Goal: Task Accomplishment & Management: Manage account settings

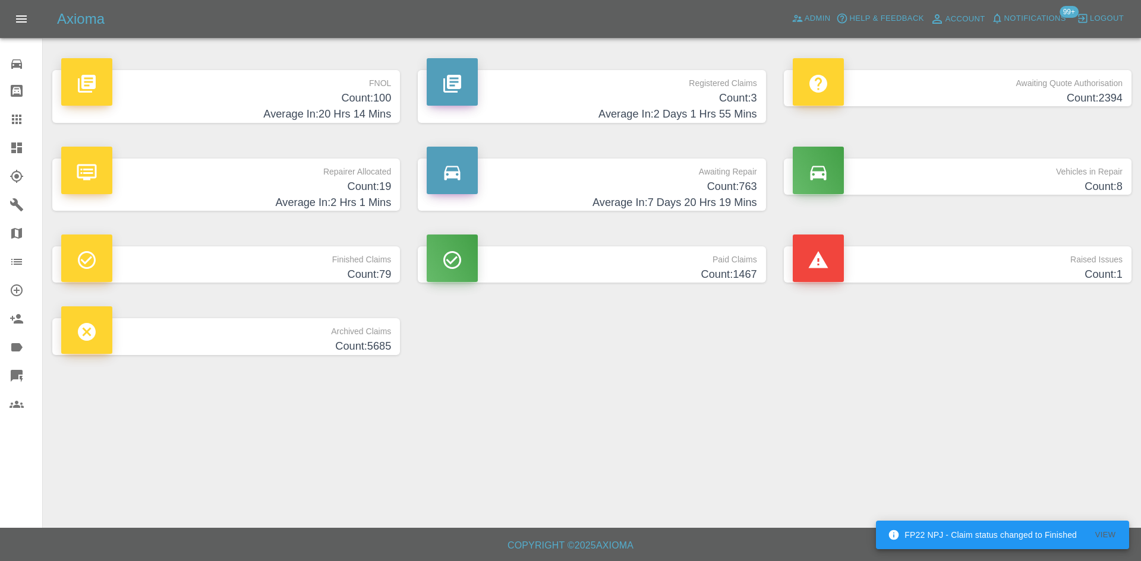
click at [254, 84] on p "FNOL" at bounding box center [226, 80] width 330 height 20
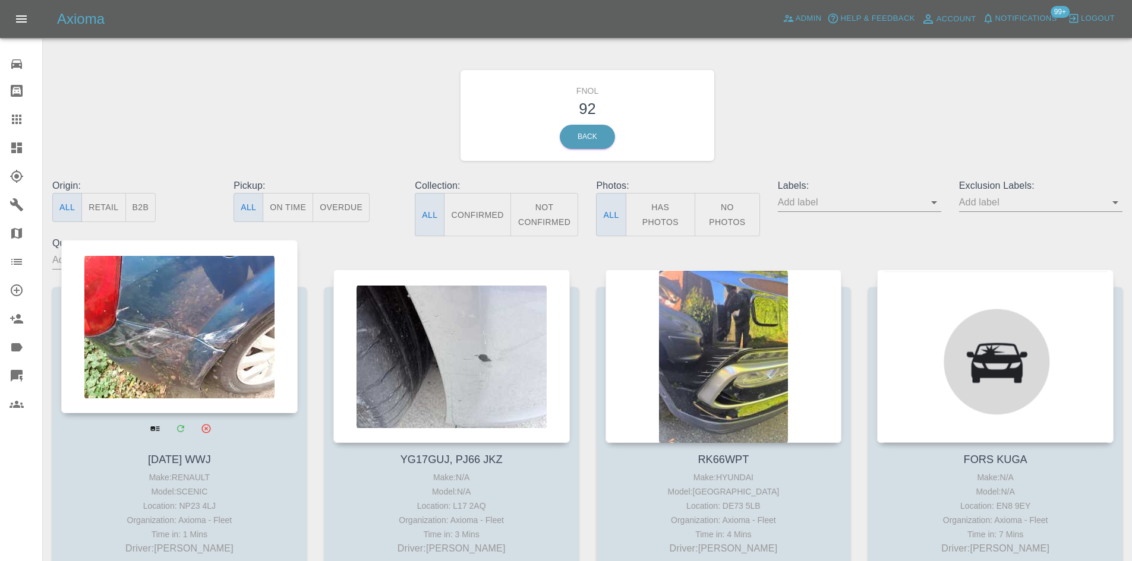
click at [218, 330] on div at bounding box center [179, 326] width 236 height 173
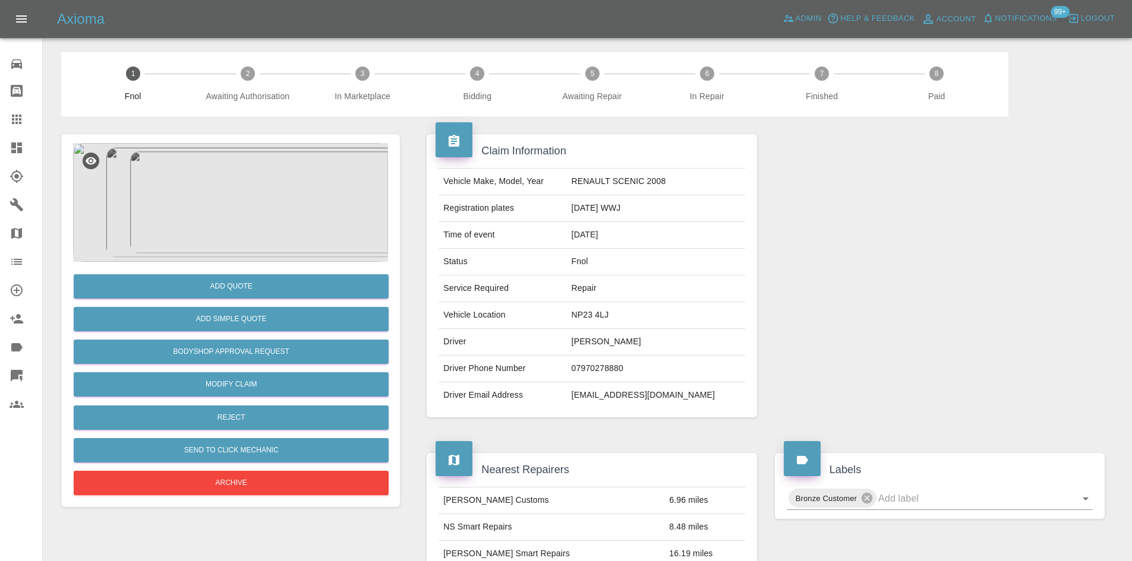
click at [201, 193] on img at bounding box center [230, 202] width 315 height 119
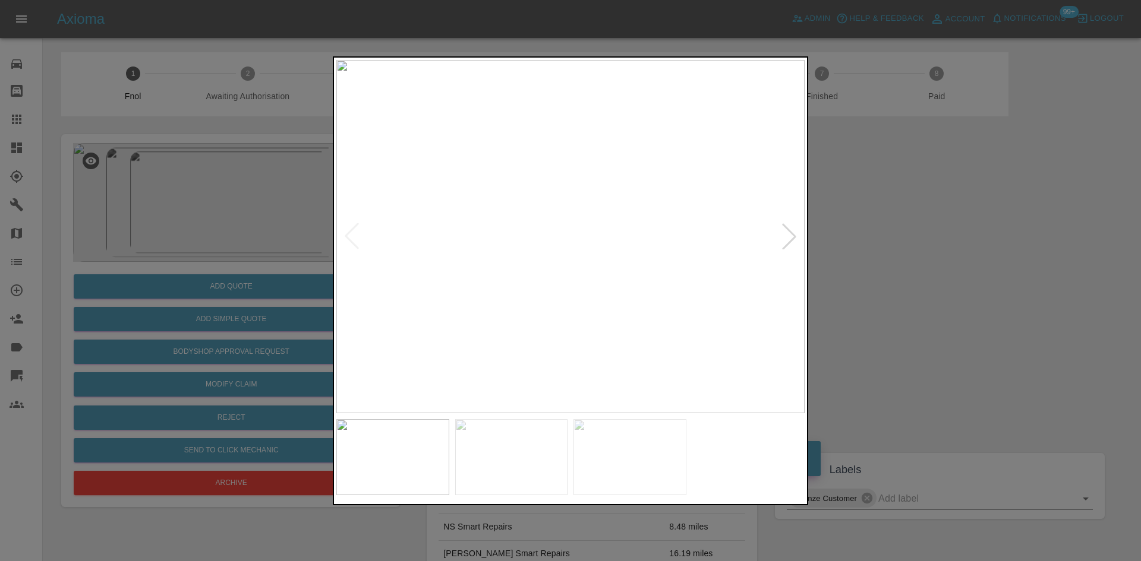
click at [880, 276] on div at bounding box center [570, 280] width 1141 height 561
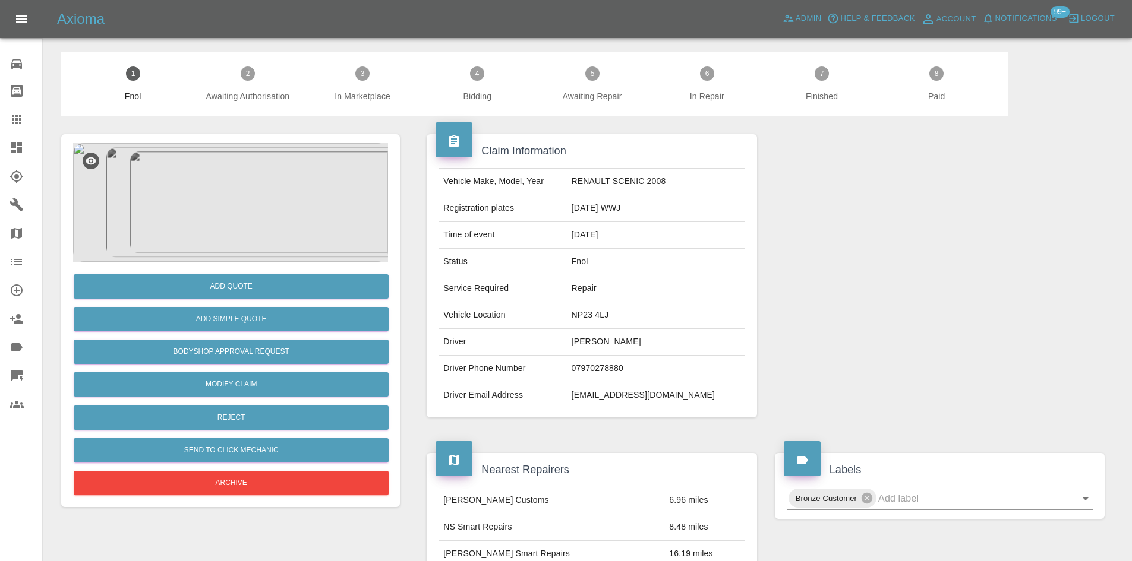
click at [25, 157] on link "Dashboard" at bounding box center [21, 148] width 42 height 29
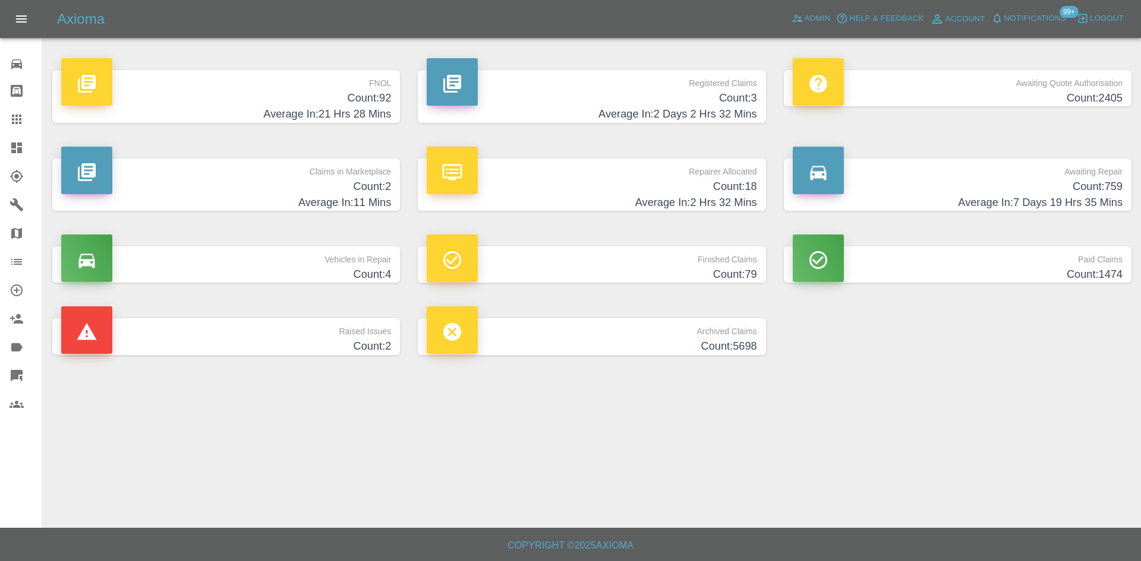
click at [328, 91] on h4 "Count: 92" at bounding box center [226, 98] width 330 height 16
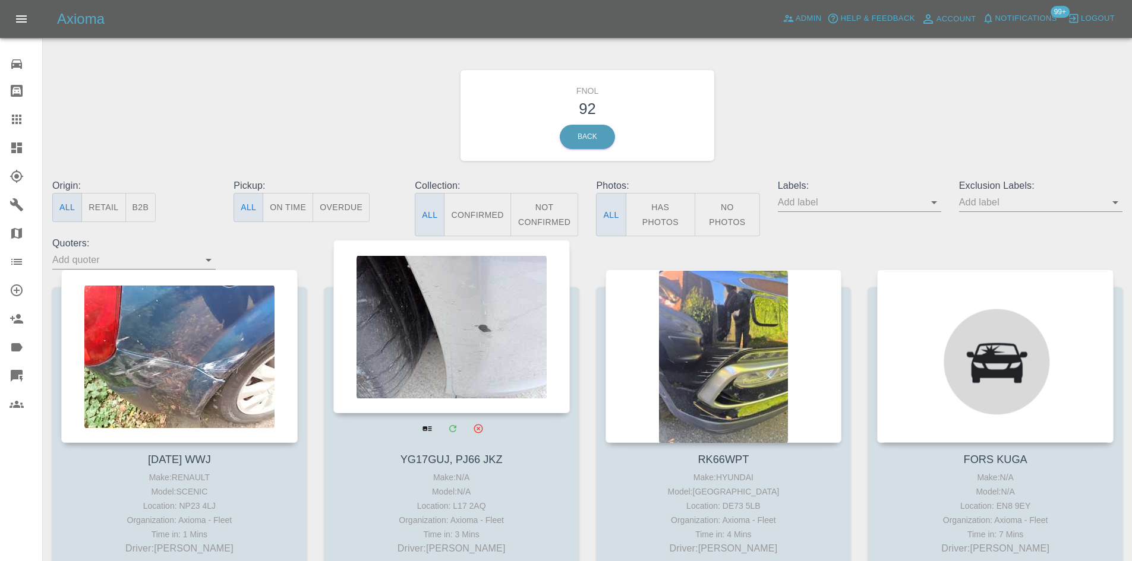
click at [384, 361] on div at bounding box center [451, 326] width 236 height 173
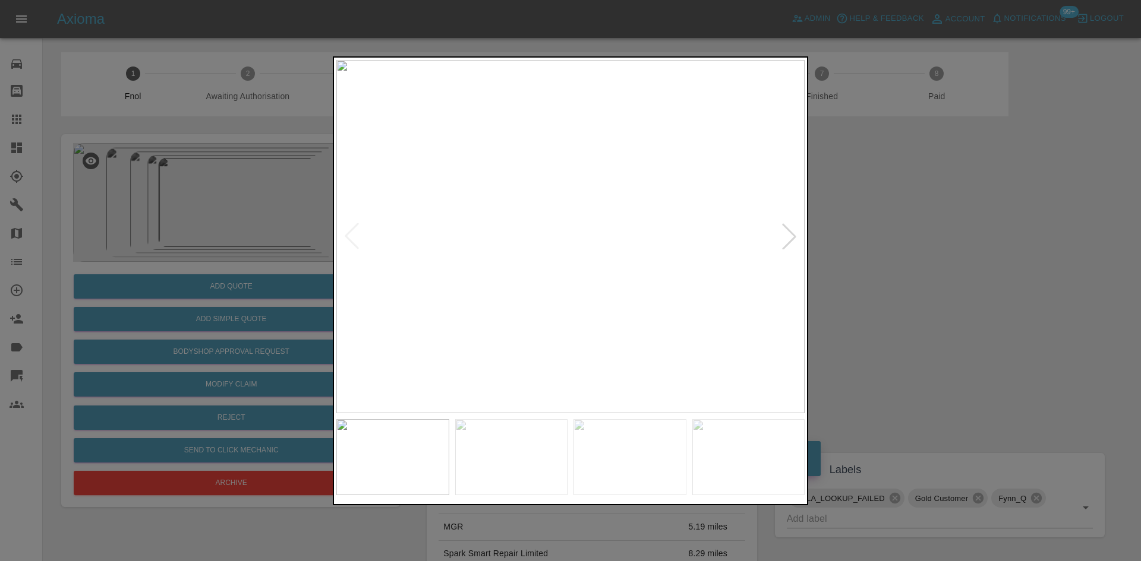
click at [790, 225] on div at bounding box center [789, 236] width 26 height 26
click at [941, 224] on div at bounding box center [570, 280] width 1141 height 561
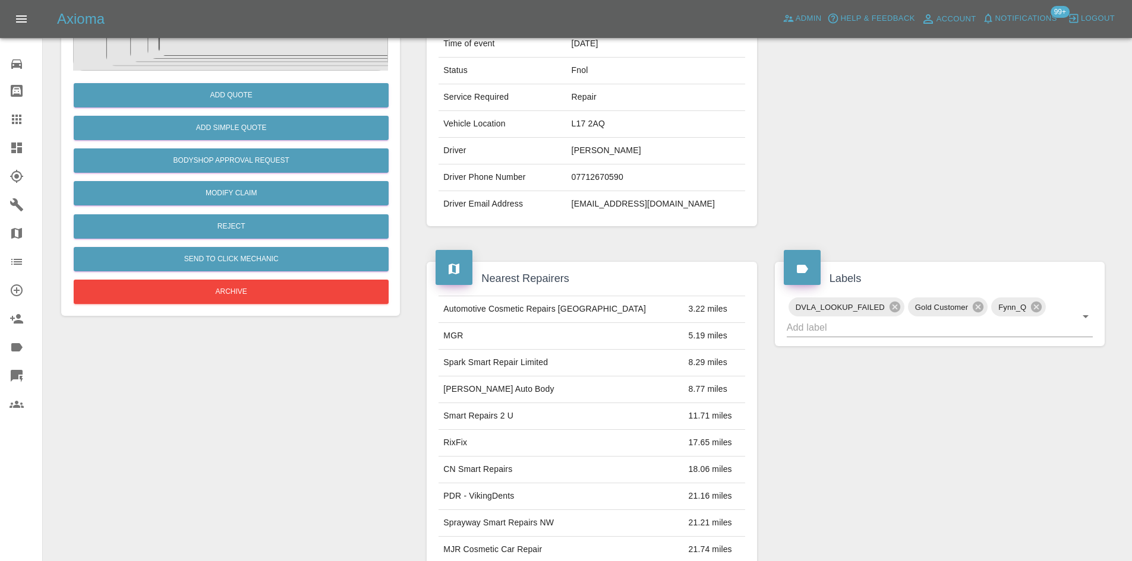
scroll to position [475, 0]
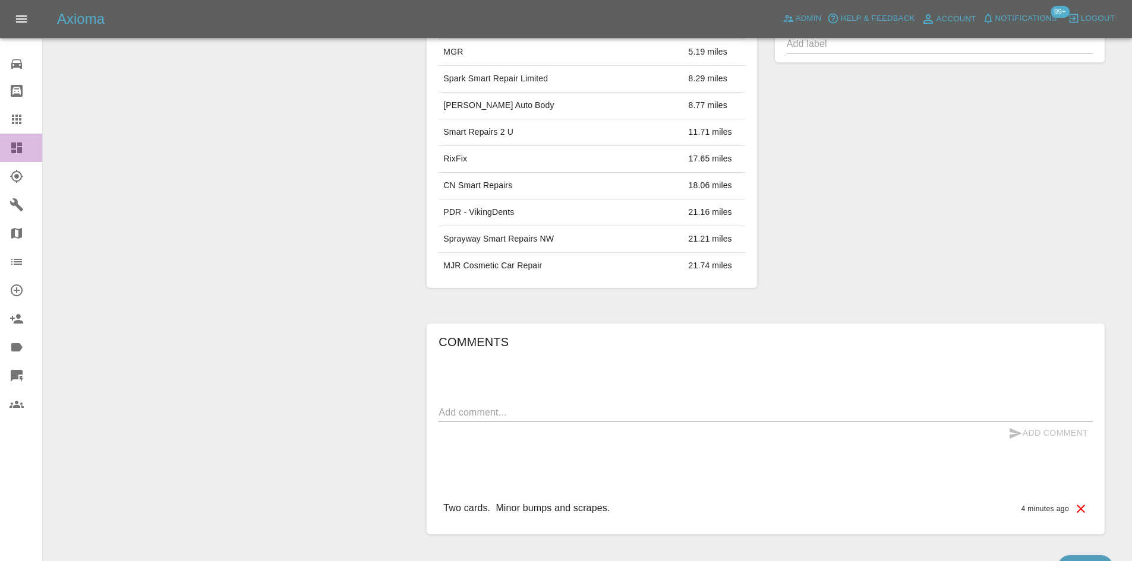
click at [0, 154] on link "Dashboard" at bounding box center [21, 148] width 42 height 29
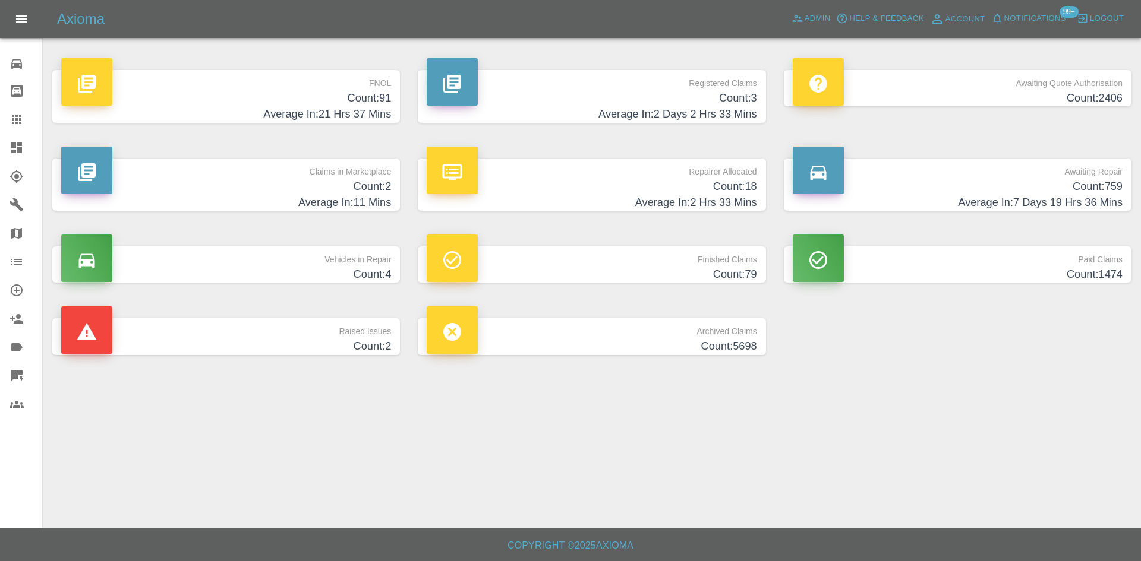
click at [649, 97] on h4 "Count: 3" at bounding box center [592, 98] width 330 height 16
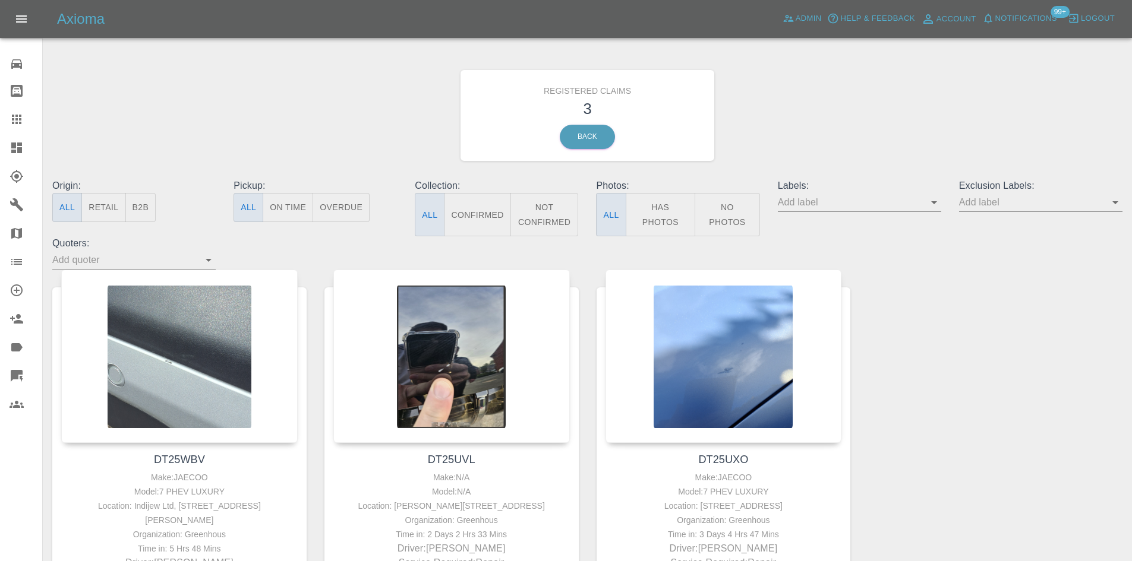
scroll to position [119, 0]
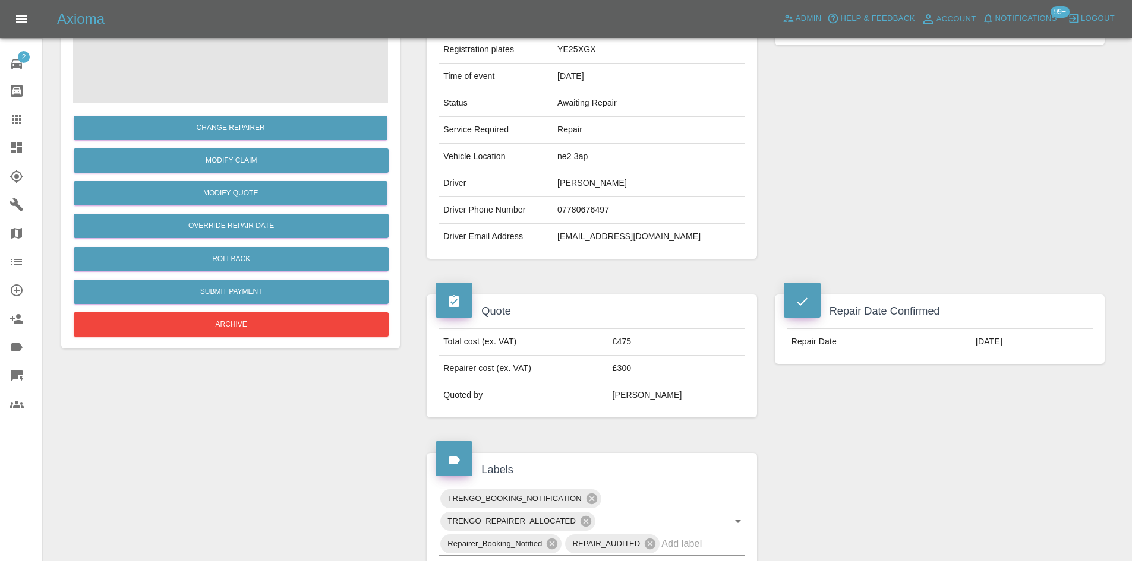
scroll to position [45, 0]
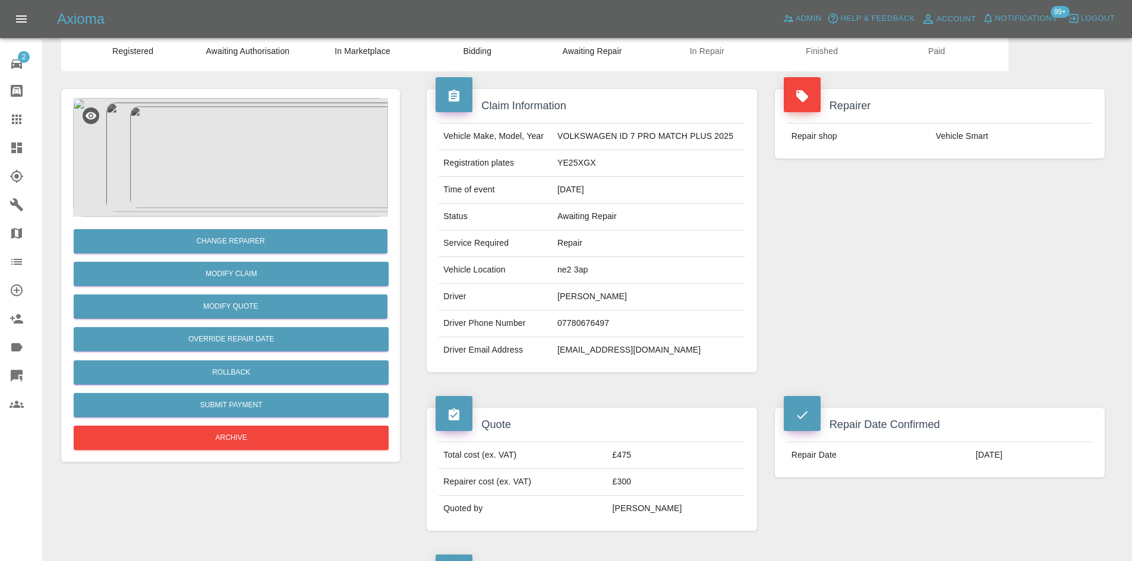
click at [239, 137] on img at bounding box center [230, 157] width 315 height 119
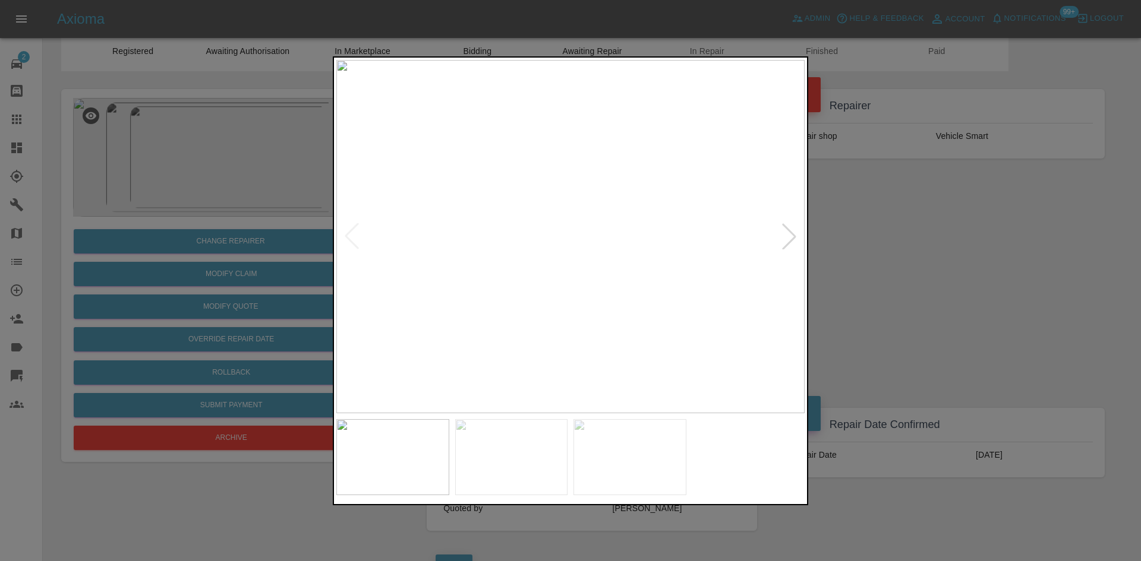
click at [787, 234] on div at bounding box center [789, 236] width 26 height 26
click at [933, 248] on div at bounding box center [570, 280] width 1141 height 561
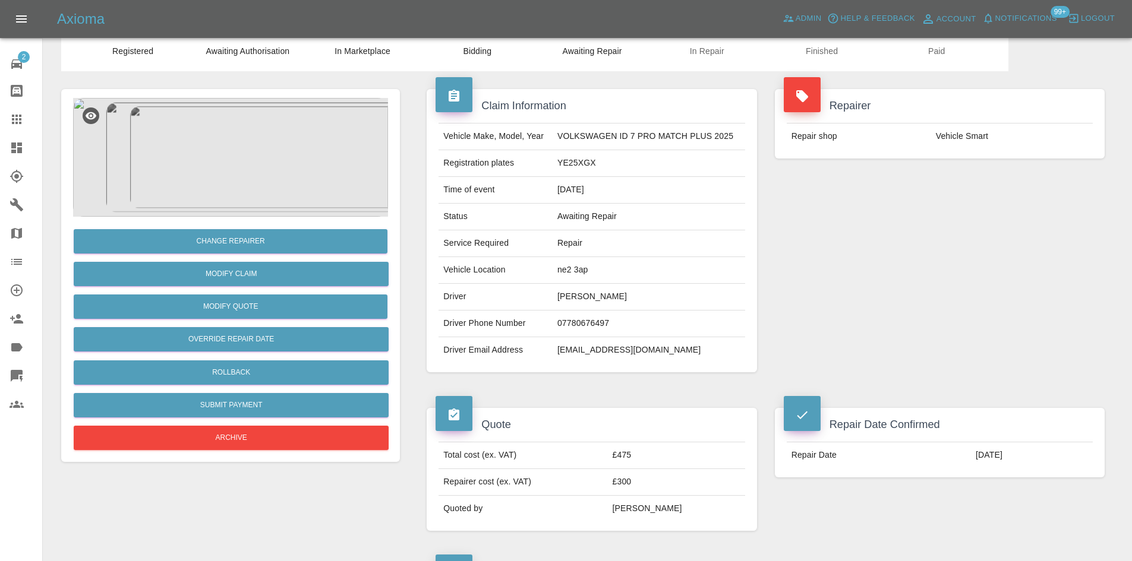
click at [19, 146] on icon at bounding box center [16, 148] width 11 height 11
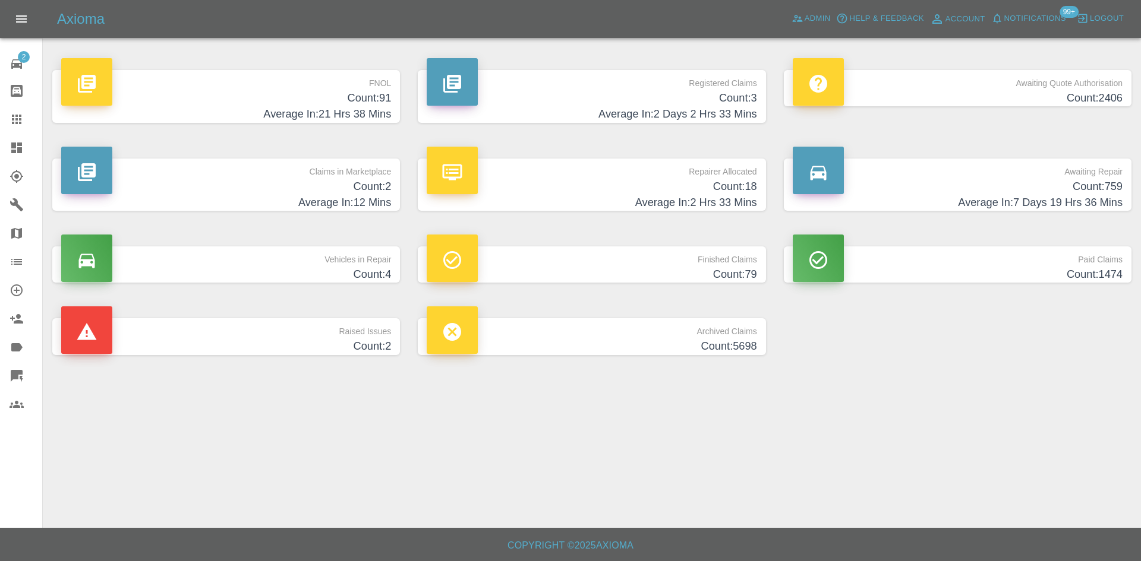
click at [691, 197] on h4 "Average In: 2 Hrs 33 Mins" at bounding box center [592, 203] width 330 height 16
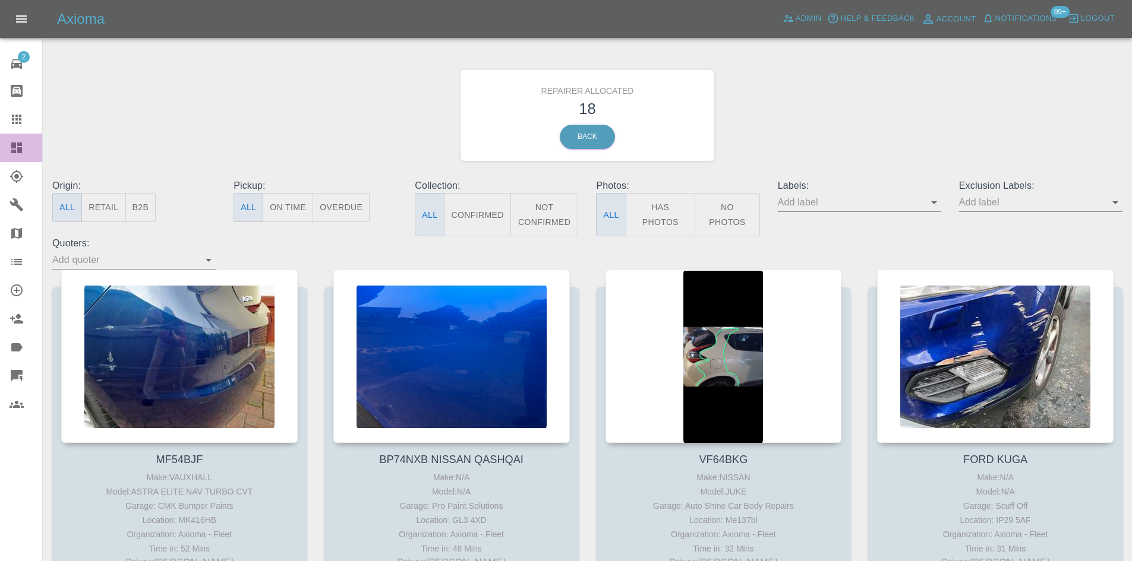
click at [0, 151] on link "Dashboard" at bounding box center [21, 148] width 42 height 29
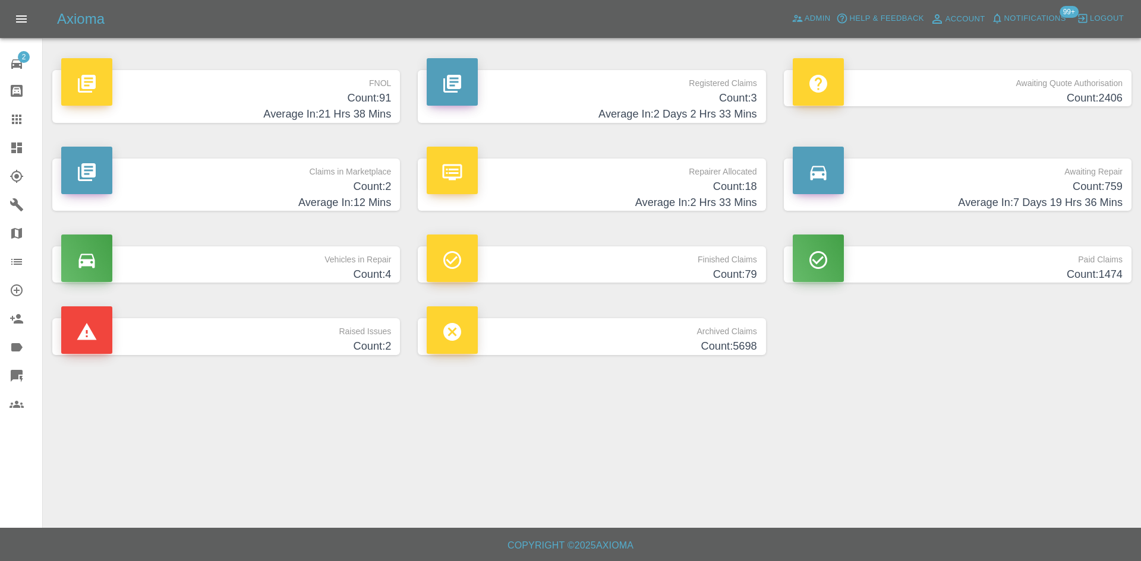
click at [311, 198] on h4 "Average In: 12 Mins" at bounding box center [226, 203] width 330 height 16
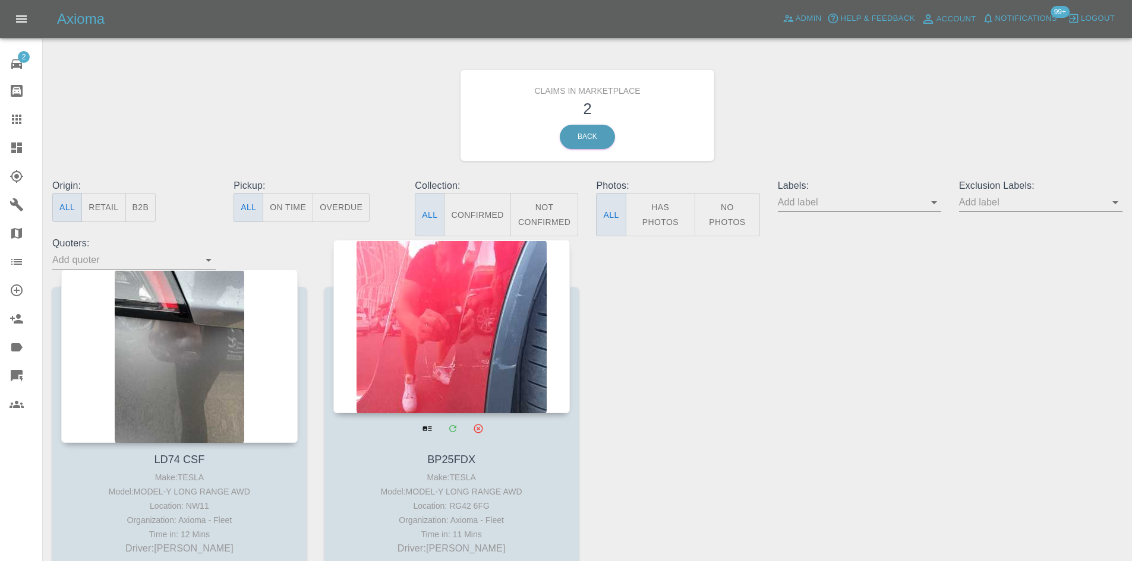
click at [478, 329] on div at bounding box center [451, 326] width 236 height 173
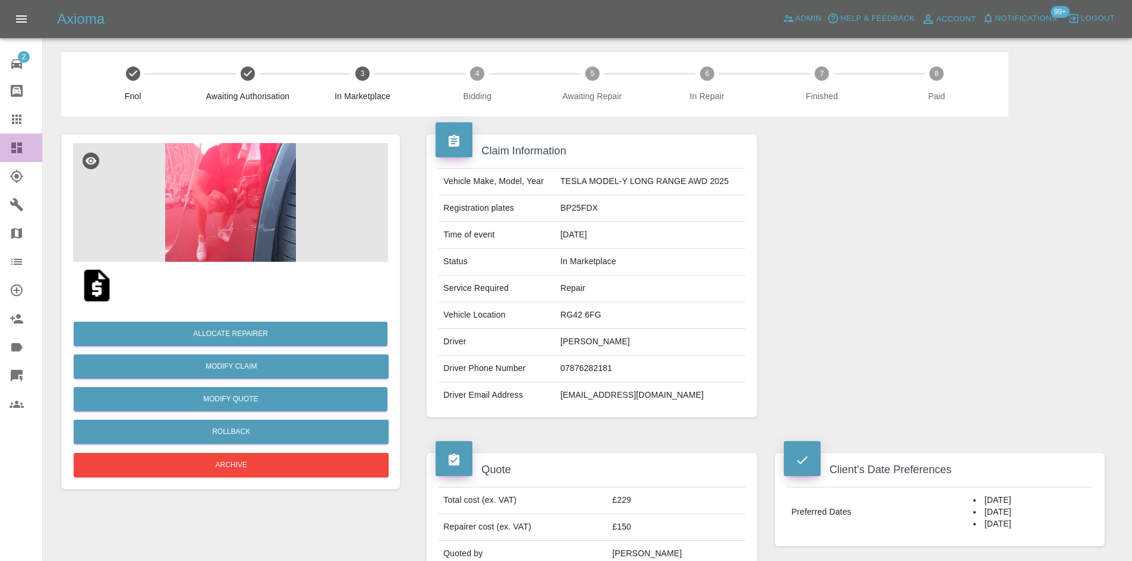
click at [0, 145] on link "Dashboard" at bounding box center [21, 148] width 42 height 29
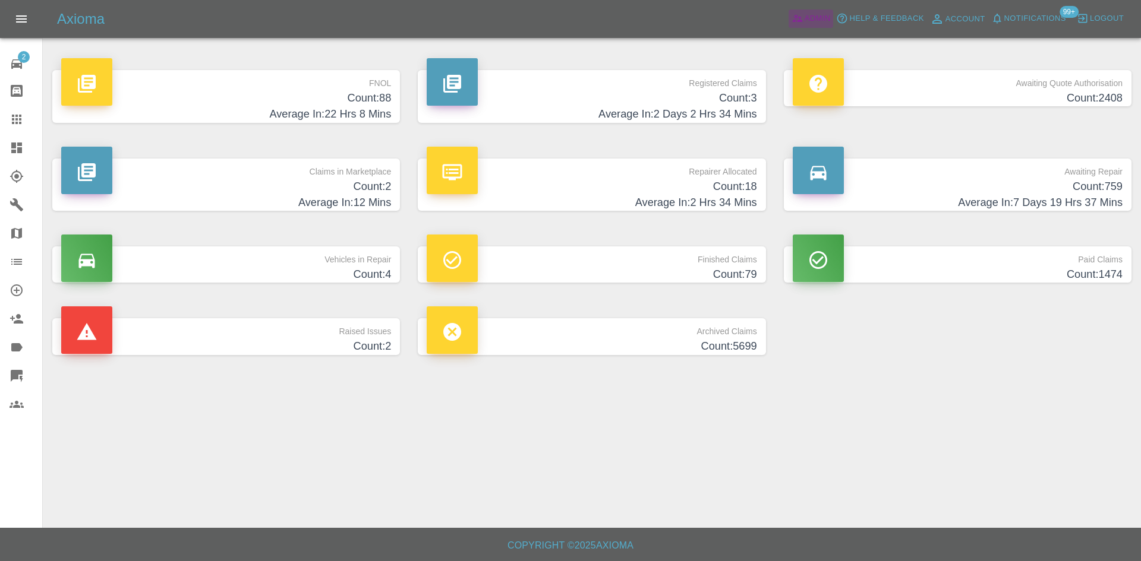
click at [821, 18] on span "Admin" at bounding box center [817, 19] width 26 height 14
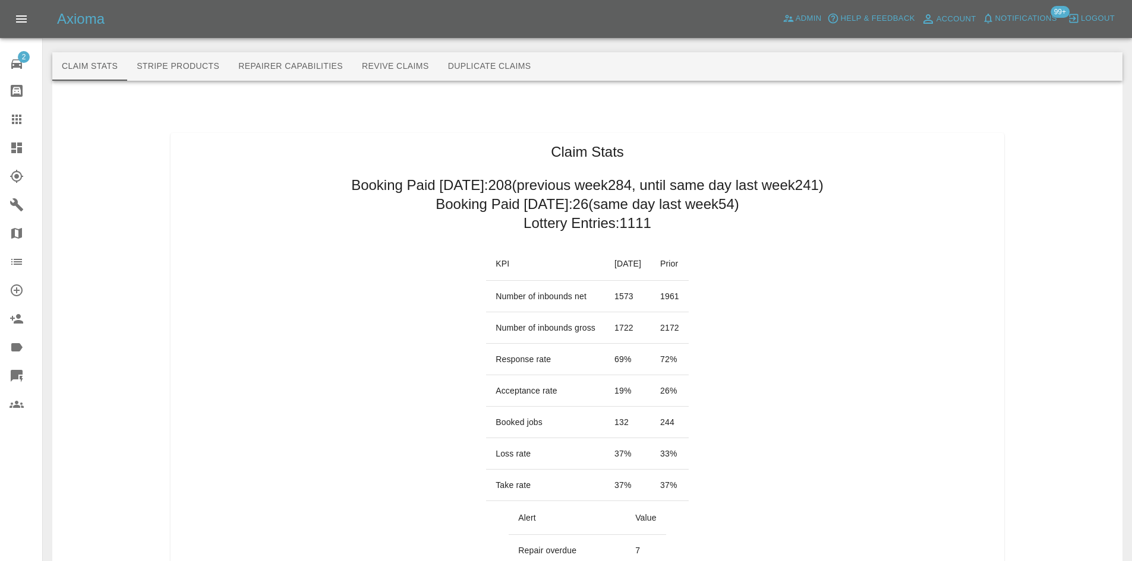
click at [20, 153] on icon at bounding box center [16, 148] width 11 height 11
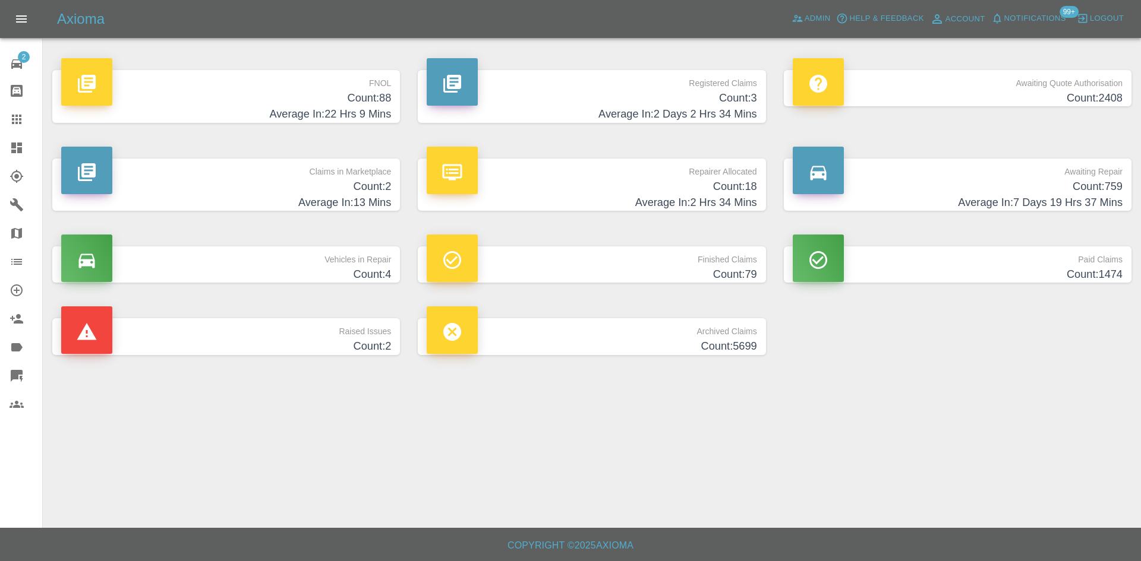
click at [997, 191] on h4 "Count: 759" at bounding box center [957, 187] width 330 height 16
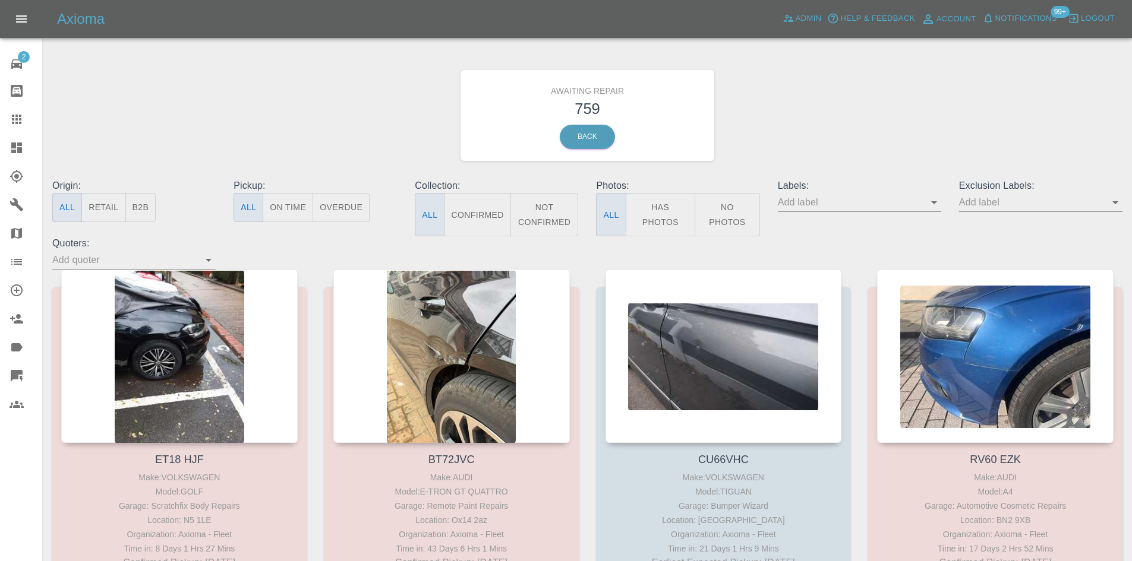
drag, startPoint x: 137, startPoint y: 215, endPoint x: 192, endPoint y: 173, distance: 69.1
type button "b2b"
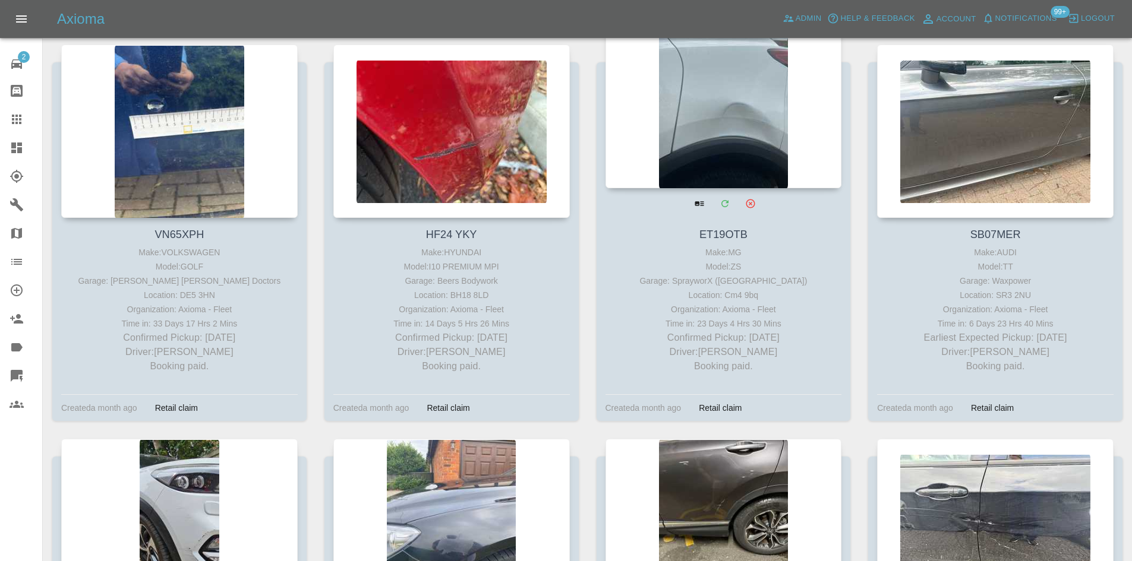
scroll to position [28202, 0]
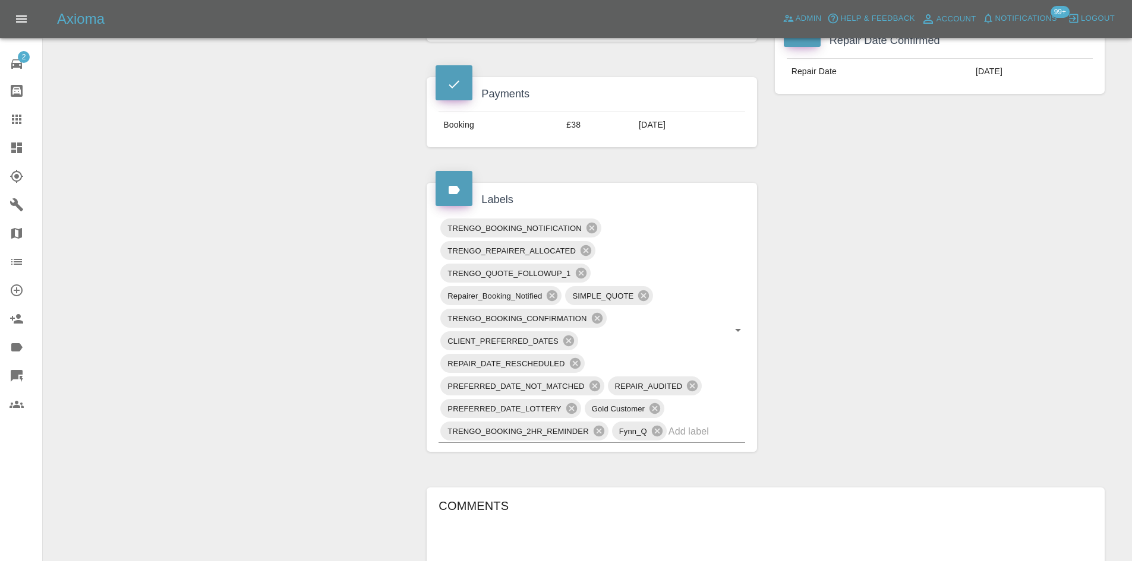
scroll to position [950, 0]
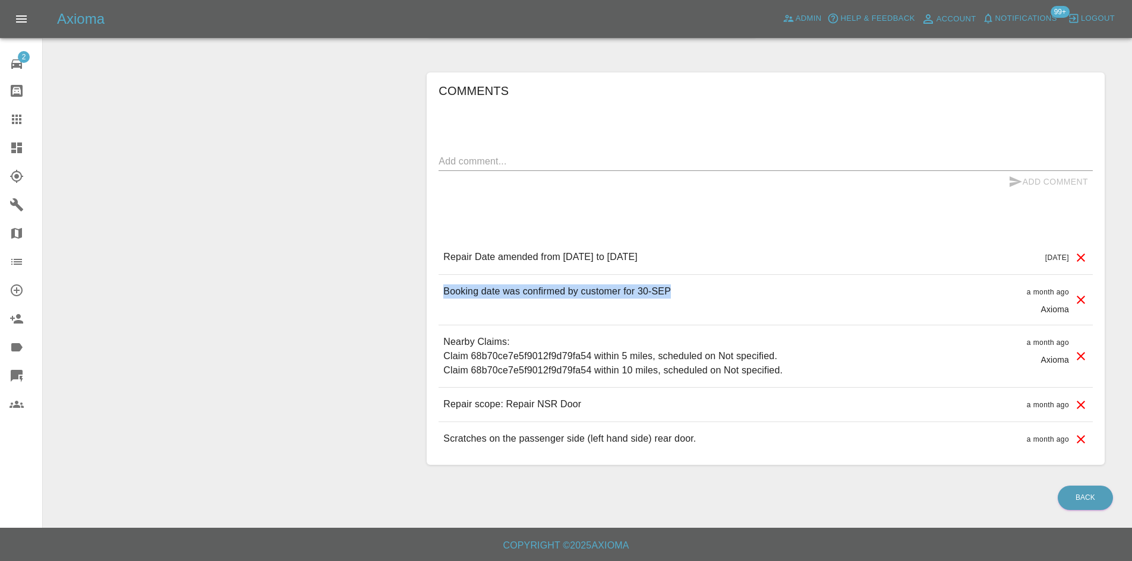
drag, startPoint x: 709, startPoint y: 287, endPoint x: 432, endPoint y: 272, distance: 277.2
click at [432, 280] on div "Comments x Add Comment Repair Date amended from September 30th 2025 to October …" at bounding box center [766, 268] width 678 height 393
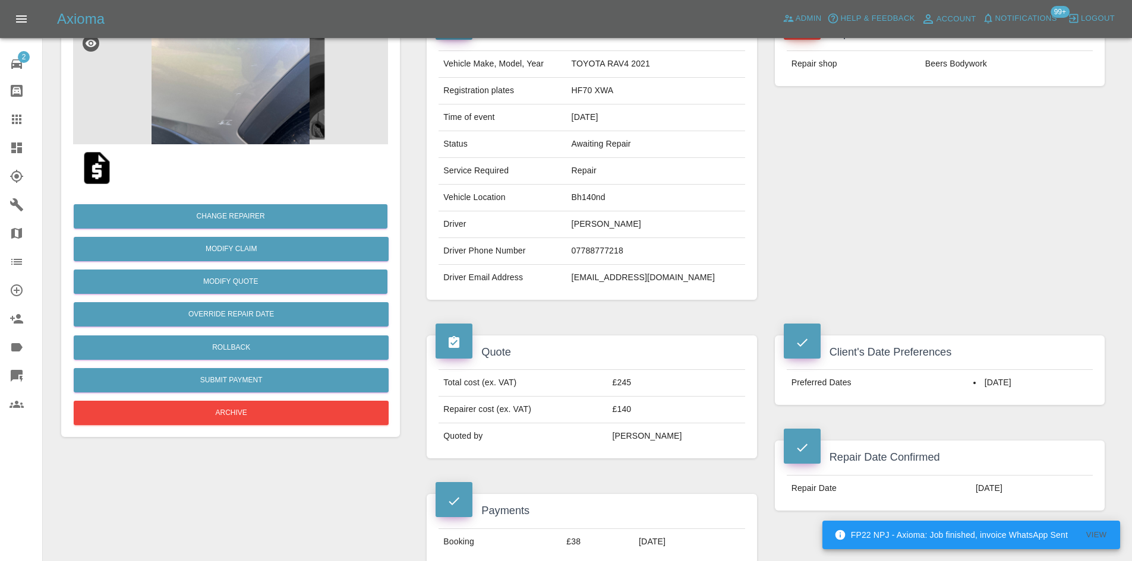
scroll to position [0, 0]
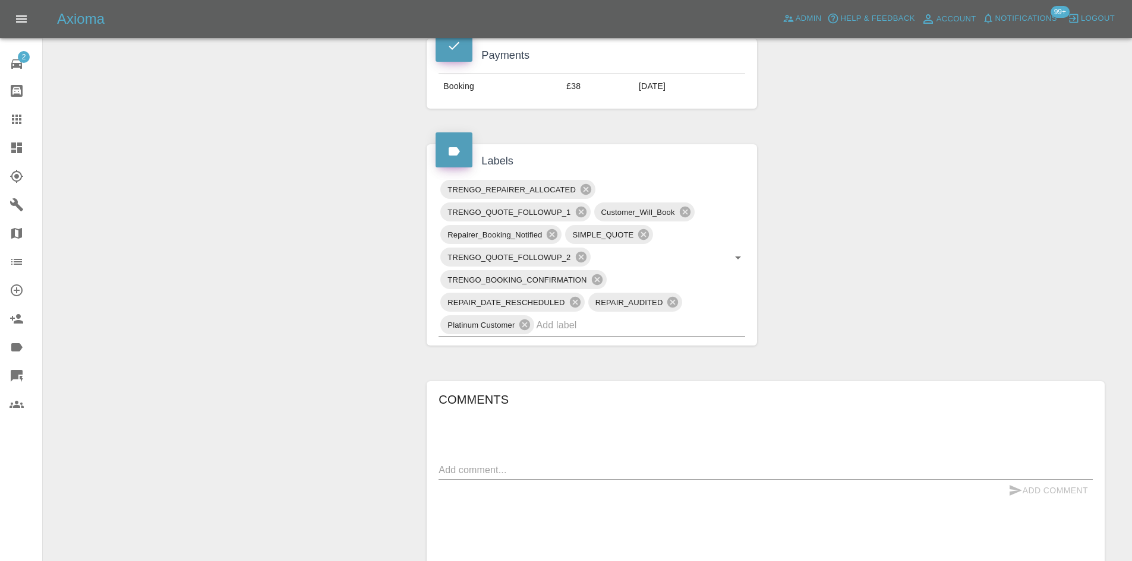
scroll to position [832, 0]
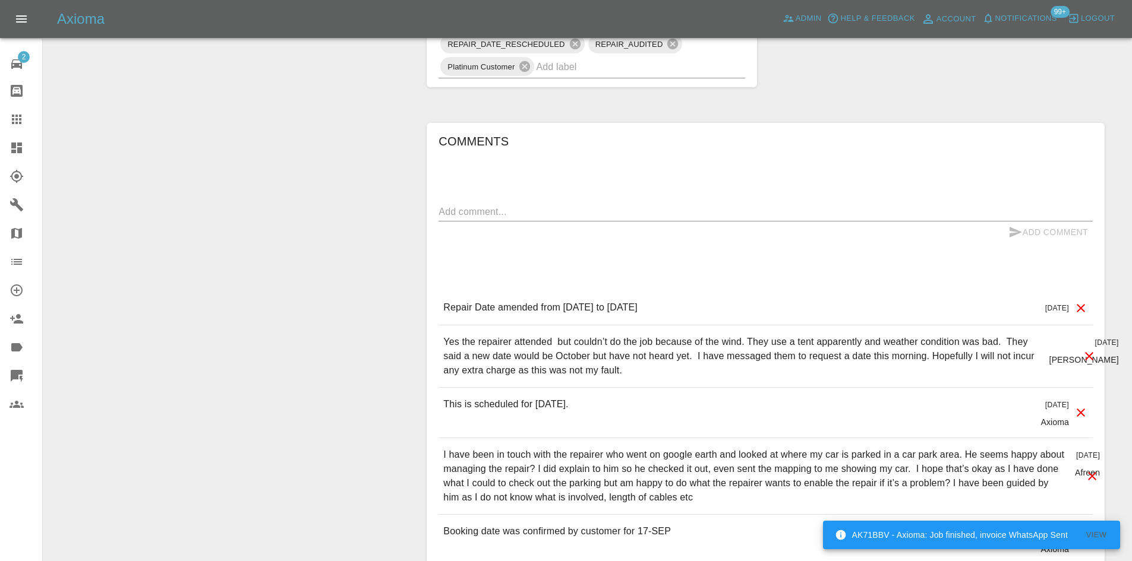
drag, startPoint x: 636, startPoint y: 385, endPoint x: 471, endPoint y: 340, distance: 171.2
click at [471, 340] on div "Yes the repairer attended but couldn’t do the job because of the wind. They use…" at bounding box center [765, 357] width 654 height 62
click at [481, 336] on p "Yes the repairer attended but couldn’t do the job because of the wind. They use…" at bounding box center [741, 356] width 596 height 43
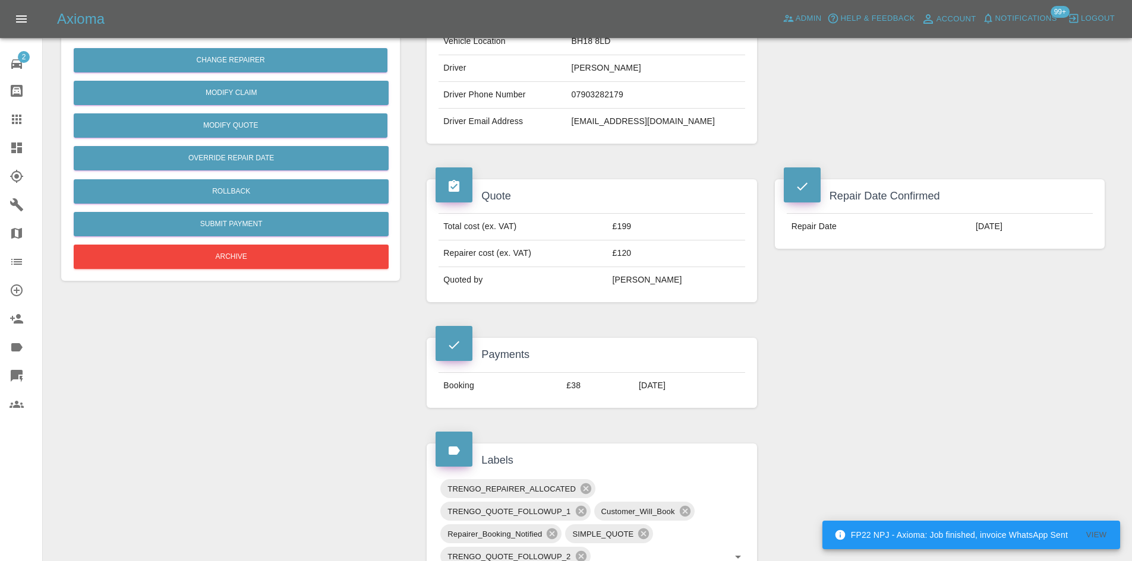
scroll to position [0, 0]
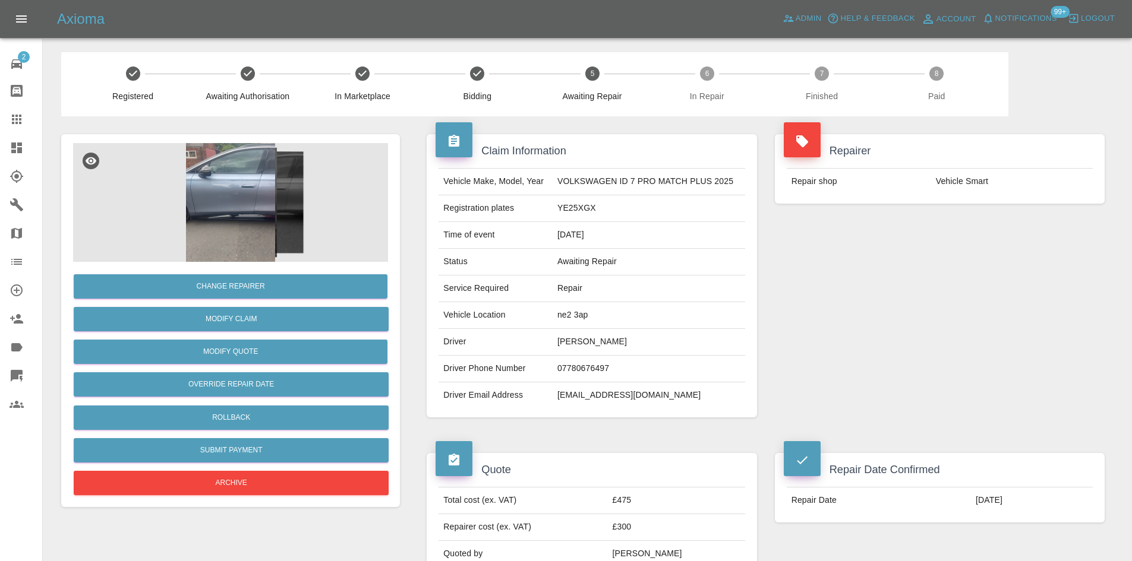
click at [565, 312] on td "ne2 3ap" at bounding box center [648, 315] width 192 height 27
copy td "ne2 3ap"
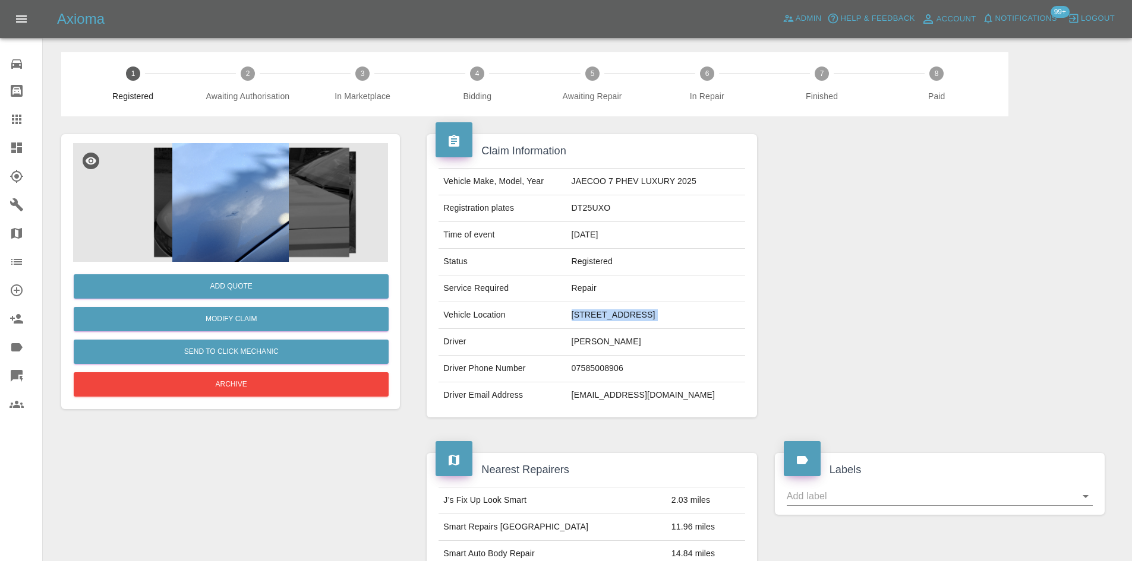
click at [21, 147] on icon at bounding box center [16, 148] width 11 height 11
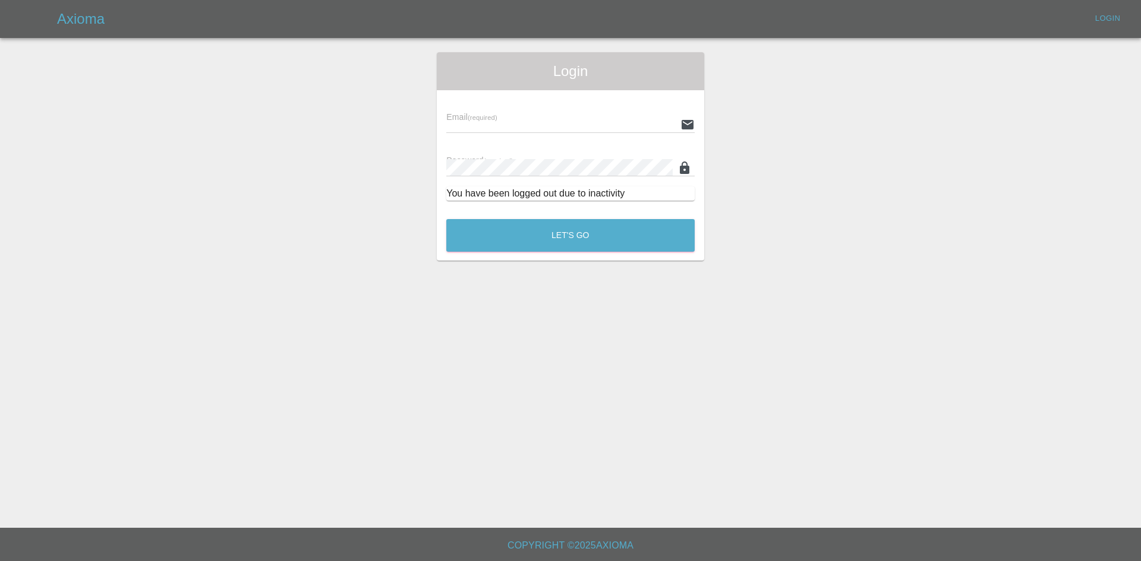
type input "[PERSON_NAME][EMAIL_ADDRESS][PERSON_NAME][DOMAIN_NAME]"
click at [601, 233] on button "Let's Go" at bounding box center [570, 235] width 248 height 33
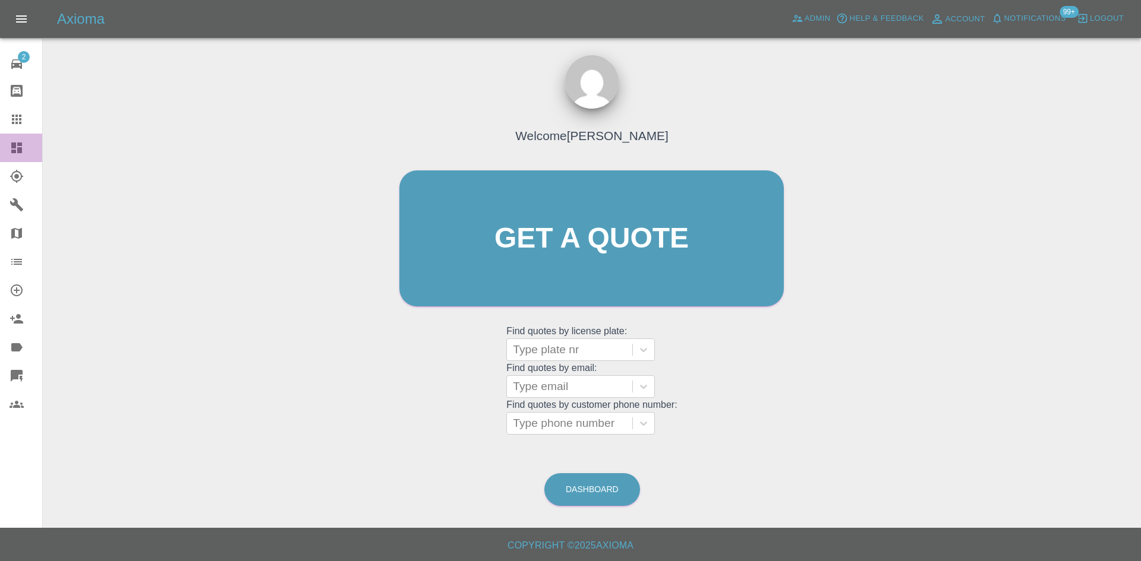
click at [21, 148] on icon at bounding box center [16, 148] width 11 height 11
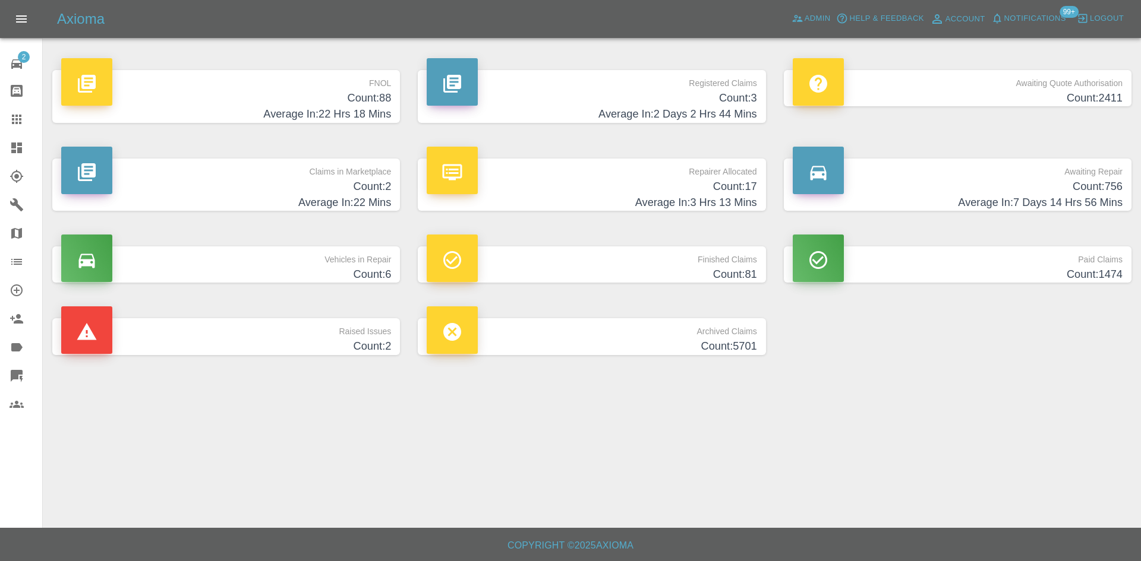
click at [595, 187] on h4 "Count: 17" at bounding box center [592, 187] width 330 height 16
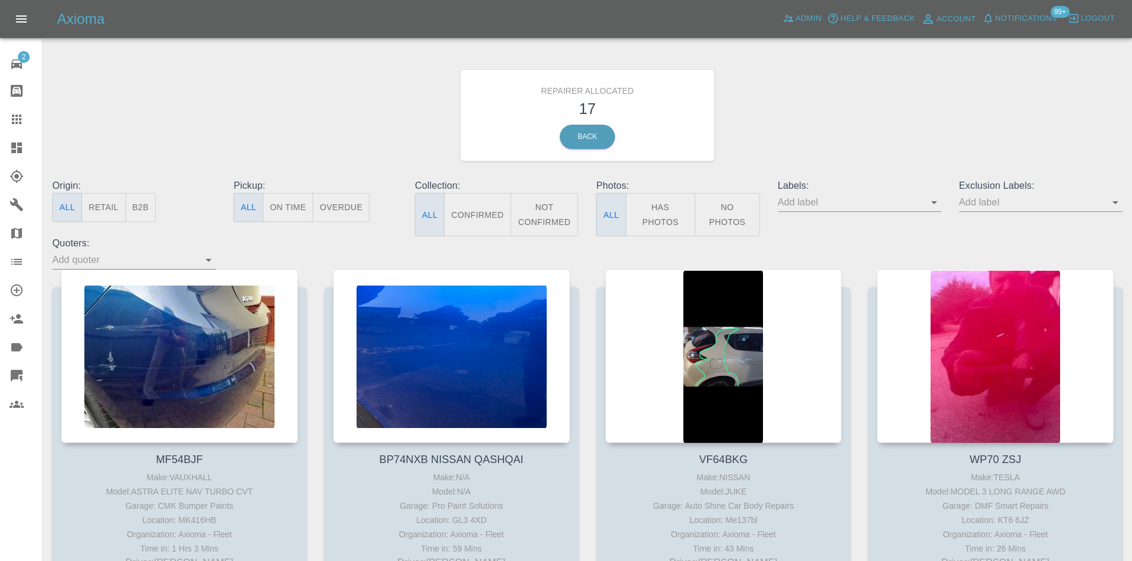
click at [156, 208] on div "Origin: All Retail B2B" at bounding box center [133, 208] width 181 height 58
click at [147, 209] on button "B2B" at bounding box center [140, 207] width 31 height 29
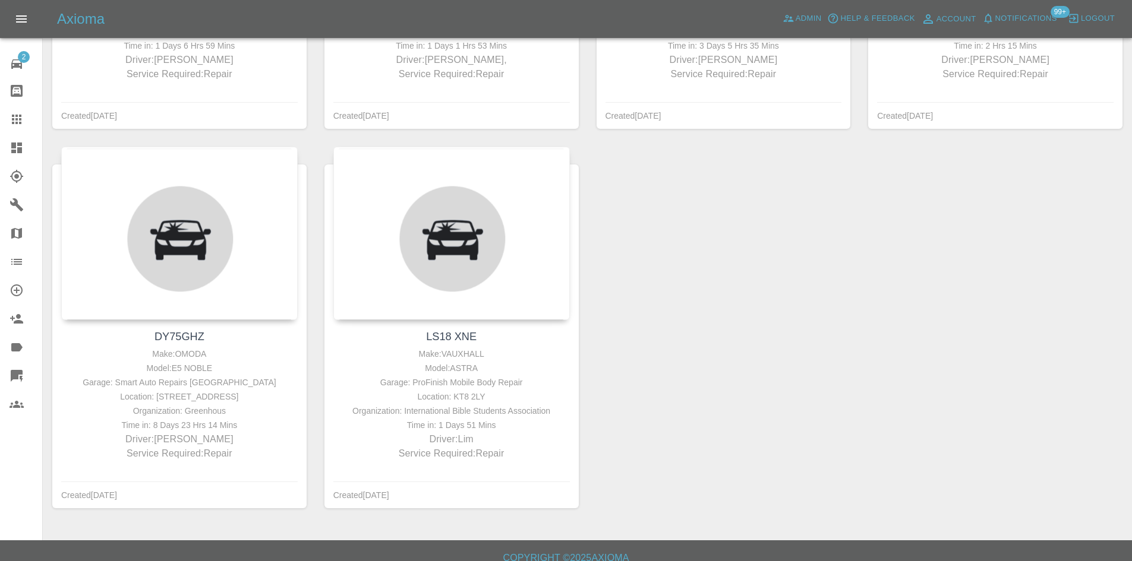
scroll to position [504, 0]
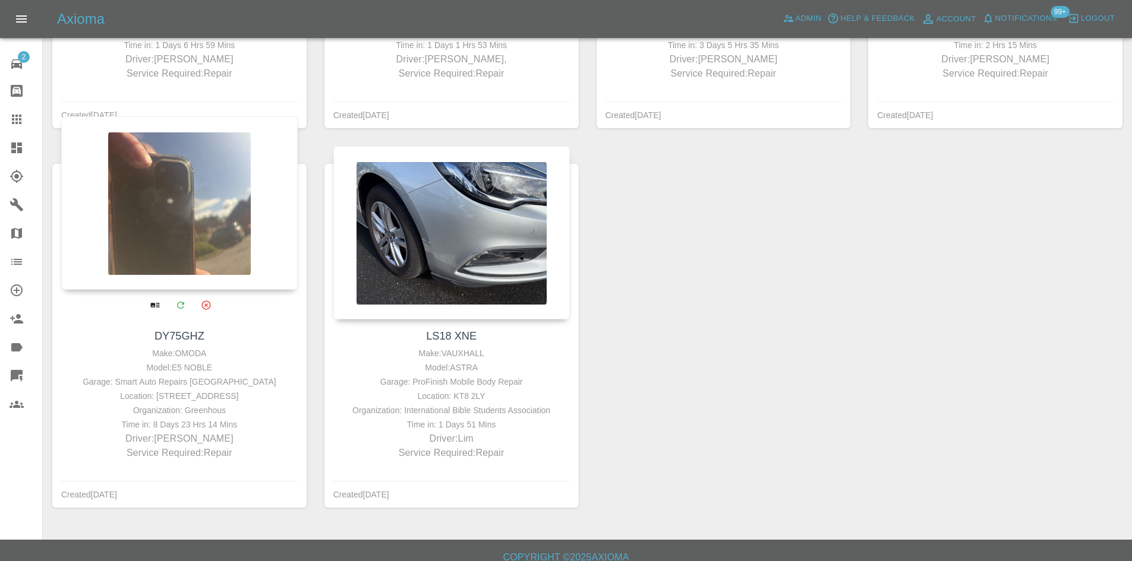
click at [201, 251] on div at bounding box center [179, 202] width 236 height 173
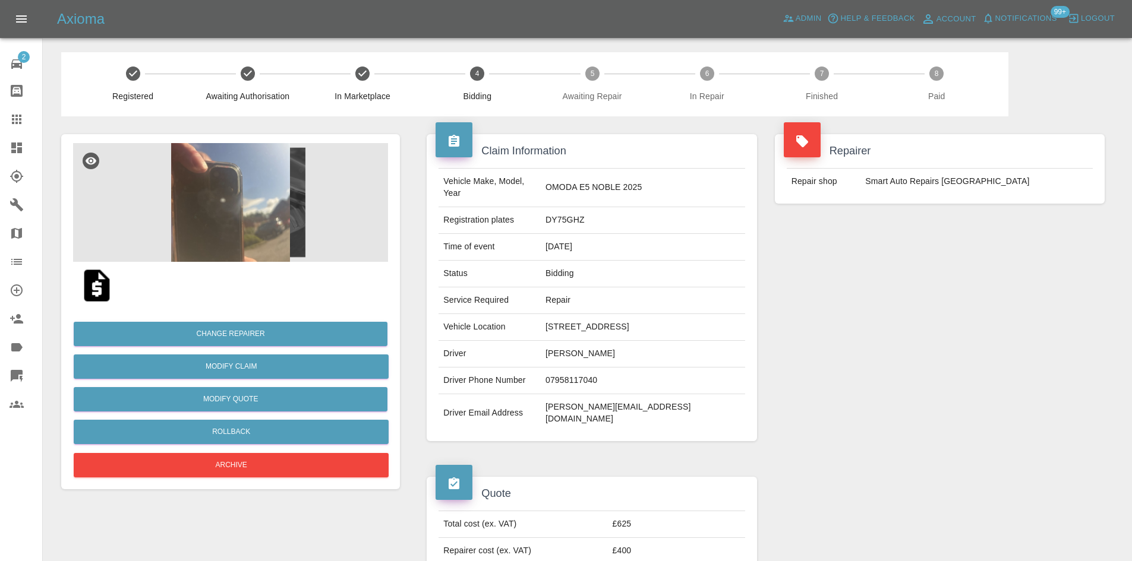
click at [486, 131] on div "Claim Information Vehicle Make, Model, Year OMODA E5 NOBLE 2025 Registration pl…" at bounding box center [592, 287] width 348 height 343
click at [24, 142] on div at bounding box center [26, 148] width 33 height 14
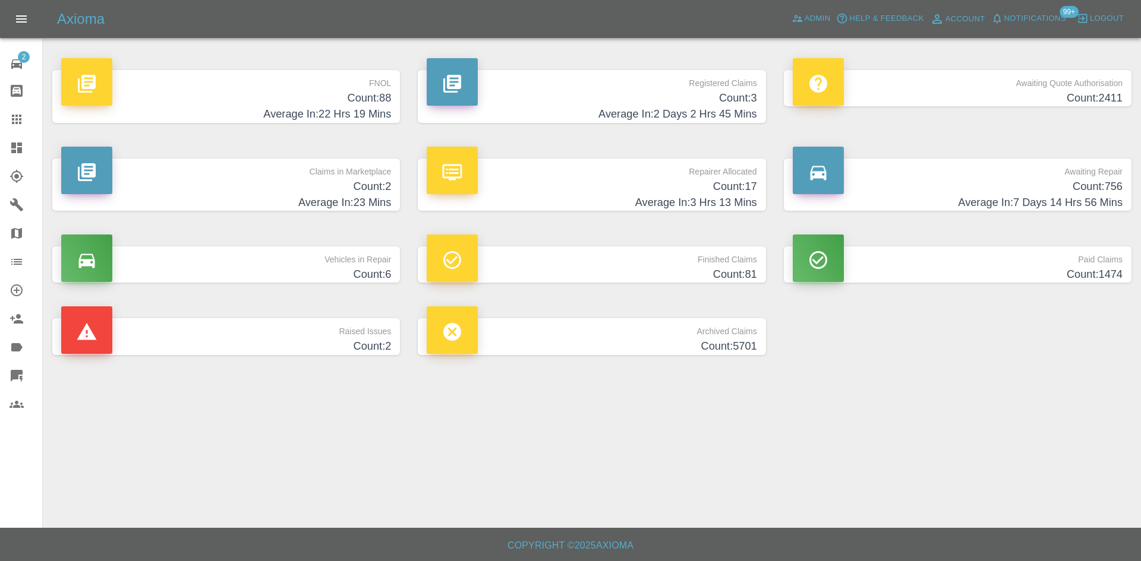
click at [522, 191] on h4 "Count: 17" at bounding box center [592, 187] width 330 height 16
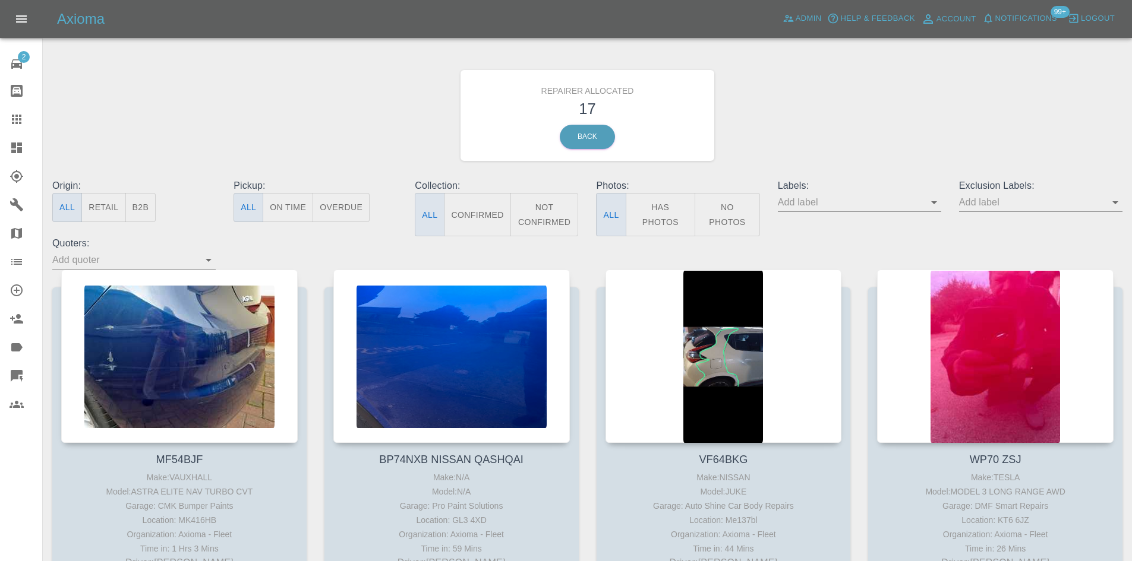
click at [154, 207] on button "B2B" at bounding box center [140, 207] width 31 height 29
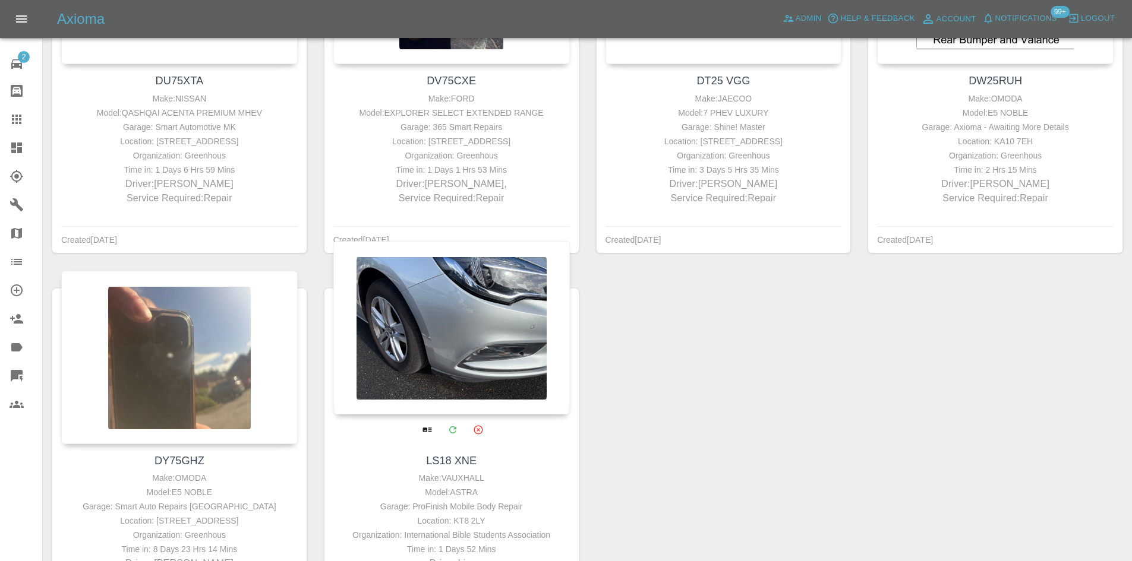
scroll to position [475, 0]
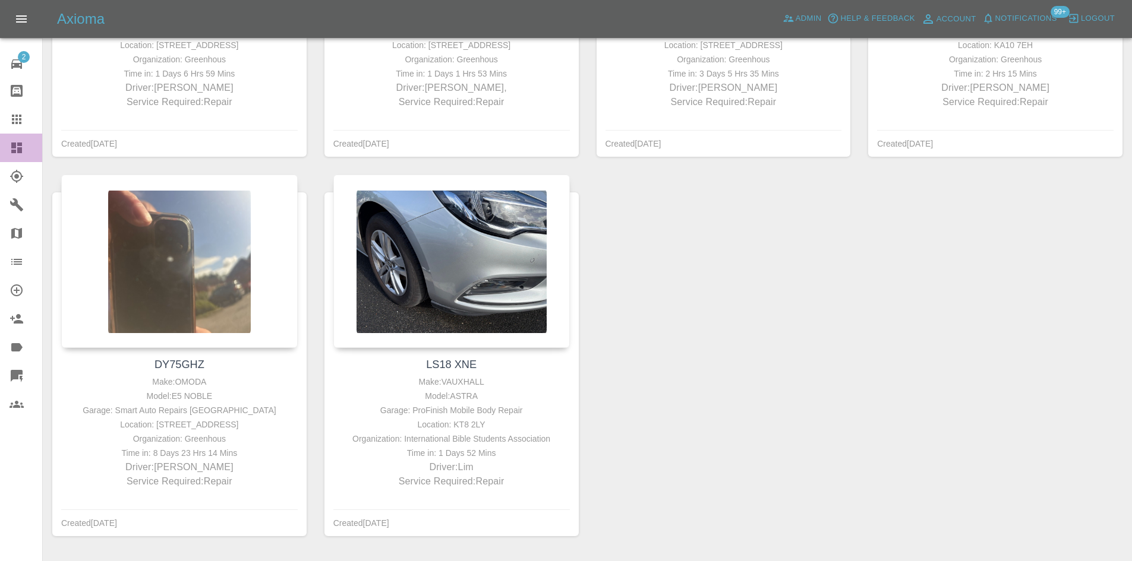
click at [9, 153] on link "Dashboard" at bounding box center [21, 148] width 42 height 29
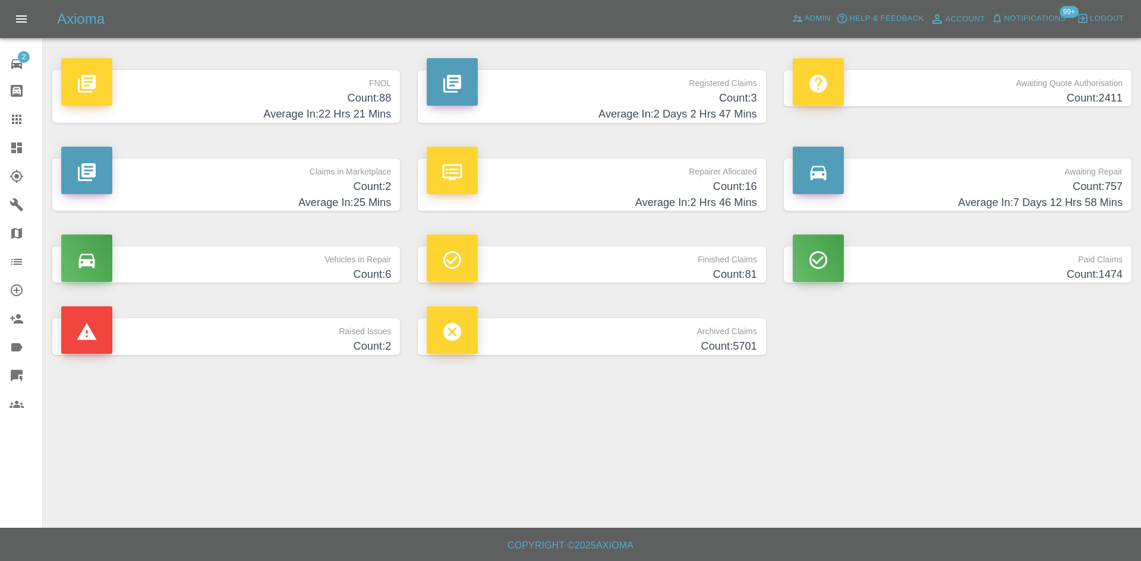
click at [370, 181] on h4 "Count: 2" at bounding box center [226, 187] width 330 height 16
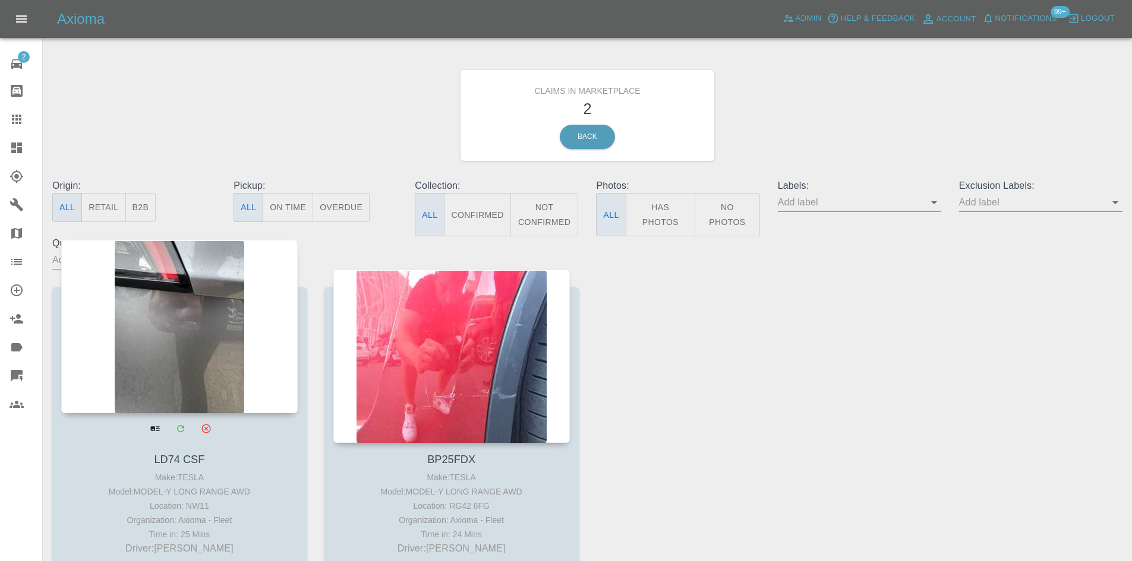
click at [139, 337] on div at bounding box center [179, 326] width 236 height 173
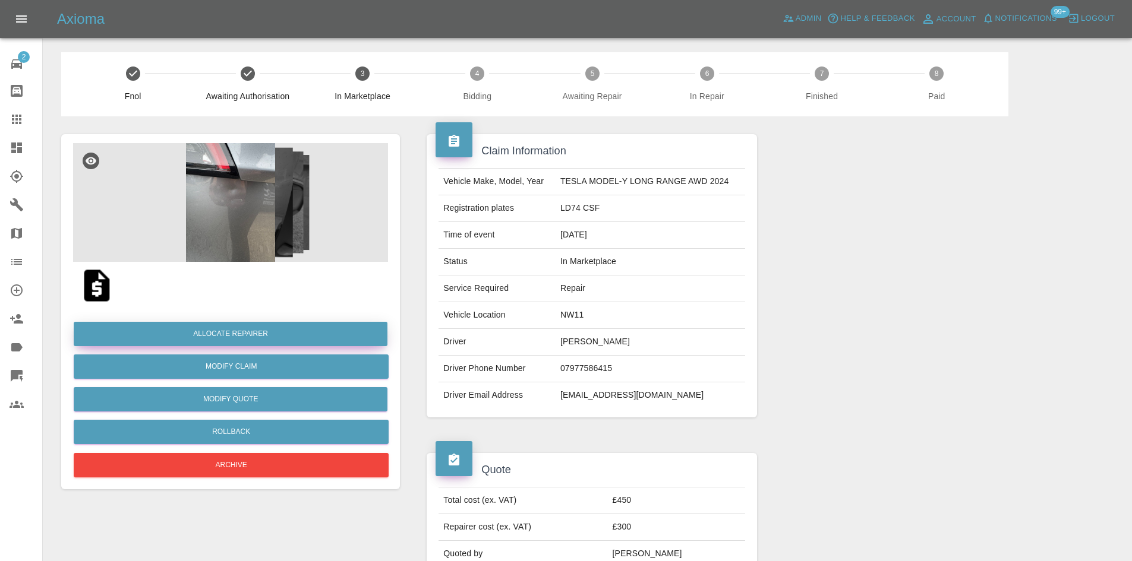
click at [250, 329] on button "Allocate Repairer" at bounding box center [231, 334] width 314 height 24
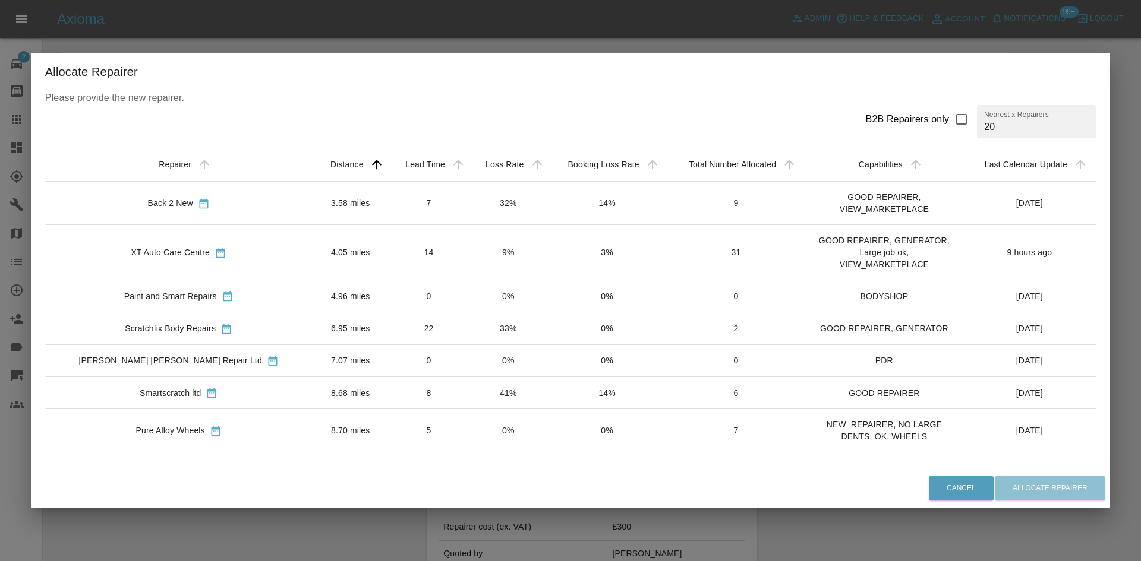
click at [50, 434] on div "Allocate Repairer Please provide the new repairer. B2B Repairers only Nearest x…" at bounding box center [570, 280] width 1141 height 561
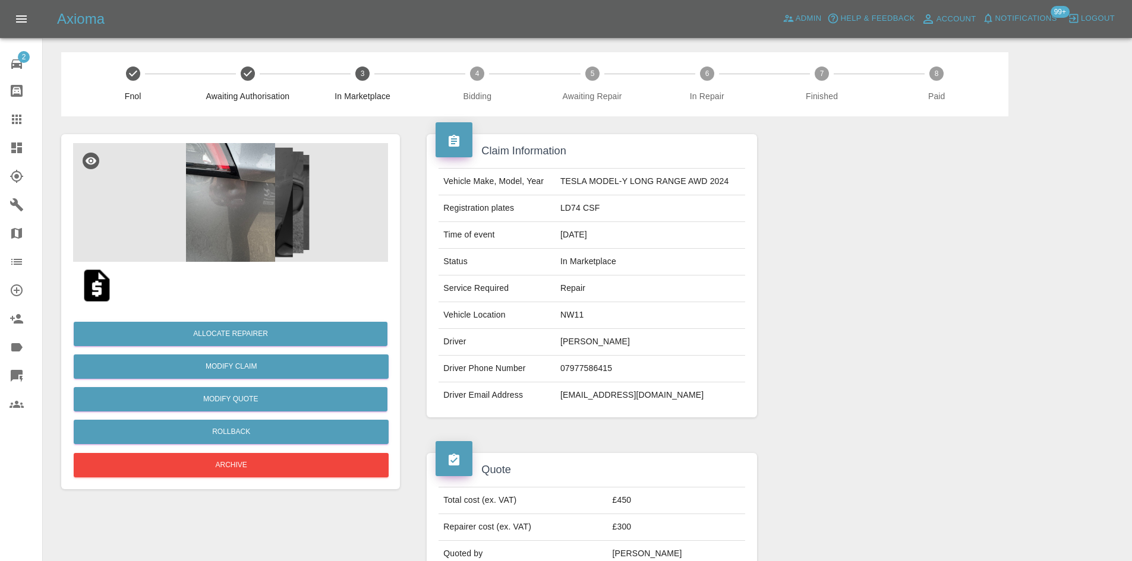
click at [179, 226] on img at bounding box center [230, 202] width 315 height 119
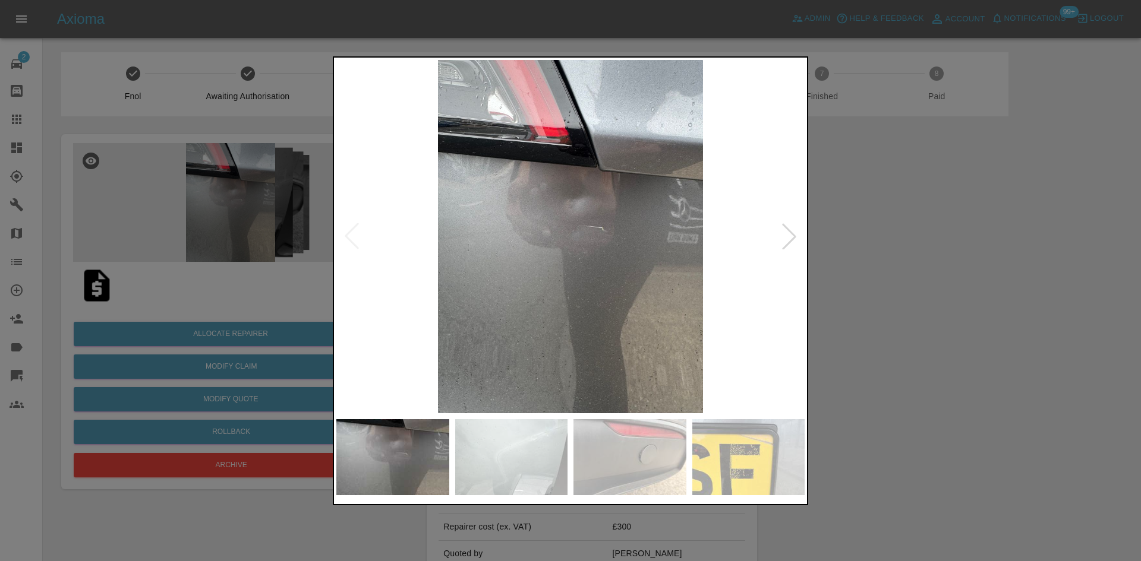
click at [794, 246] on div at bounding box center [789, 236] width 26 height 26
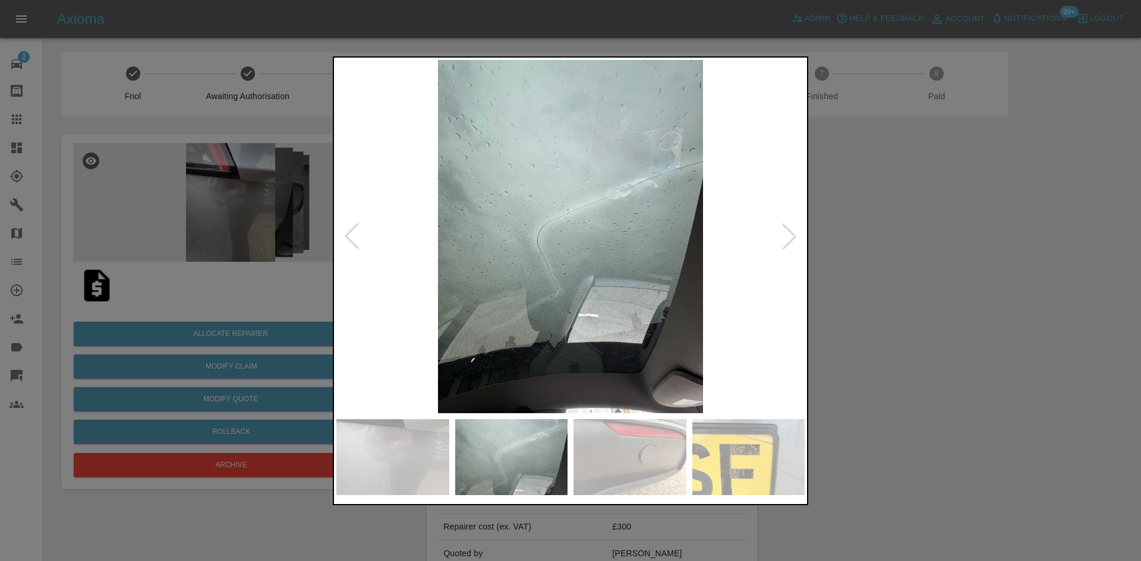
click at [794, 246] on div at bounding box center [789, 236] width 26 height 26
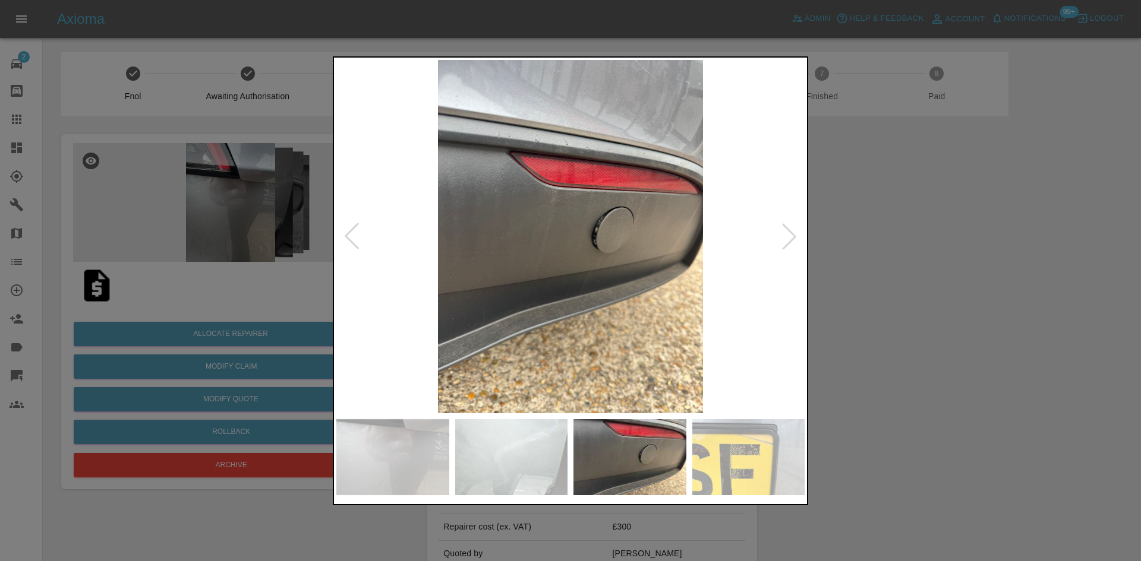
click at [794, 246] on div at bounding box center [789, 236] width 26 height 26
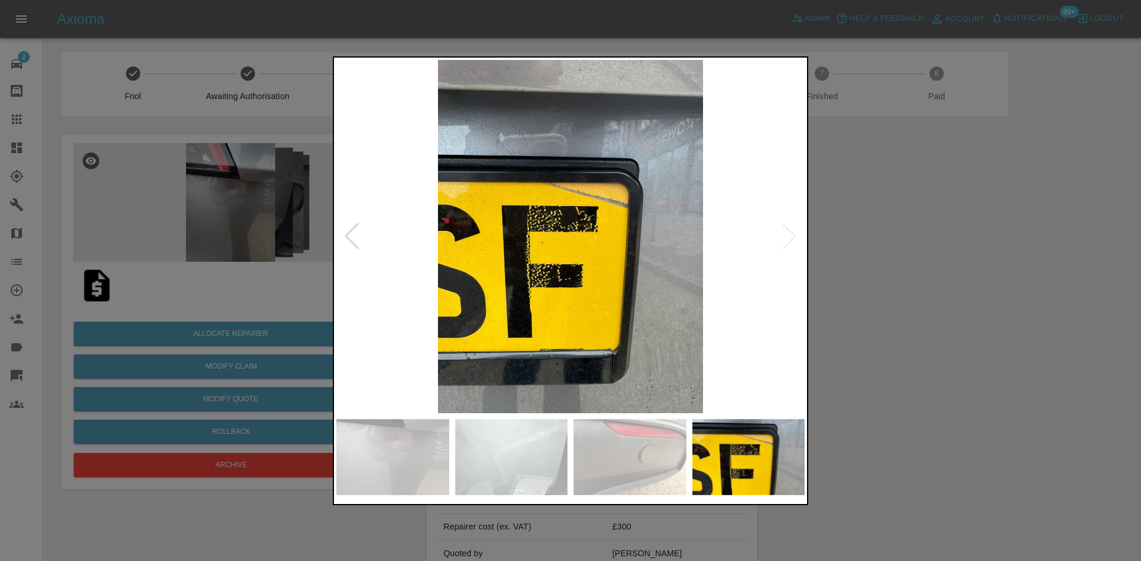
click at [872, 252] on div at bounding box center [570, 280] width 1141 height 561
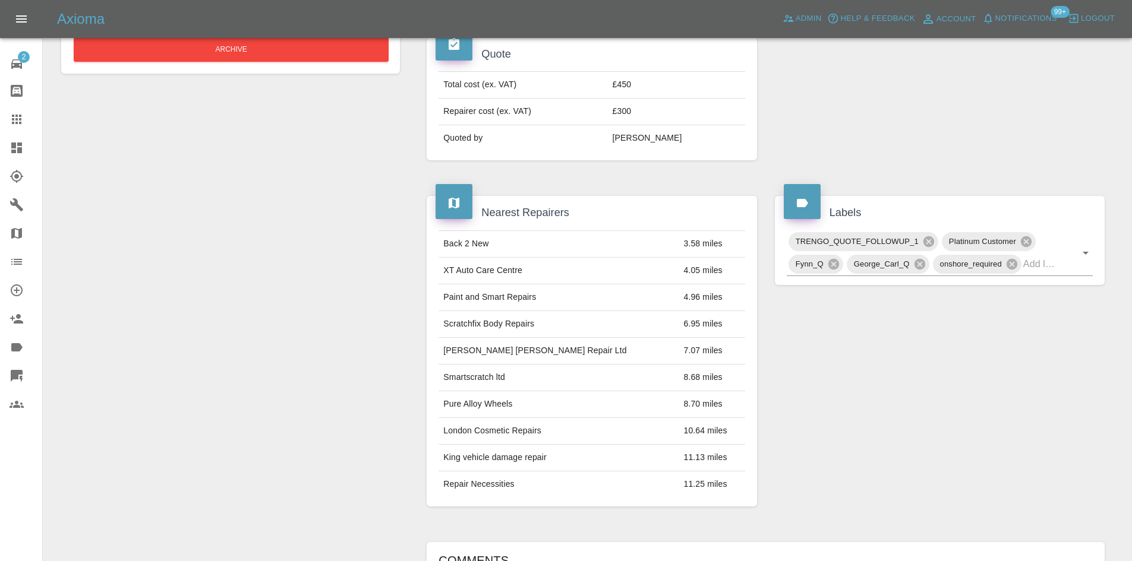
scroll to position [780, 0]
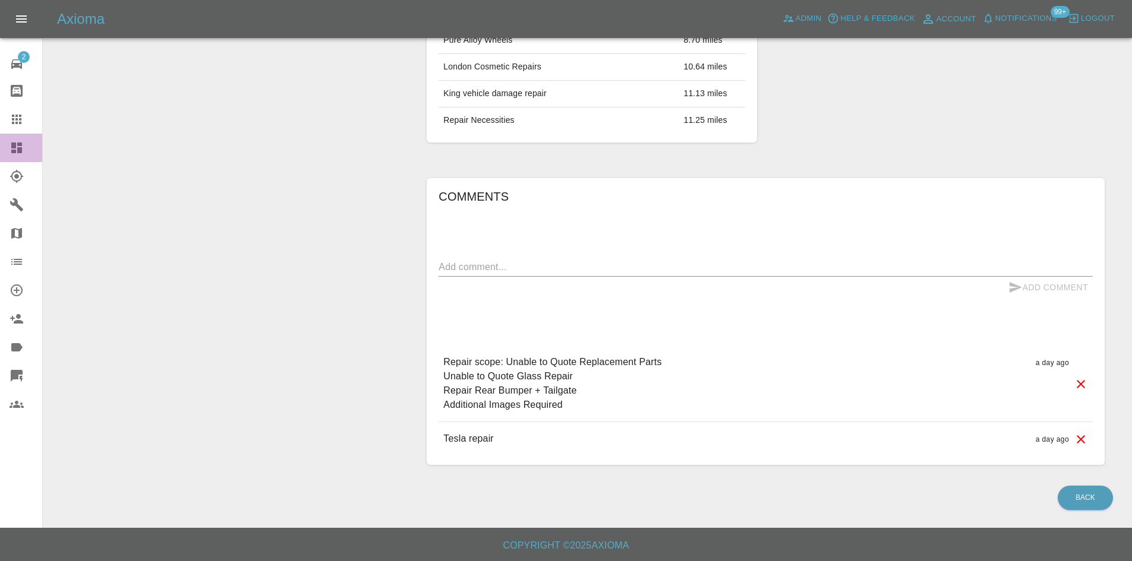
click at [0, 152] on link "Dashboard" at bounding box center [21, 148] width 42 height 29
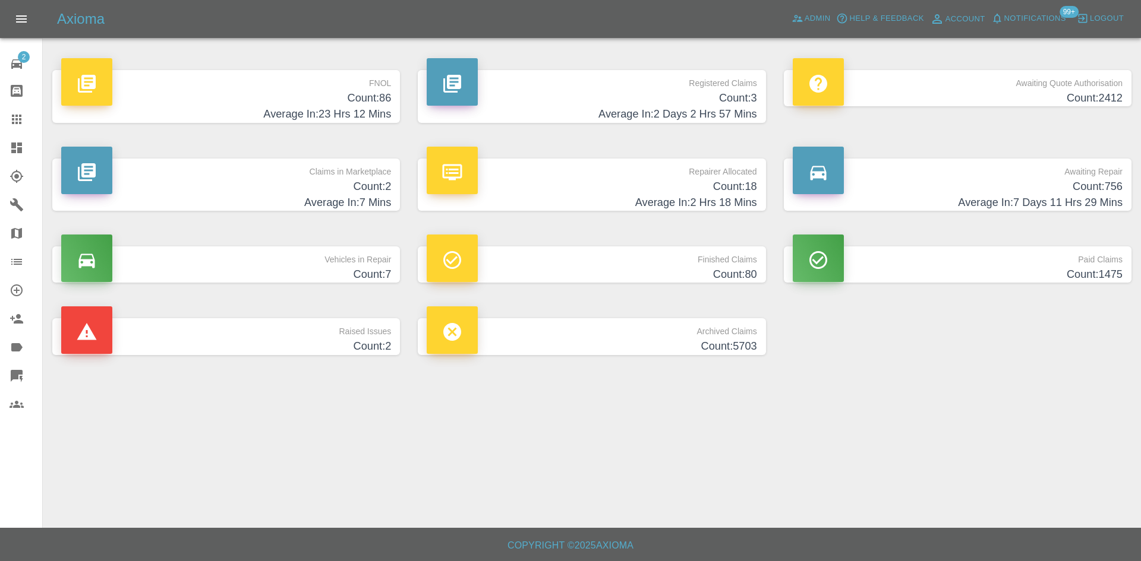
click at [325, 194] on h4 "Count: 2" at bounding box center [226, 187] width 330 height 16
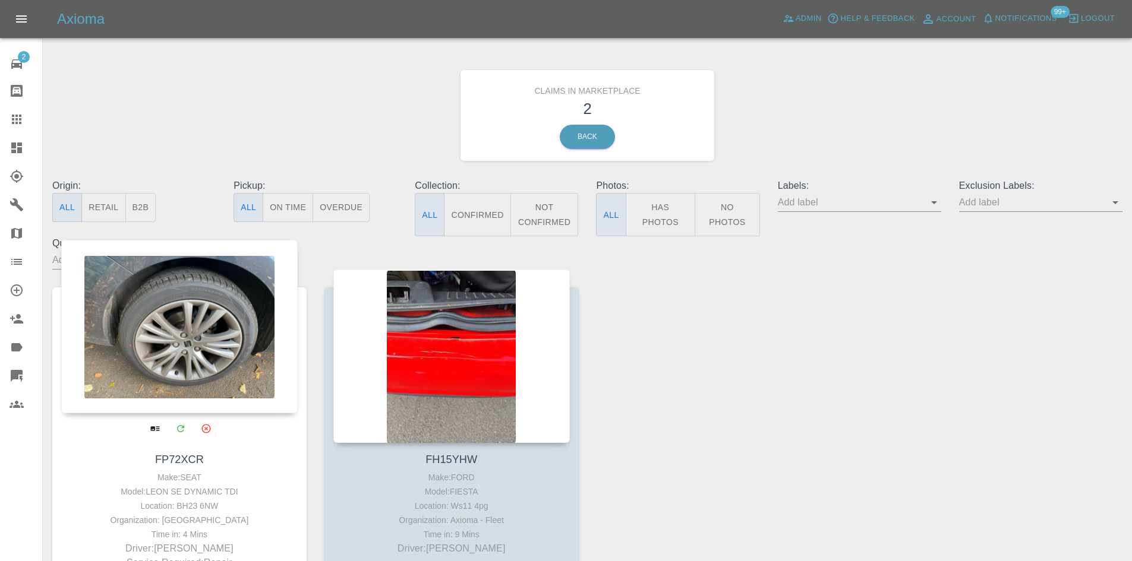
click at [165, 339] on div at bounding box center [179, 326] width 236 height 173
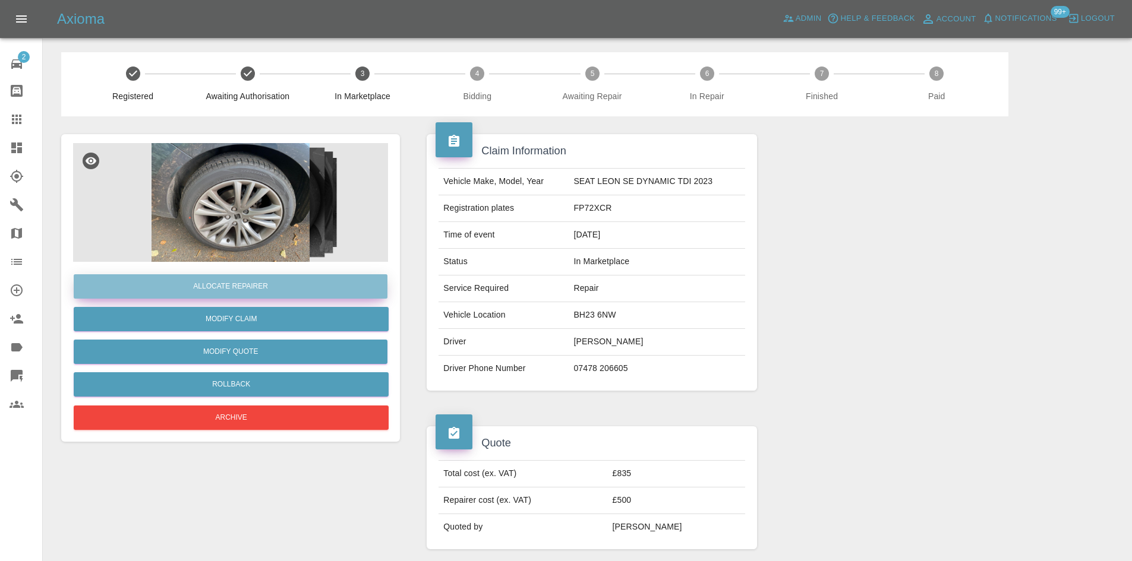
click at [235, 276] on button "Allocate Repairer" at bounding box center [231, 286] width 314 height 24
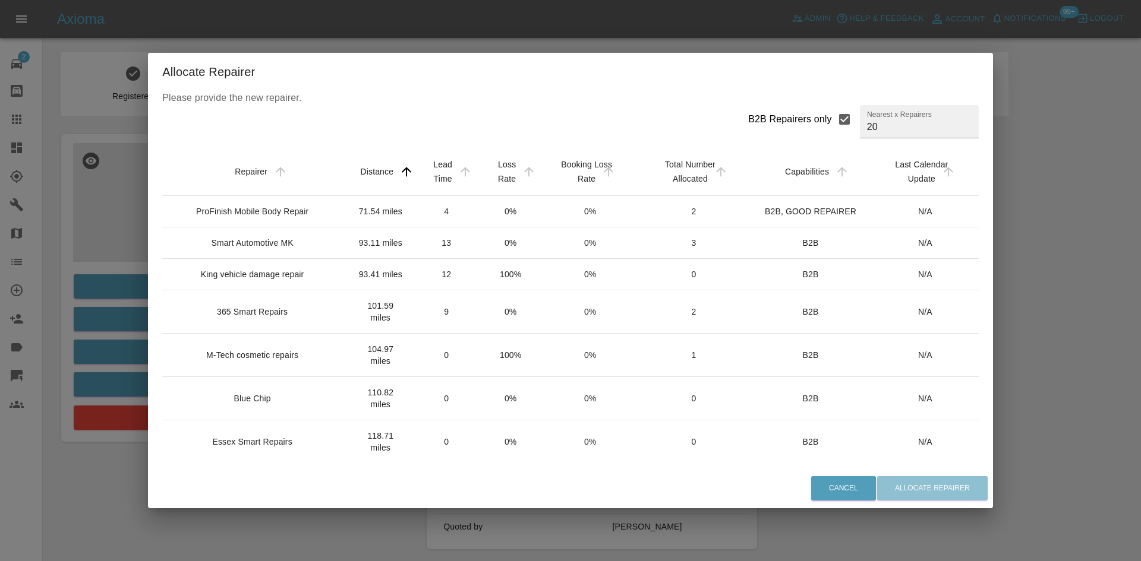
click at [832, 122] on input "B2B Repairers only" at bounding box center [844, 119] width 25 height 25
checkbox input "false"
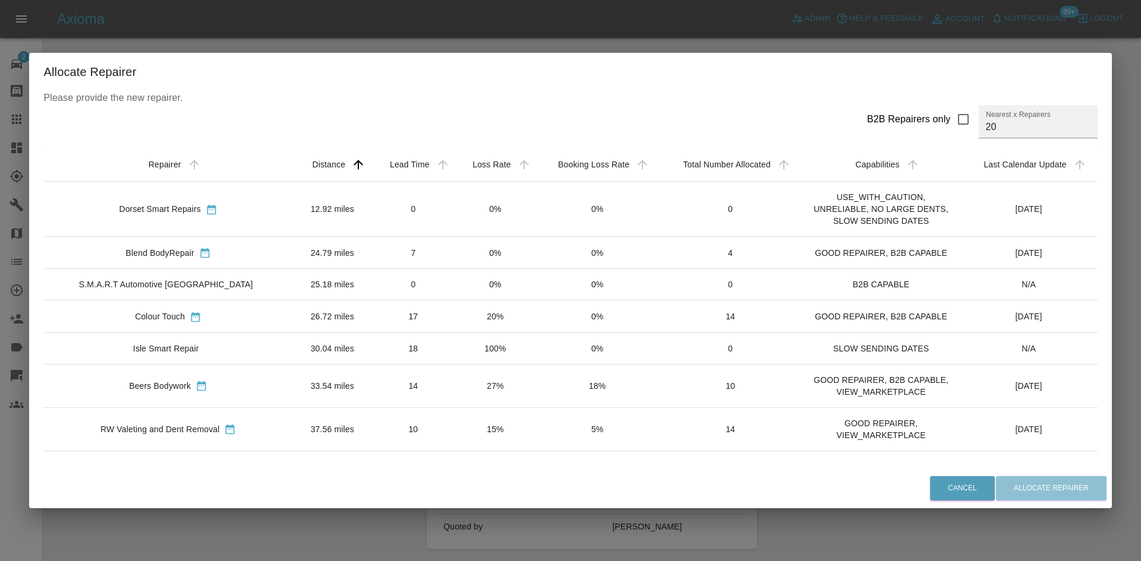
click at [372, 254] on td "7" at bounding box center [413, 253] width 83 height 32
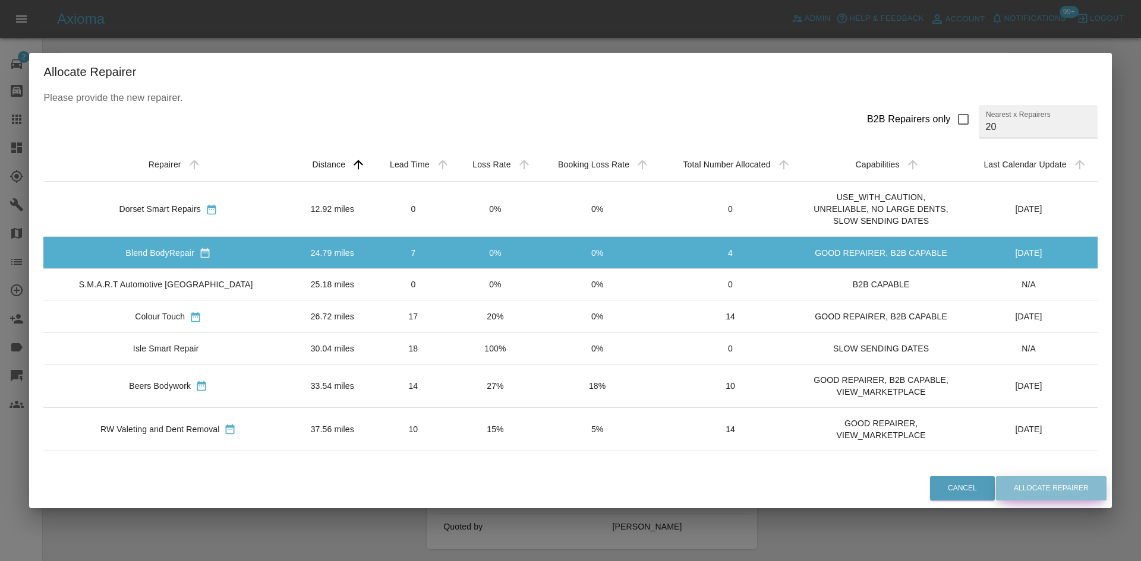
click at [1024, 487] on button "Allocate Repairer" at bounding box center [1051, 488] width 110 height 24
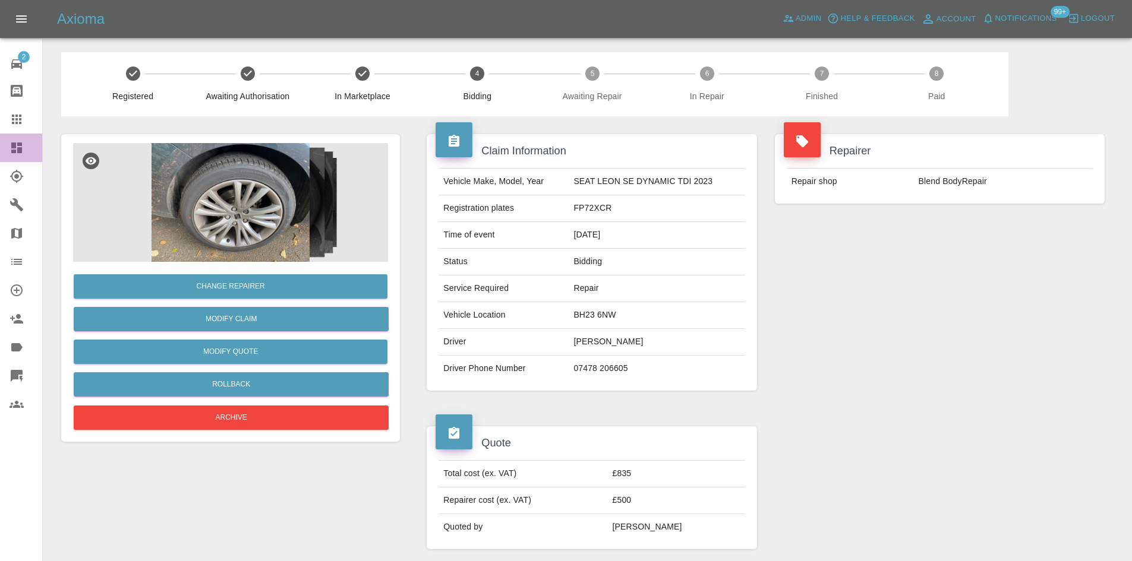
click at [0, 153] on link "Dashboard" at bounding box center [21, 148] width 42 height 29
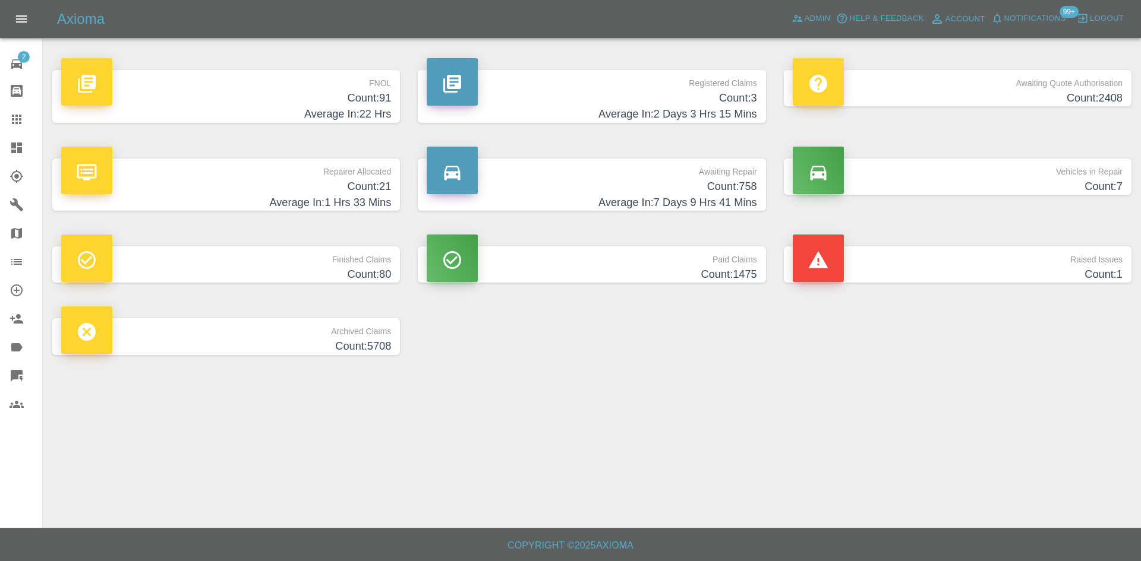
click at [608, 105] on h4 "Count: 3" at bounding box center [592, 98] width 330 height 16
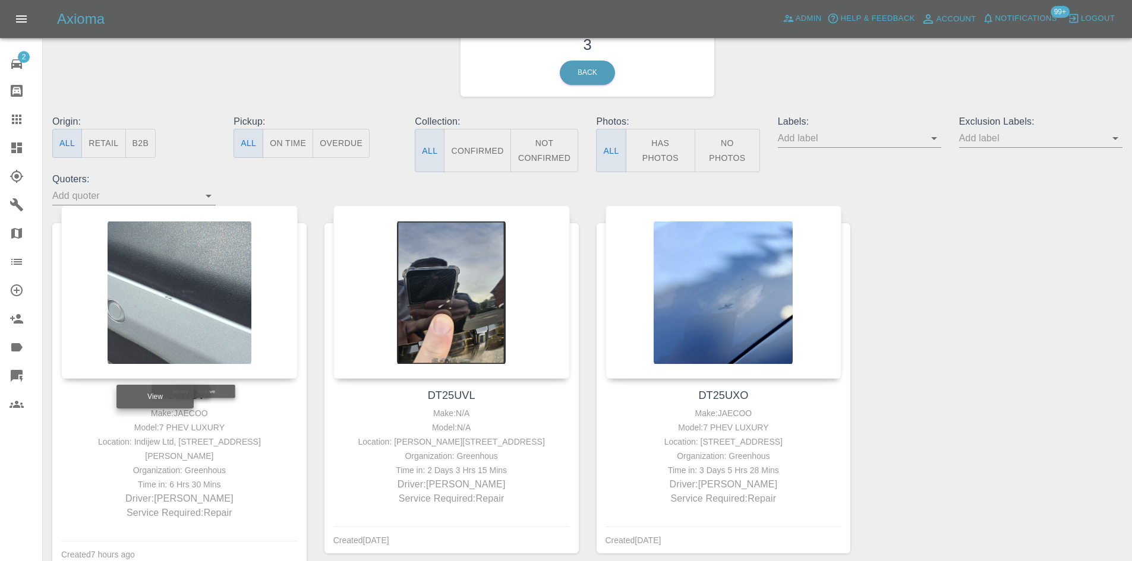
scroll to position [122, 0]
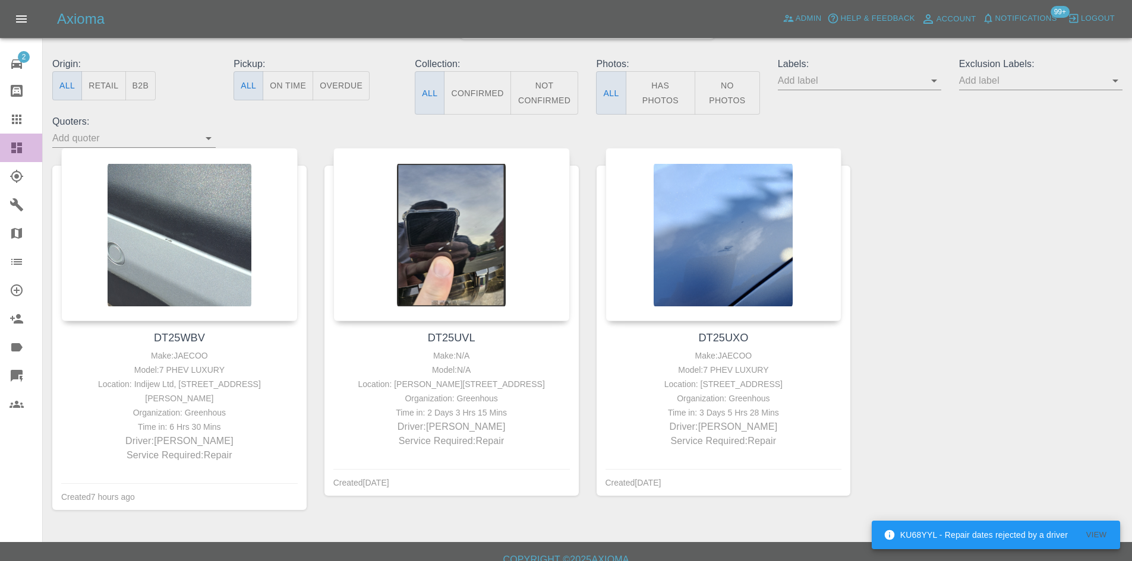
click at [5, 140] on link "Dashboard" at bounding box center [21, 148] width 42 height 29
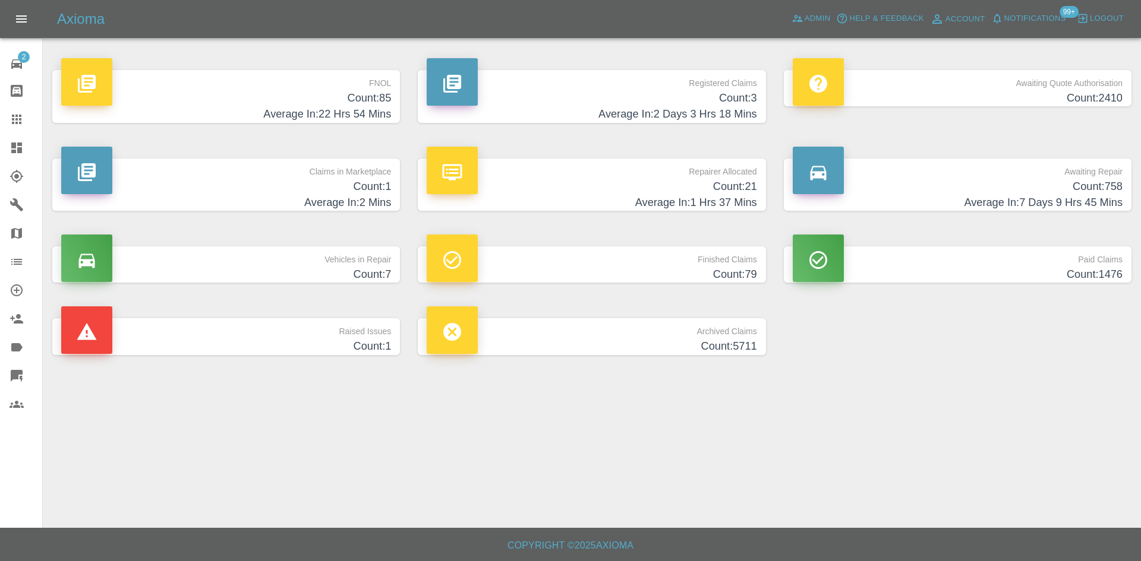
click at [3, 139] on link "Dashboard" at bounding box center [21, 148] width 42 height 29
click at [595, 195] on h4 "Average In: 1 Hrs 37 Mins" at bounding box center [592, 203] width 330 height 16
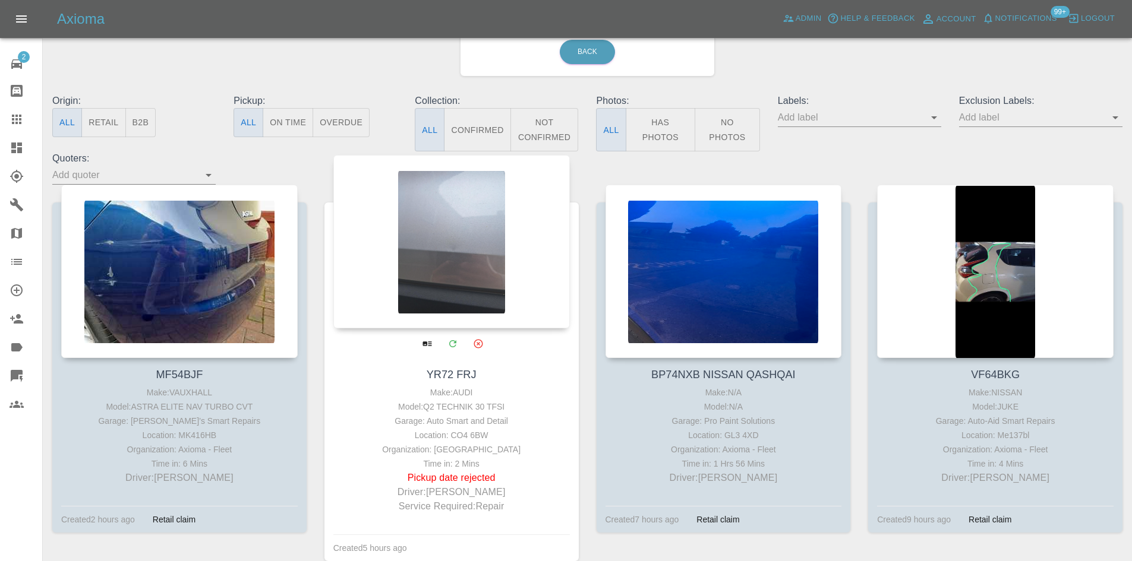
scroll to position [178, 0]
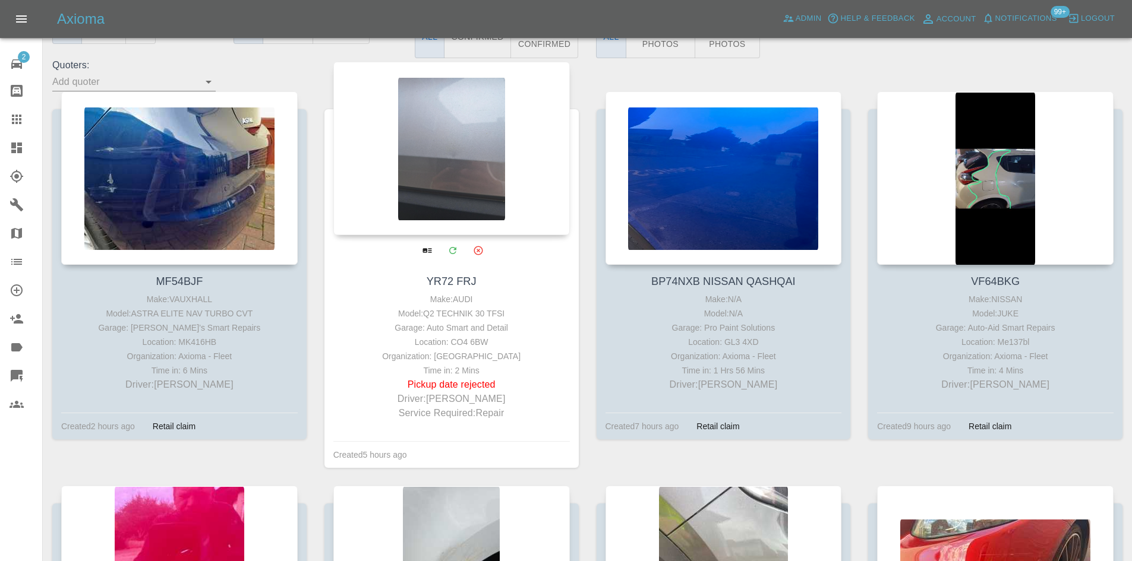
click at [471, 132] on div at bounding box center [451, 148] width 236 height 173
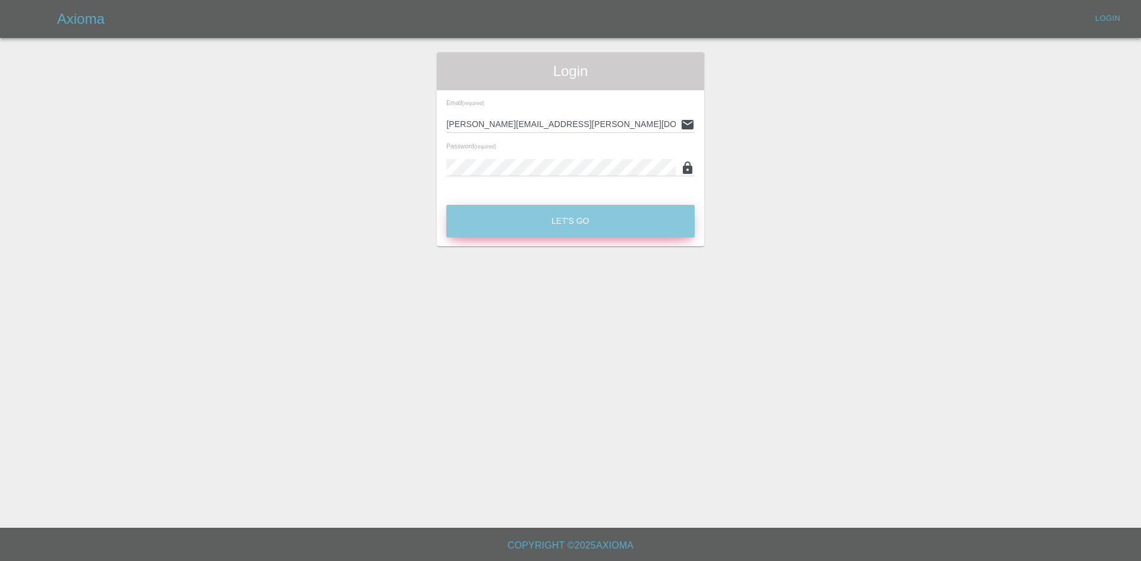
click at [551, 221] on button "Let's Go" at bounding box center [570, 221] width 248 height 33
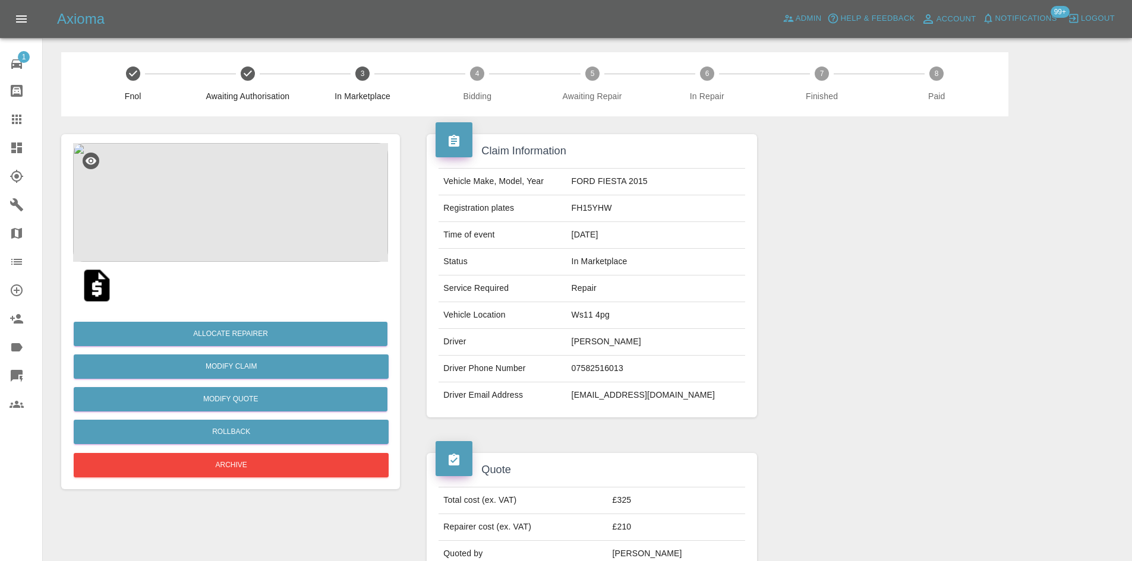
click at [249, 214] on img at bounding box center [230, 202] width 315 height 119
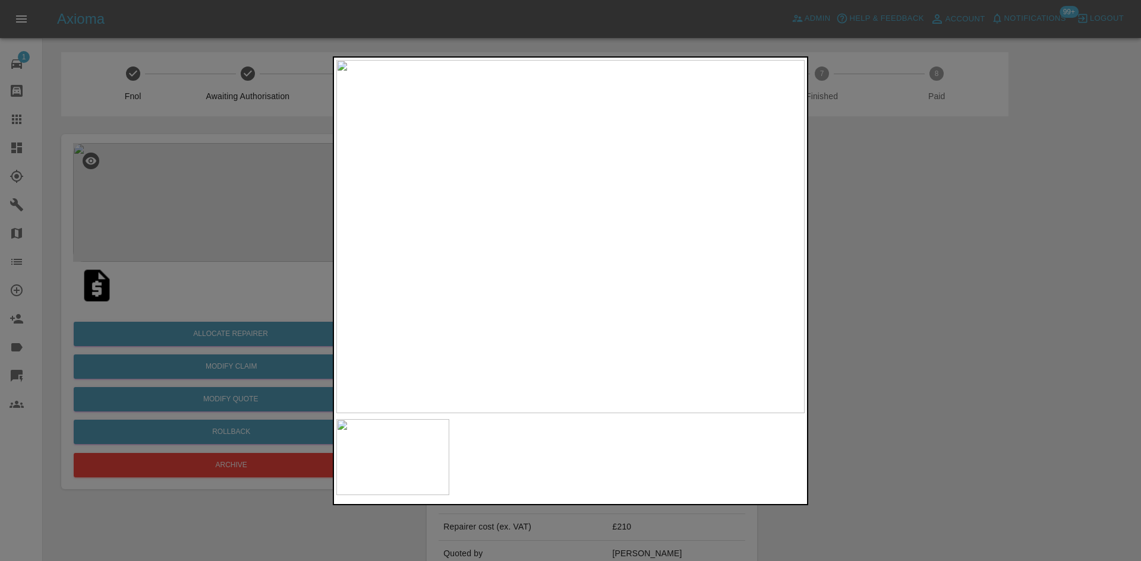
click at [875, 332] on div at bounding box center [570, 280] width 1141 height 561
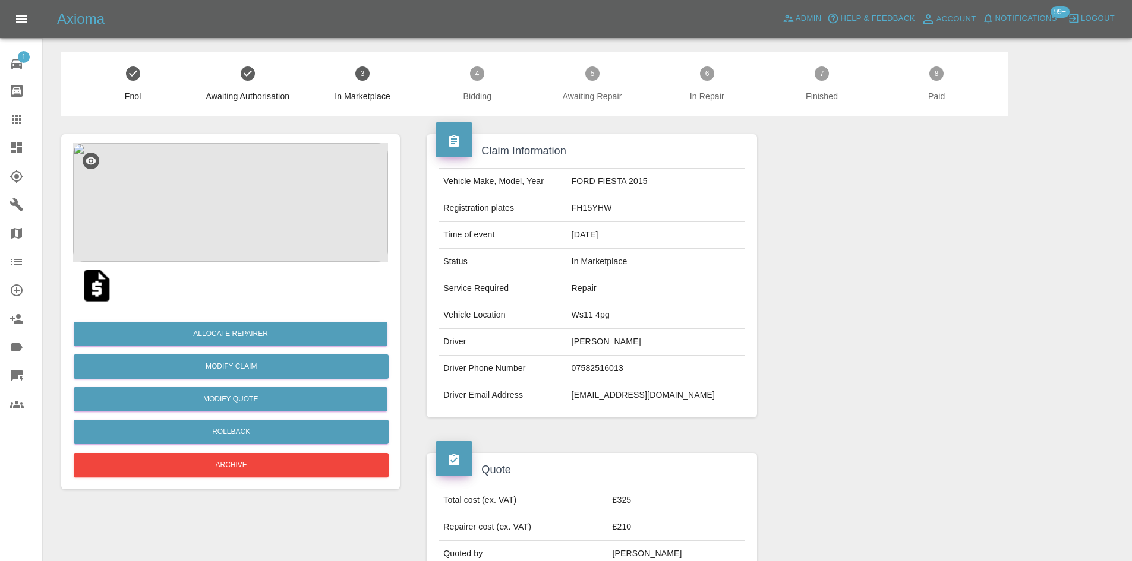
click at [259, 234] on img at bounding box center [230, 202] width 315 height 119
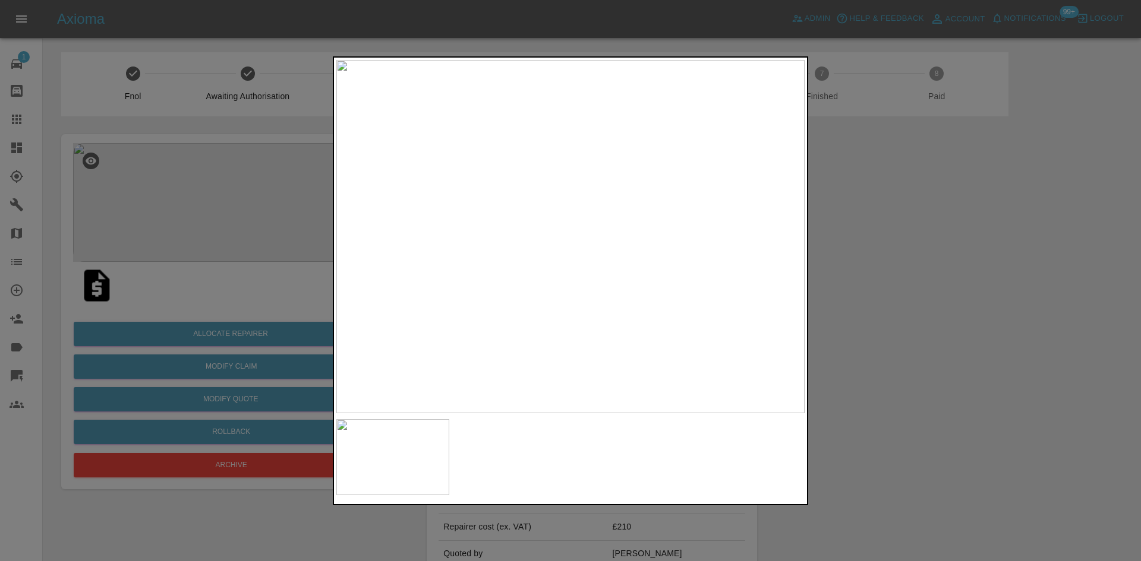
click at [1015, 328] on div at bounding box center [570, 280] width 1141 height 561
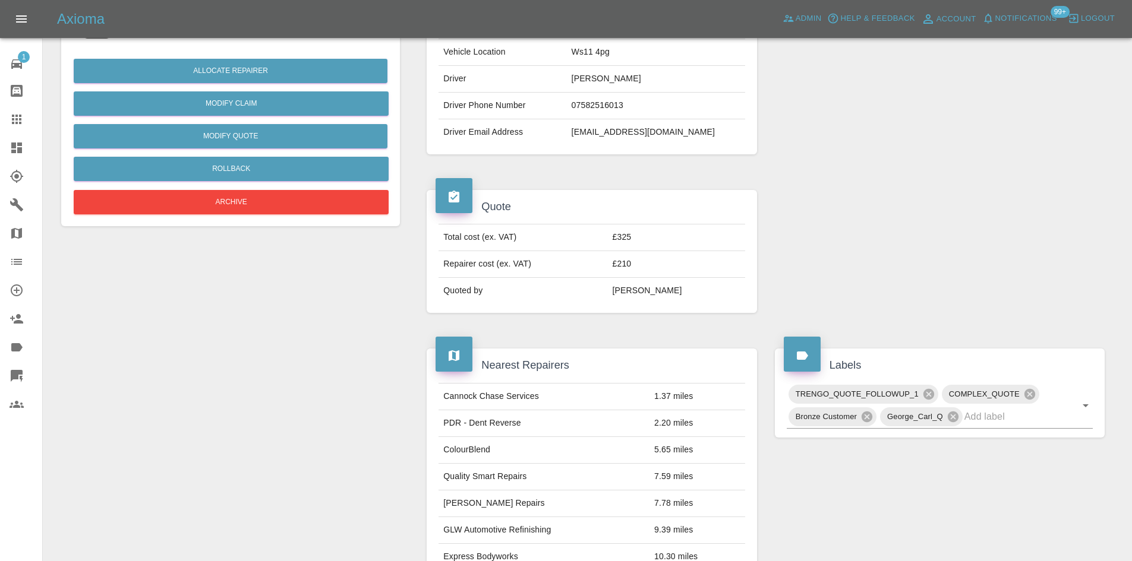
scroll to position [98, 0]
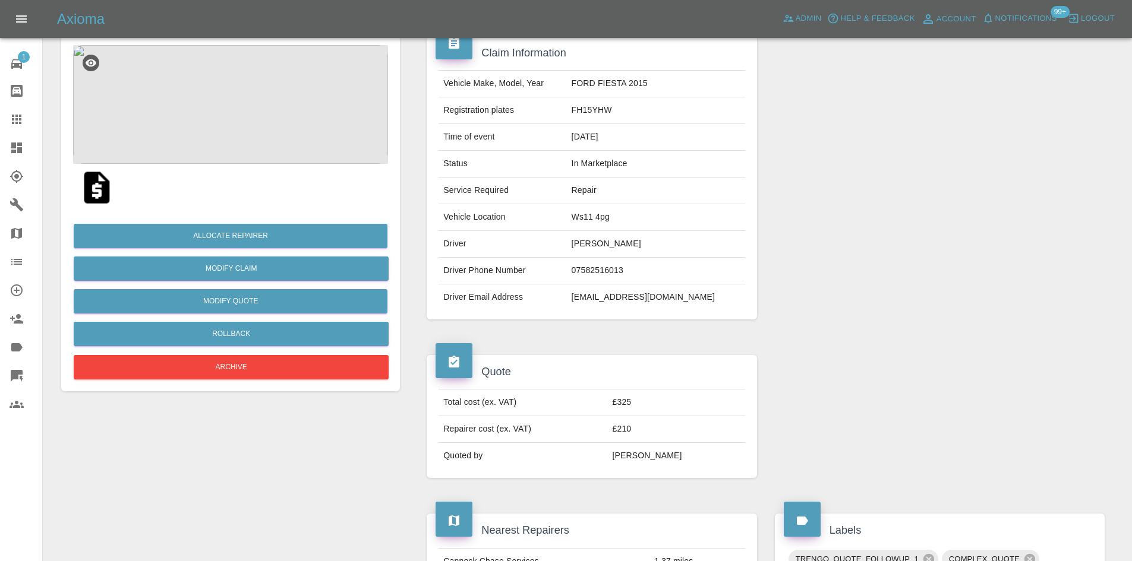
click at [1, 142] on link "Dashboard" at bounding box center [21, 148] width 42 height 29
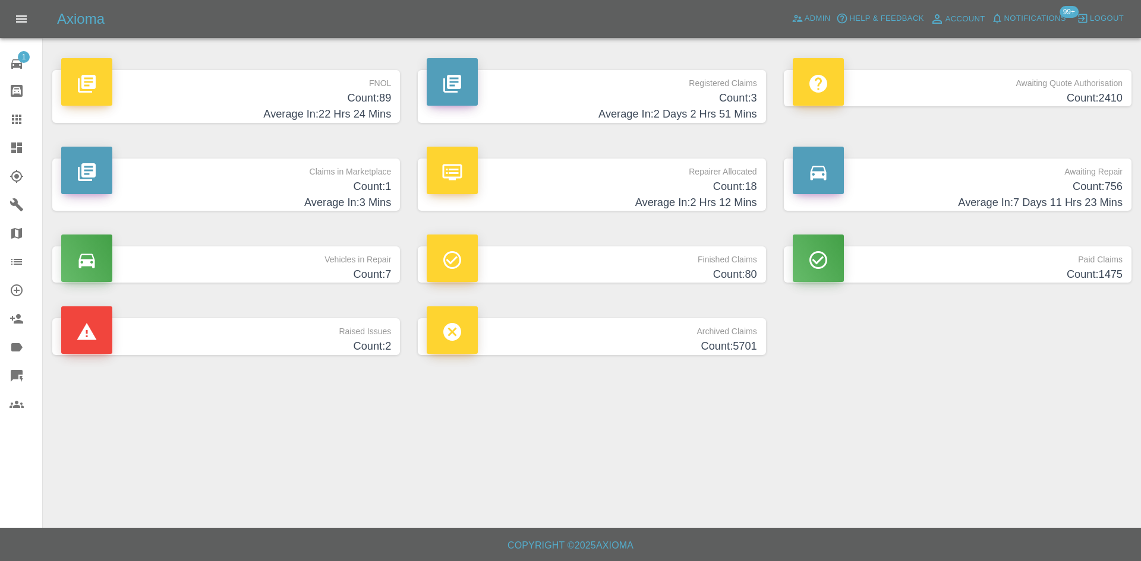
click at [596, 201] on h4 "Average In: 2 Hrs 12 Mins" at bounding box center [592, 203] width 330 height 16
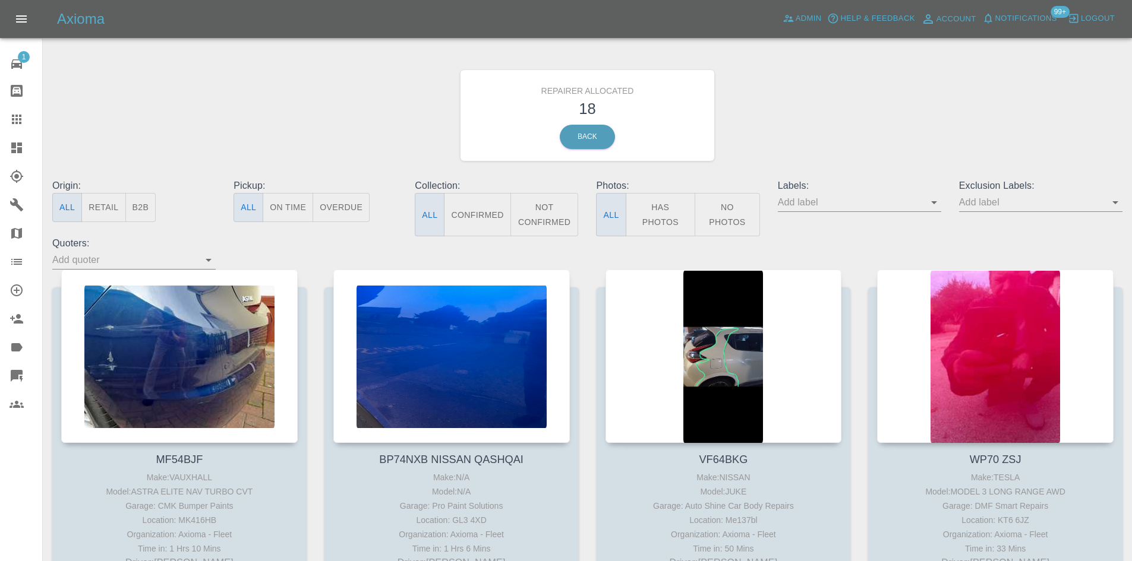
click at [12, 143] on icon at bounding box center [16, 148] width 11 height 11
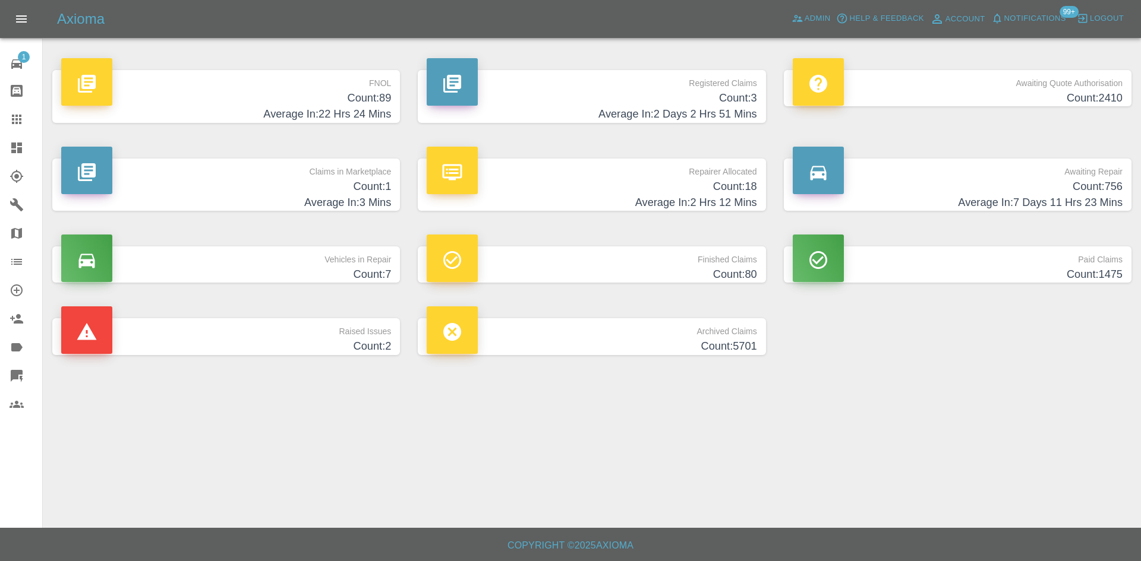
click at [683, 192] on h4 "Count: 18" at bounding box center [592, 187] width 330 height 16
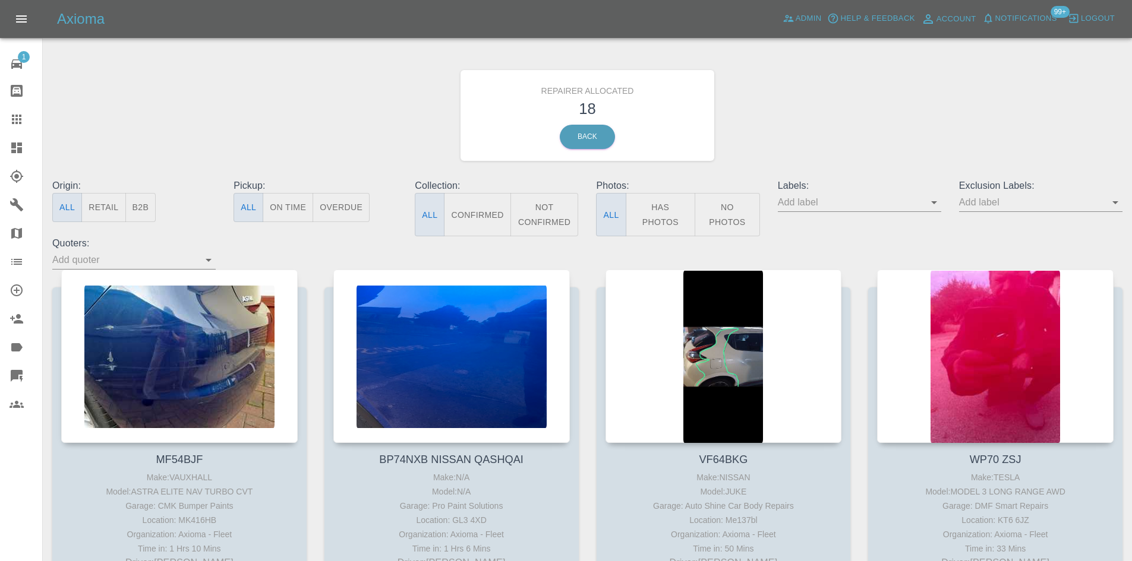
click at [154, 213] on button "B2B" at bounding box center [140, 207] width 31 height 29
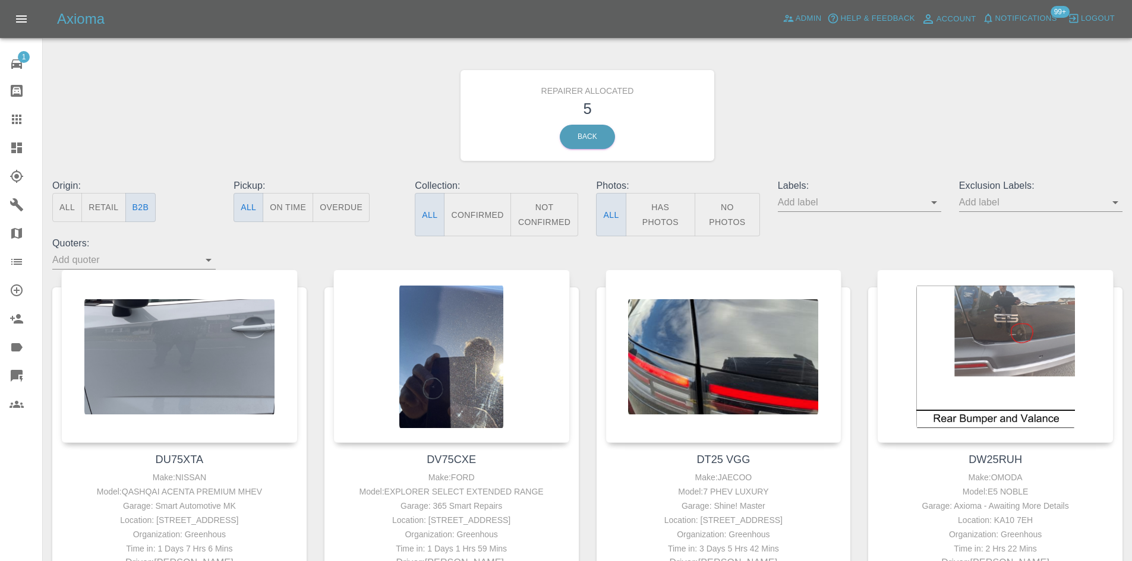
click at [10, 144] on icon at bounding box center [17, 148] width 14 height 14
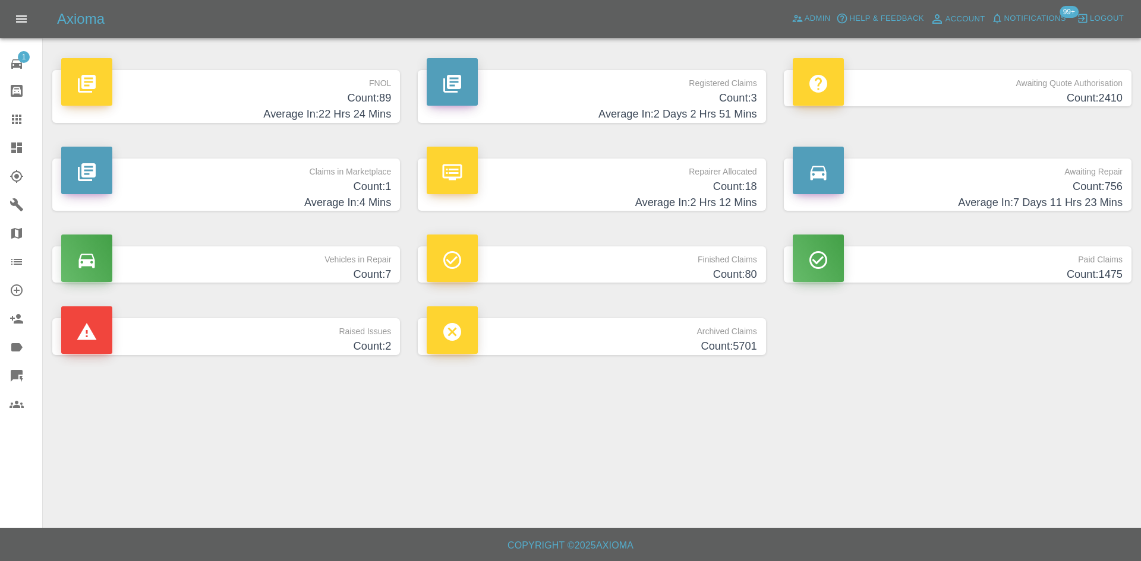
click at [912, 84] on p "Awaiting Quote Authorisation" at bounding box center [957, 80] width 330 height 20
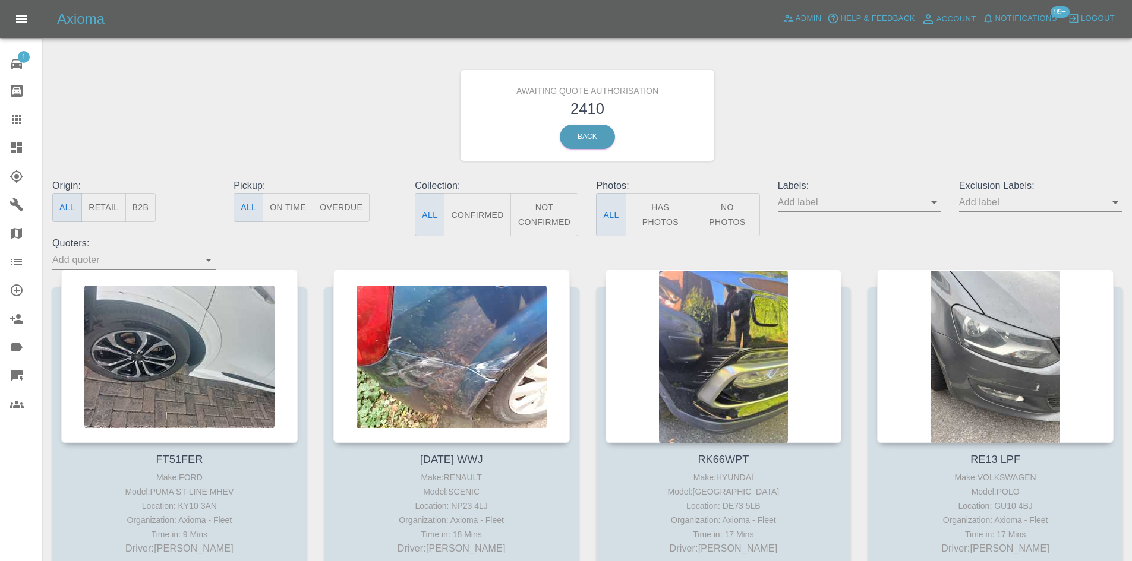
click at [134, 207] on button "B2B" at bounding box center [140, 207] width 31 height 29
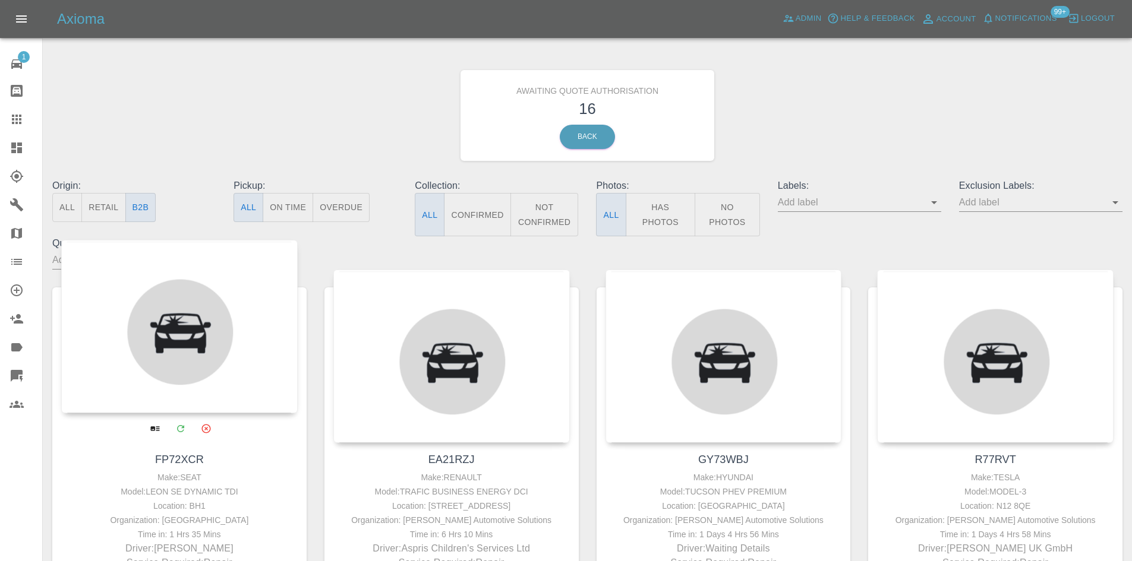
click at [171, 397] on div at bounding box center [179, 326] width 236 height 173
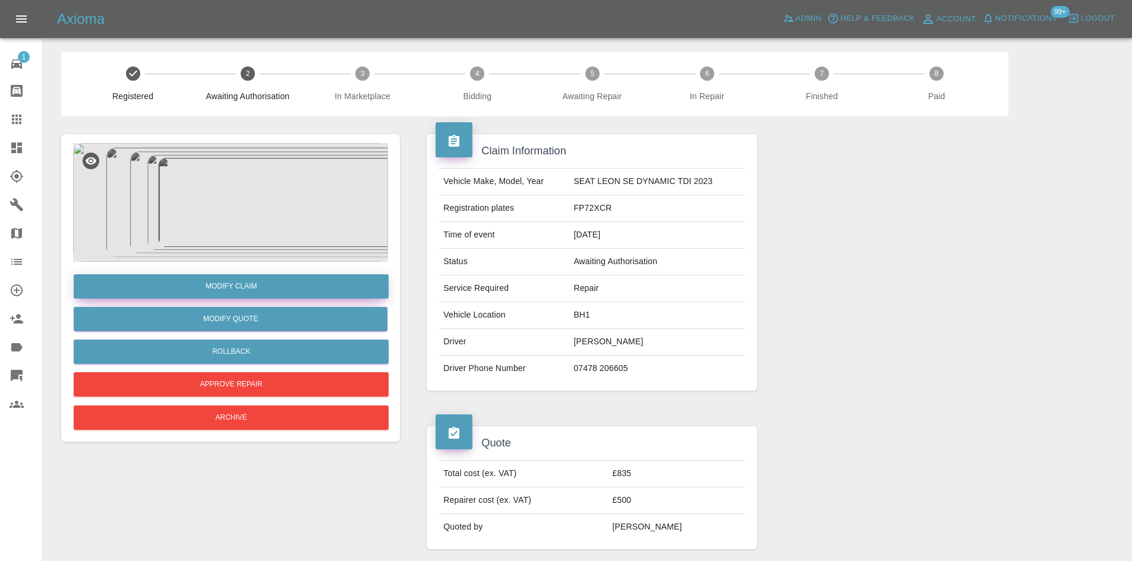
click at [276, 286] on link "Modify Claim" at bounding box center [231, 286] width 315 height 24
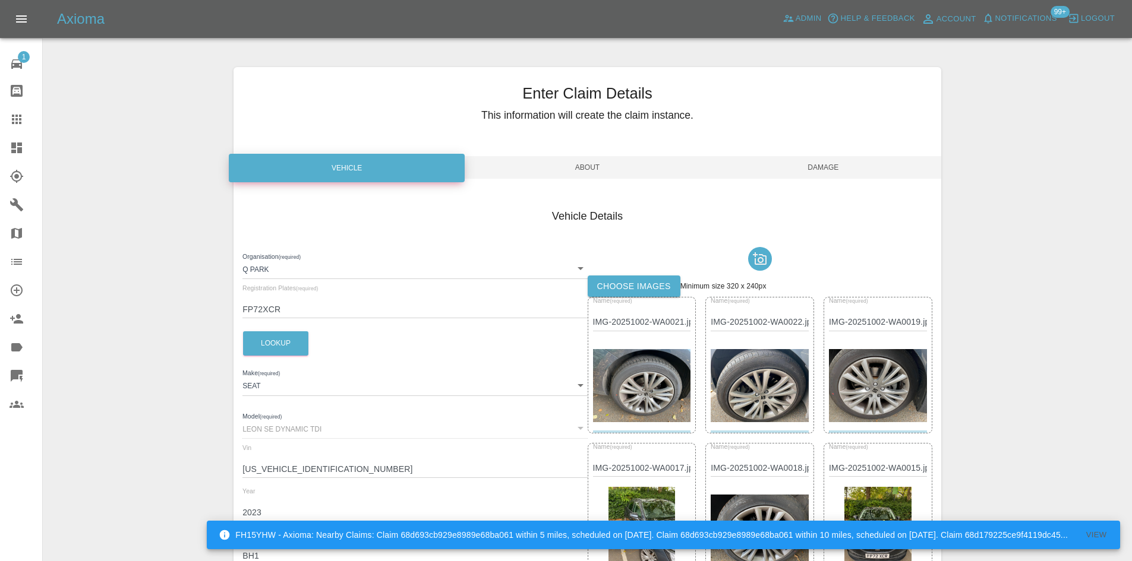
scroll to position [297, 0]
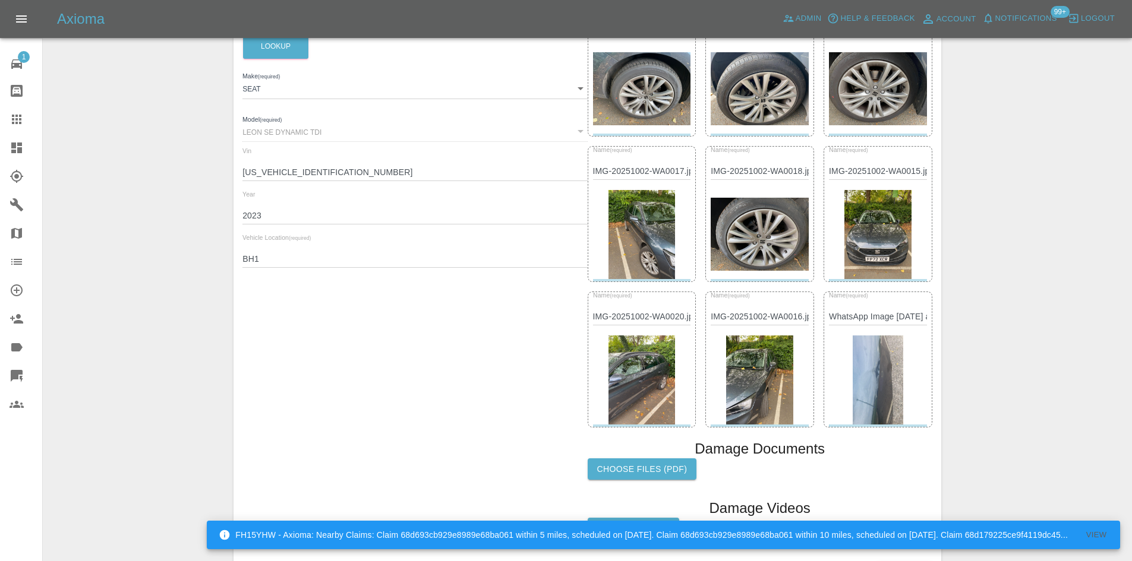
click at [267, 268] on input "BH1" at bounding box center [414, 259] width 345 height 17
paste input "23 6NW"
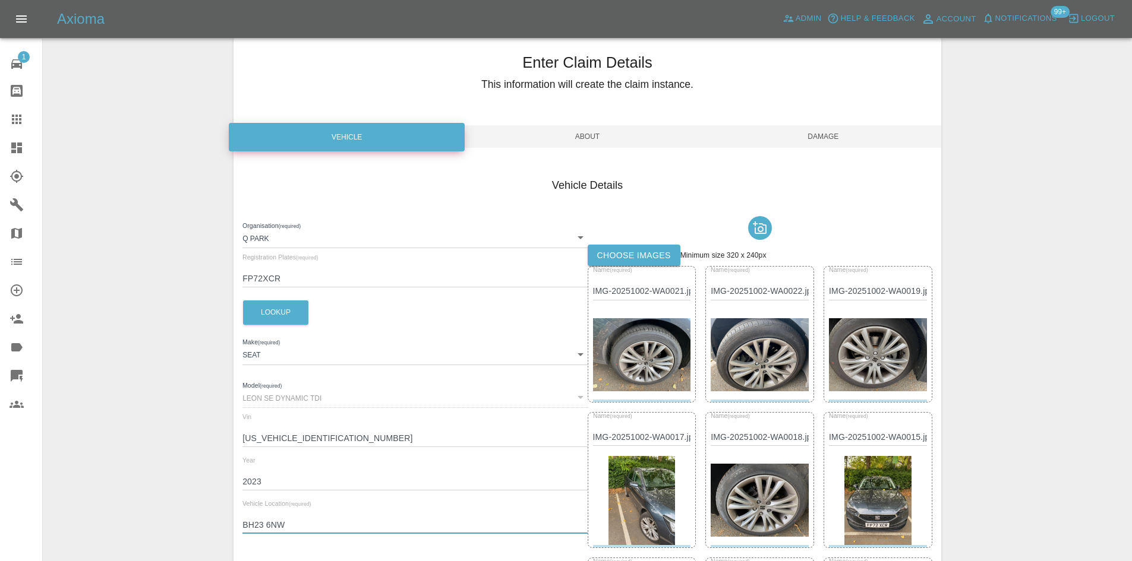
type input "BH23 6NW"
click at [884, 137] on span "Damage" at bounding box center [823, 136] width 236 height 23
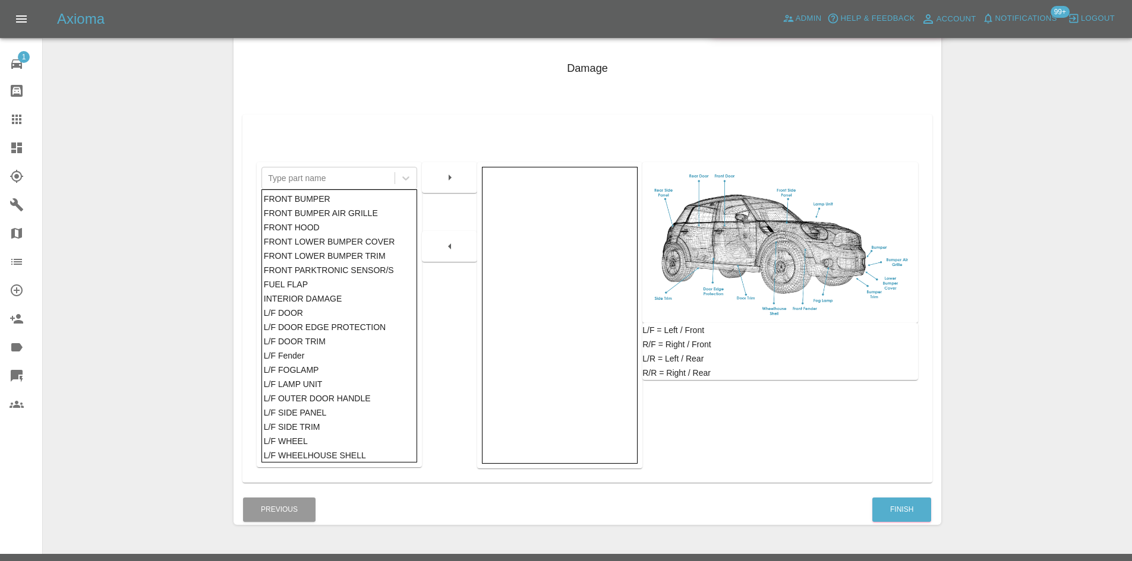
scroll to position [174, 0]
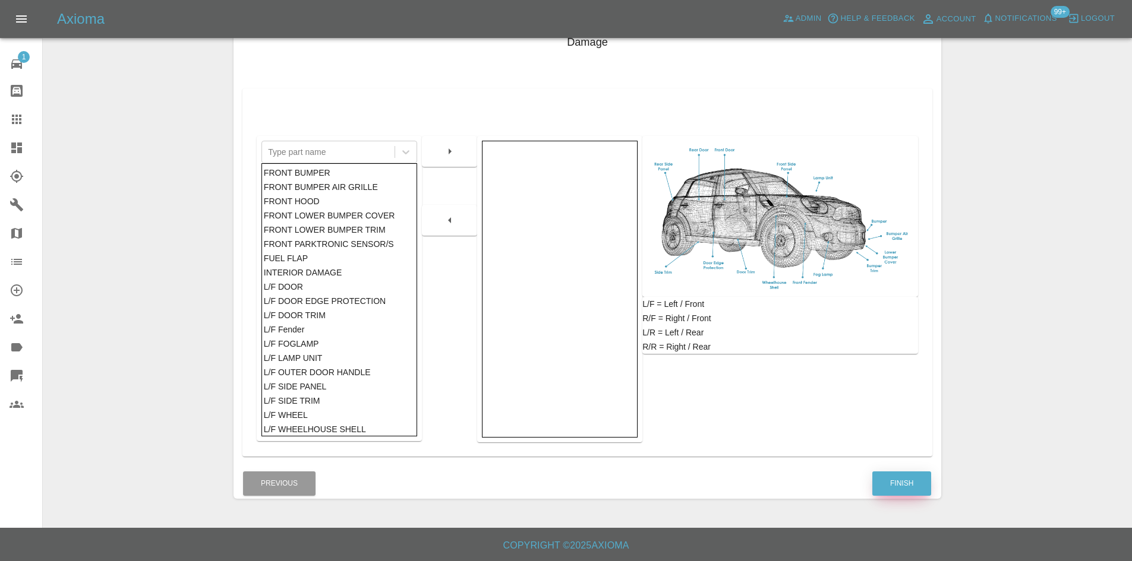
click at [913, 481] on button "Finish" at bounding box center [901, 484] width 59 height 24
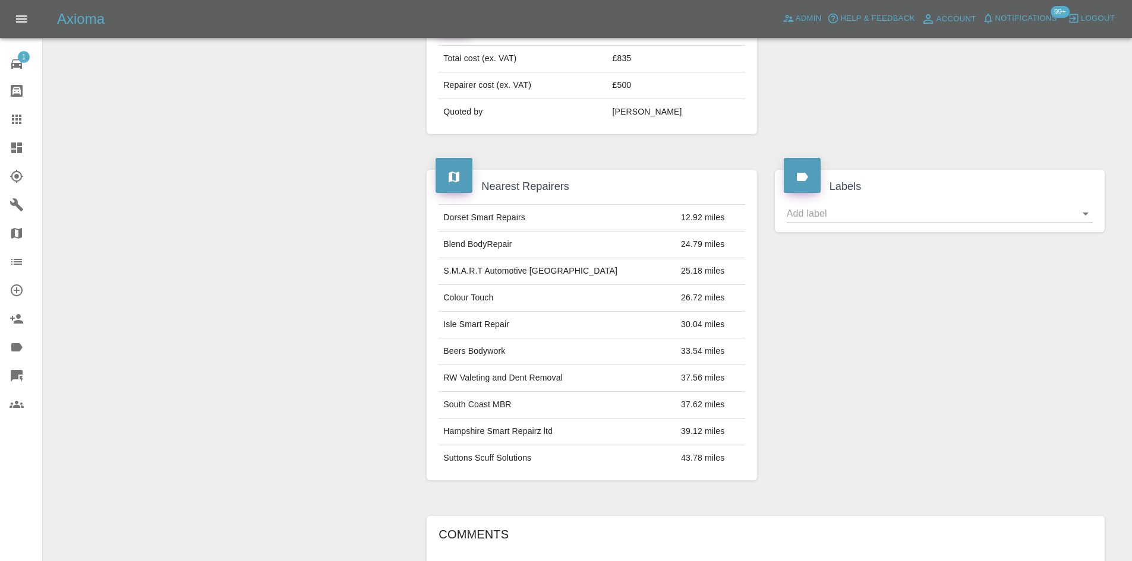
scroll to position [416, 0]
click at [511, 318] on td "Isle Smart Repair" at bounding box center [557, 324] width 238 height 27
click at [505, 319] on td "Isle Smart Repair" at bounding box center [557, 324] width 238 height 27
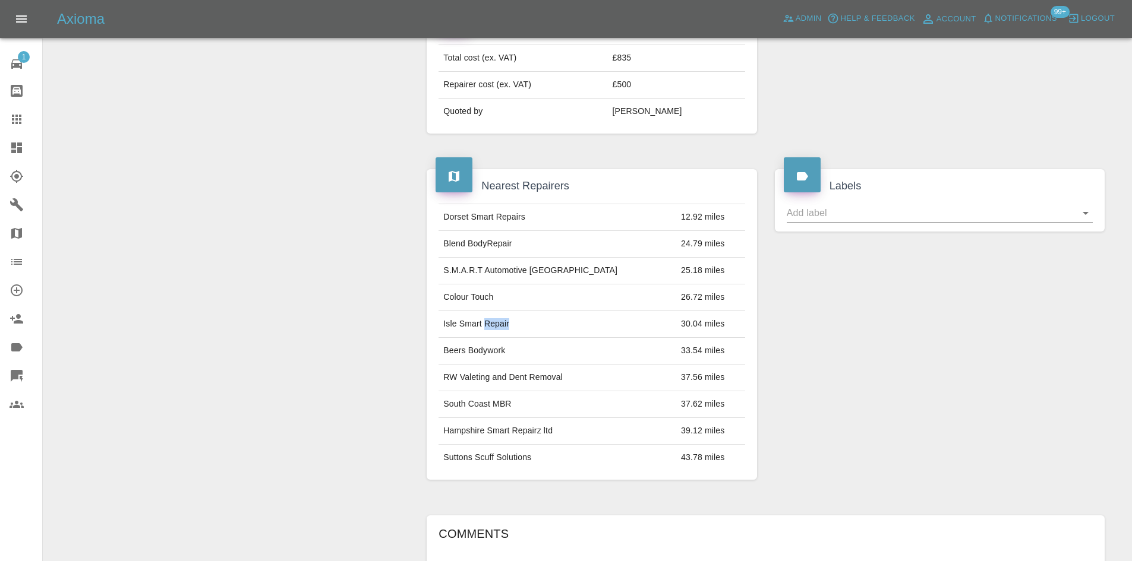
click at [505, 319] on td "Isle Smart Repair" at bounding box center [557, 324] width 238 height 27
click at [491, 370] on td "RW Valeting and Dent Removal" at bounding box center [557, 377] width 238 height 27
click at [488, 377] on td "RW Valeting and Dent Removal" at bounding box center [557, 377] width 238 height 27
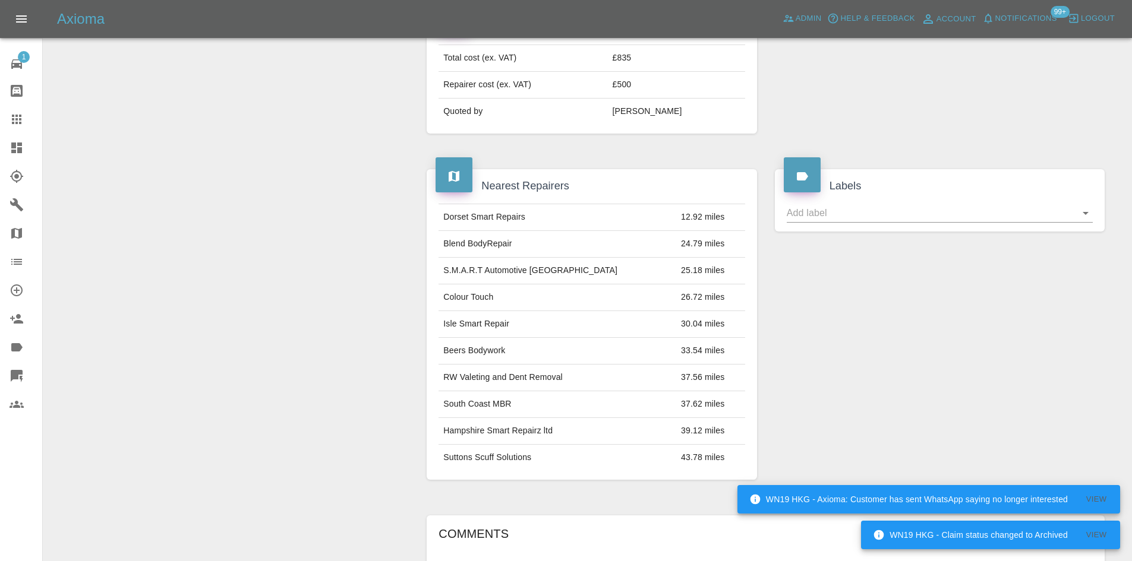
click at [482, 418] on td "Hampshire Smart Repairz ltd" at bounding box center [557, 431] width 238 height 27
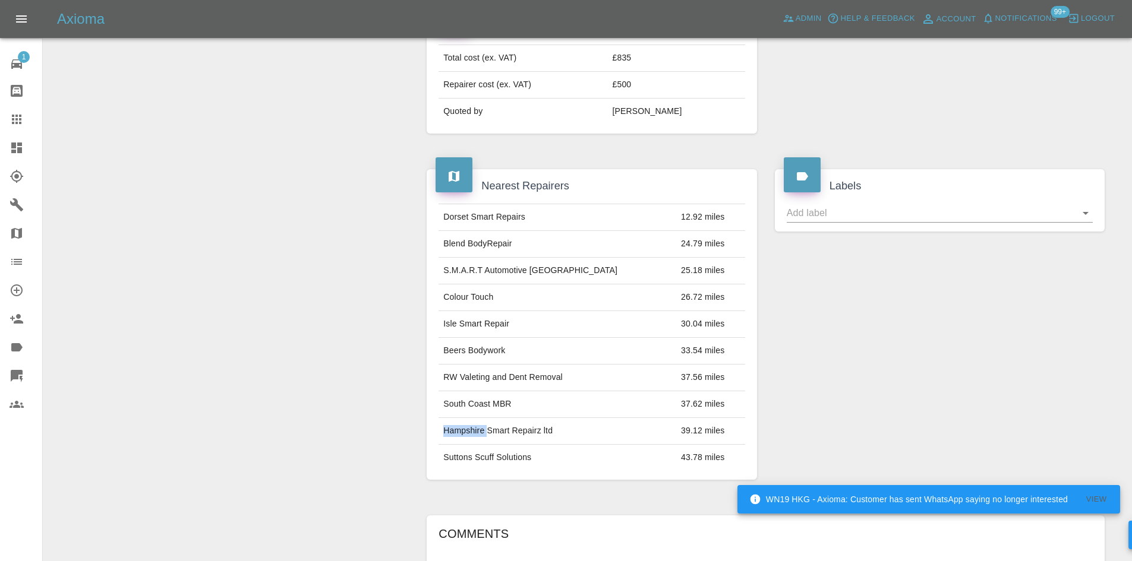
click at [482, 418] on td "Hampshire Smart Repairz ltd" at bounding box center [557, 431] width 238 height 27
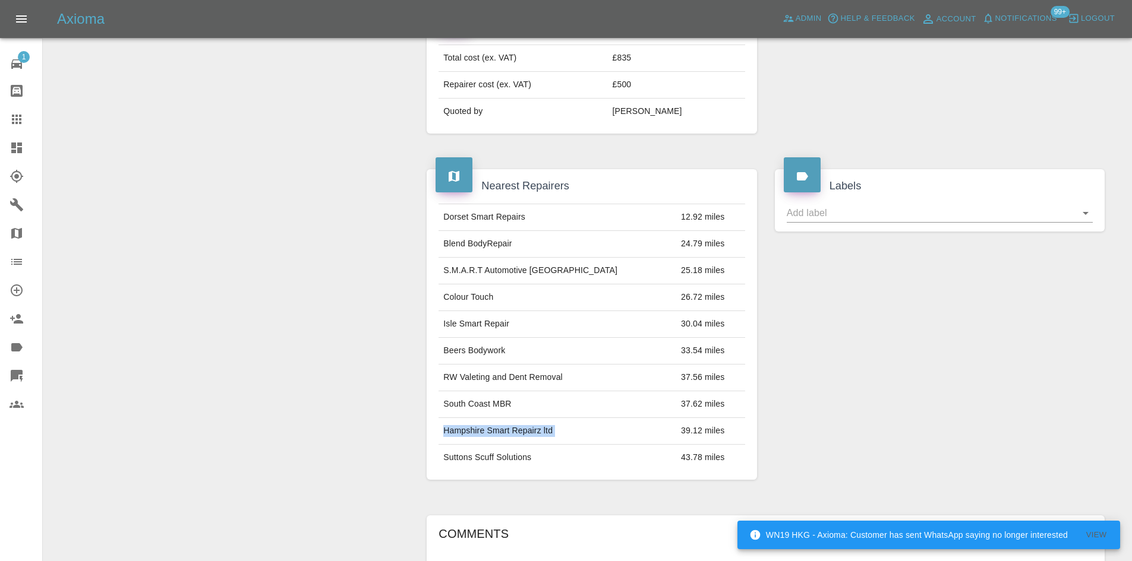
click at [482, 418] on td "Hampshire Smart Repairz ltd" at bounding box center [557, 431] width 238 height 27
click at [485, 397] on td "South Coast MBR" at bounding box center [557, 404] width 238 height 27
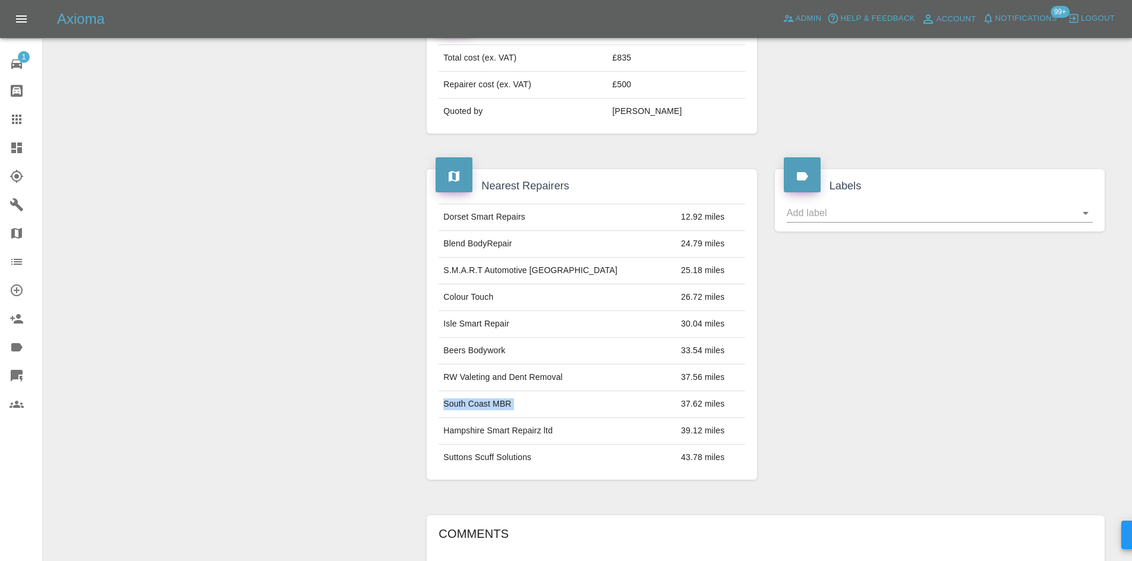
click at [485, 397] on td "South Coast MBR" at bounding box center [557, 404] width 238 height 27
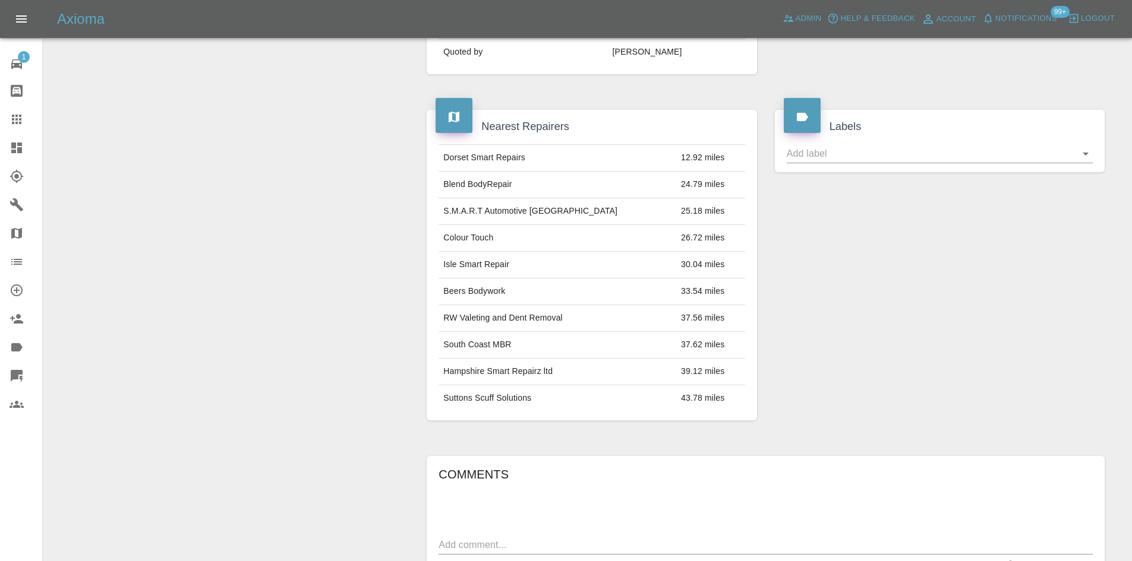
click at [516, 368] on td "Hampshire Smart Repairz ltd" at bounding box center [557, 371] width 238 height 27
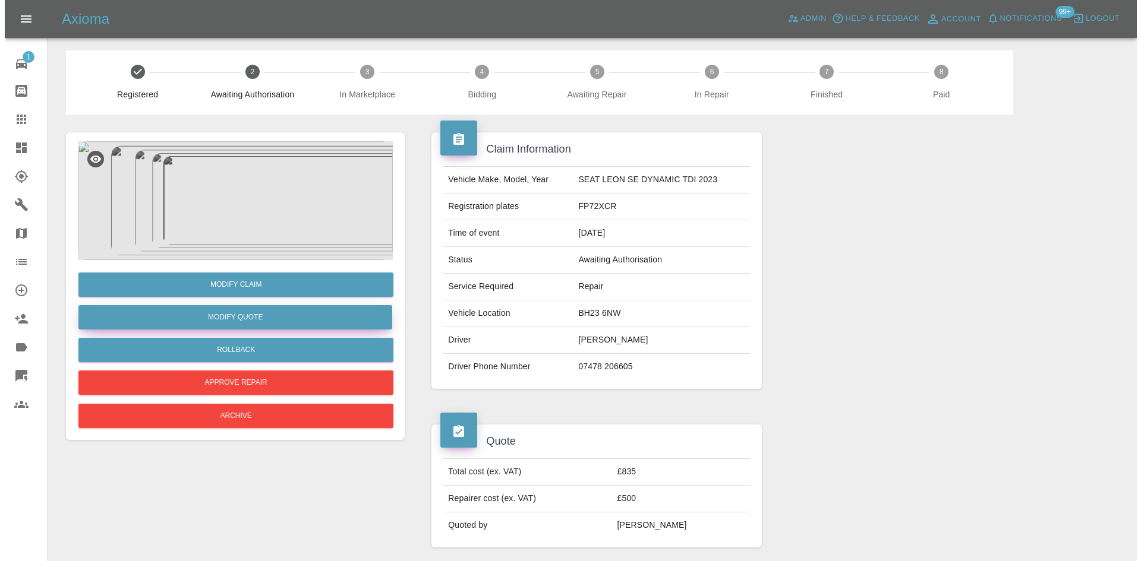
scroll to position [0, 0]
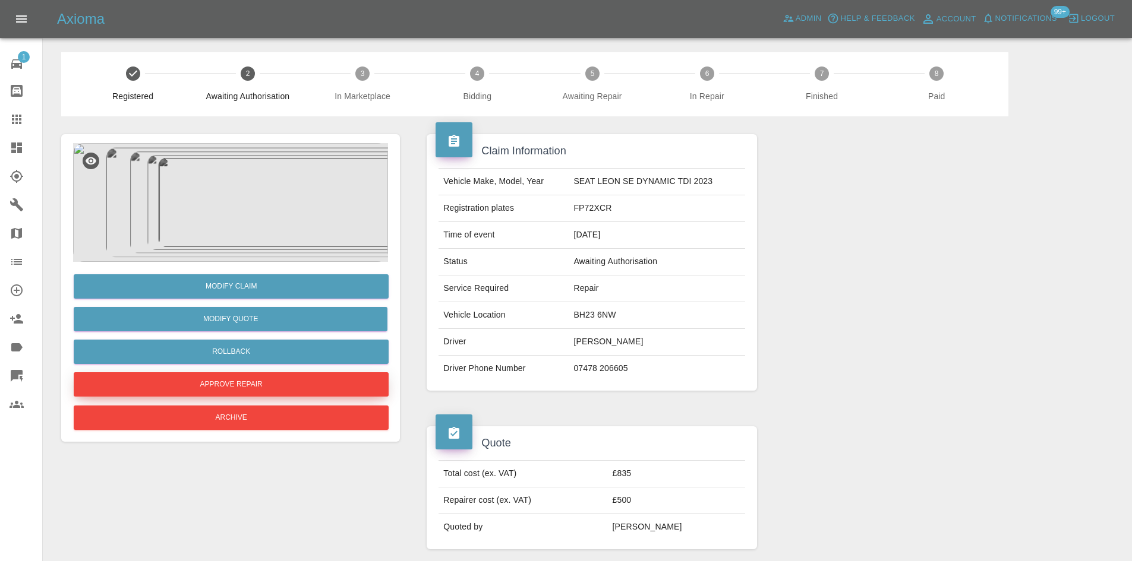
click at [289, 388] on button "Approve Repair" at bounding box center [231, 384] width 315 height 24
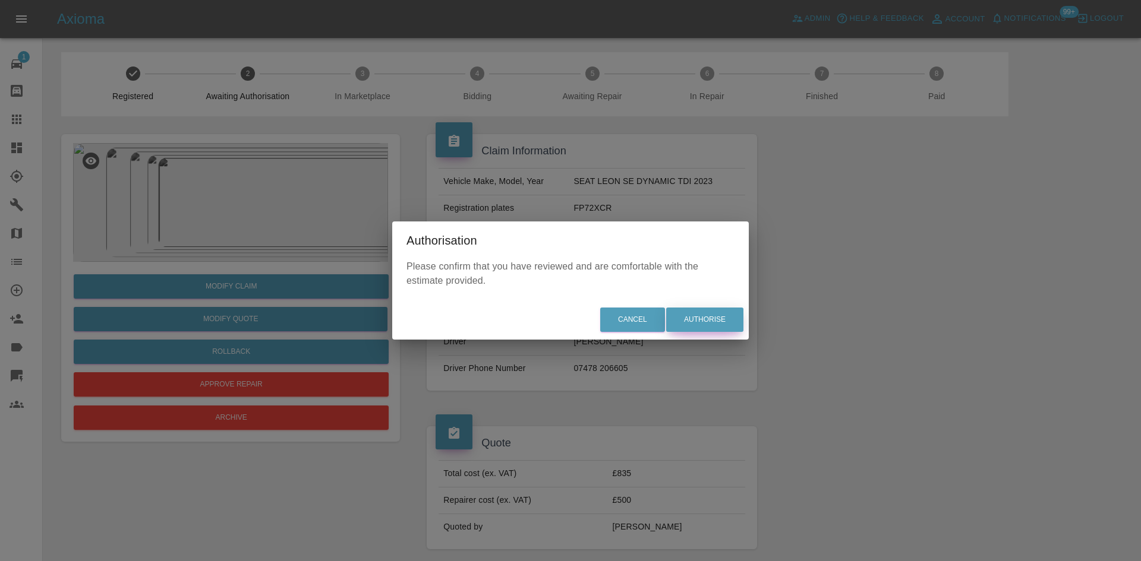
click at [701, 321] on button "Authorise" at bounding box center [704, 320] width 77 height 24
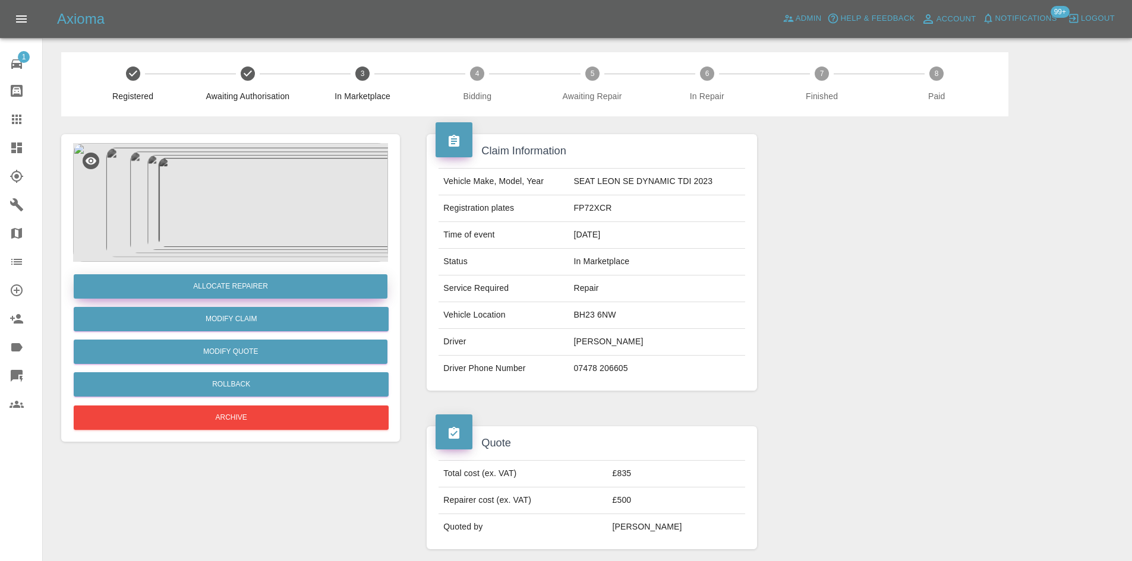
click at [282, 293] on button "Allocate Repairer" at bounding box center [231, 286] width 314 height 24
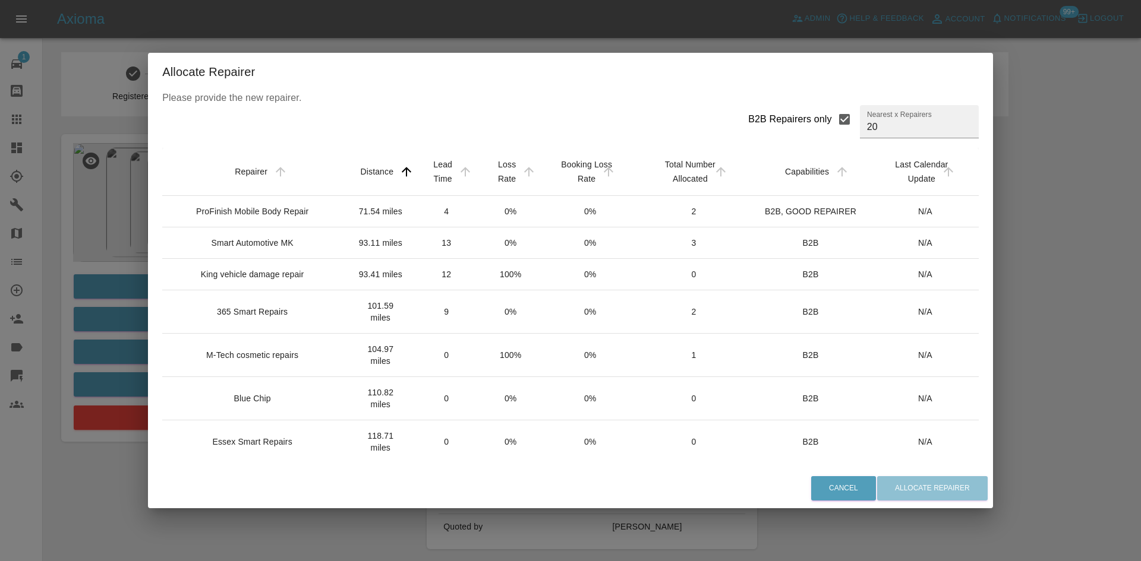
click at [801, 125] on div "B2B Repairers only" at bounding box center [790, 119] width 84 height 14
click at [832, 125] on input "B2B Repairers only" at bounding box center [844, 119] width 25 height 25
checkbox input "false"
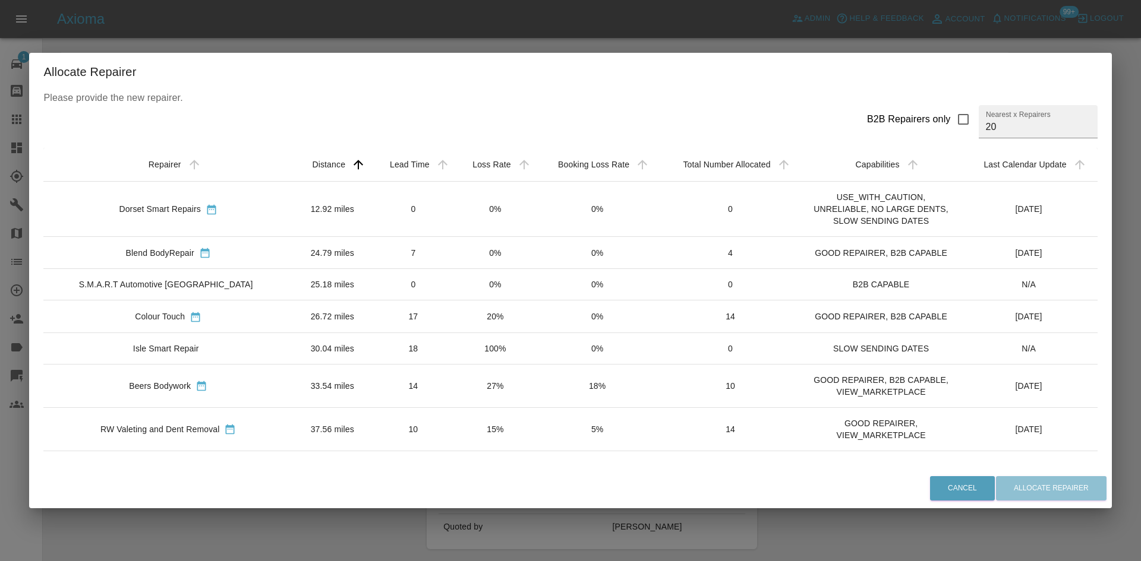
click at [406, 282] on td "0" at bounding box center [413, 284] width 83 height 31
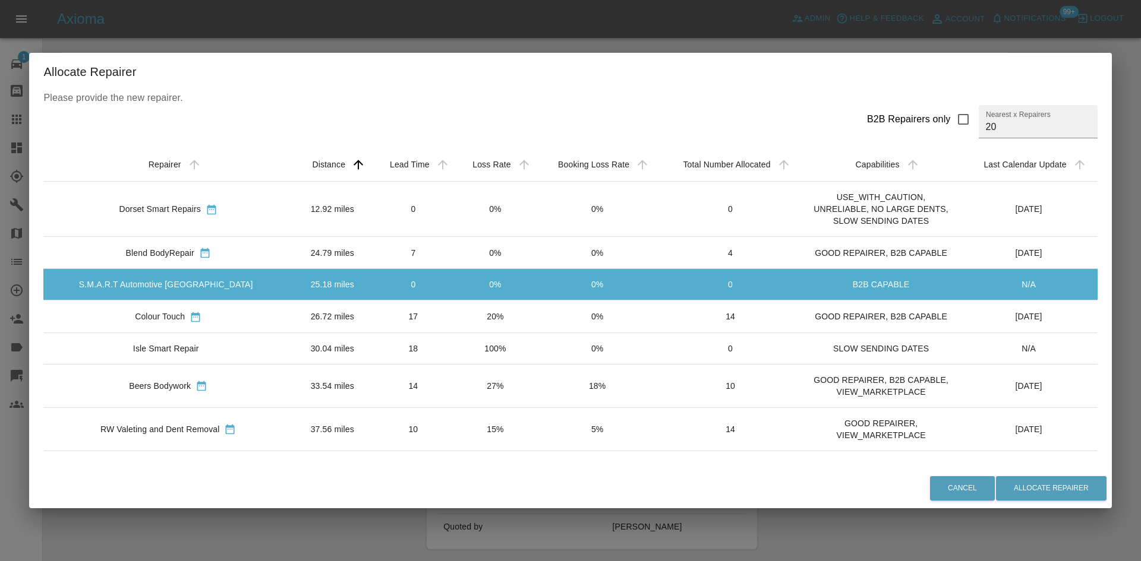
click at [315, 323] on td "26.72 miles" at bounding box center [332, 317] width 79 height 32
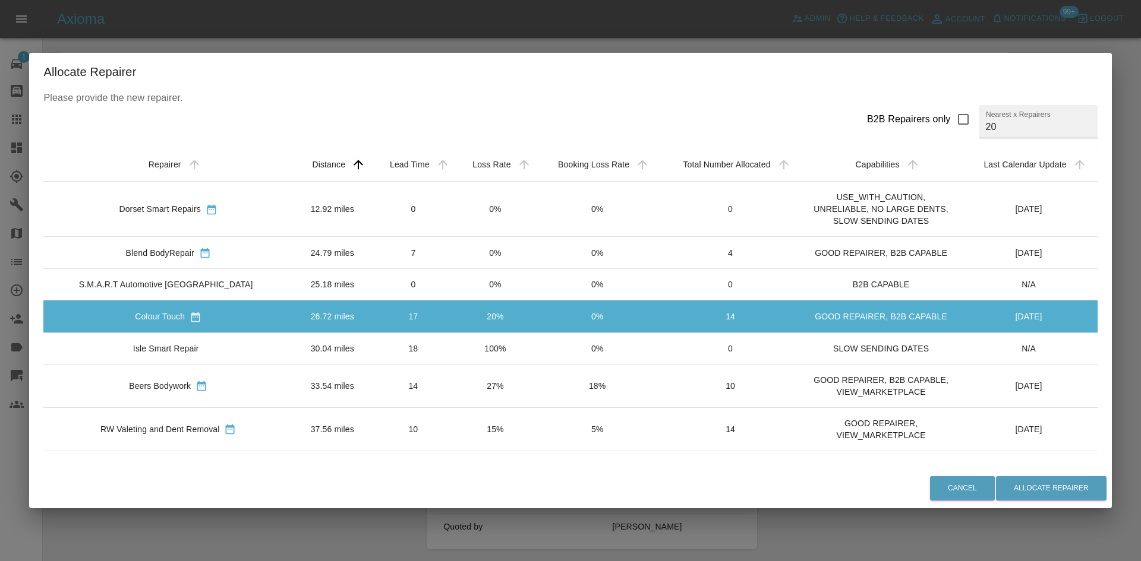
scroll to position [59, 0]
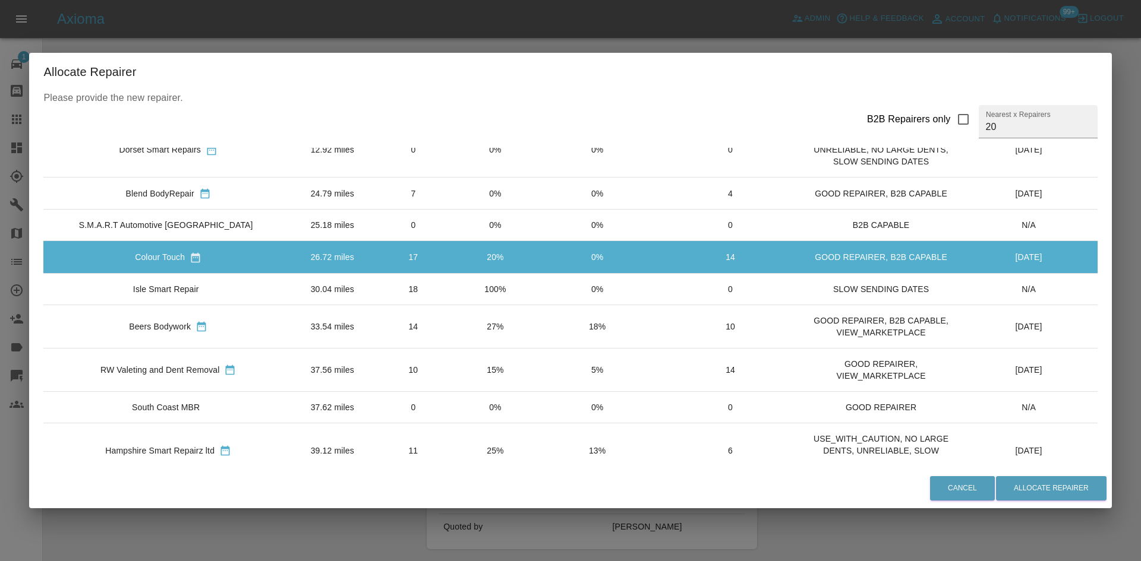
click at [328, 278] on td "30.04 miles" at bounding box center [332, 288] width 79 height 31
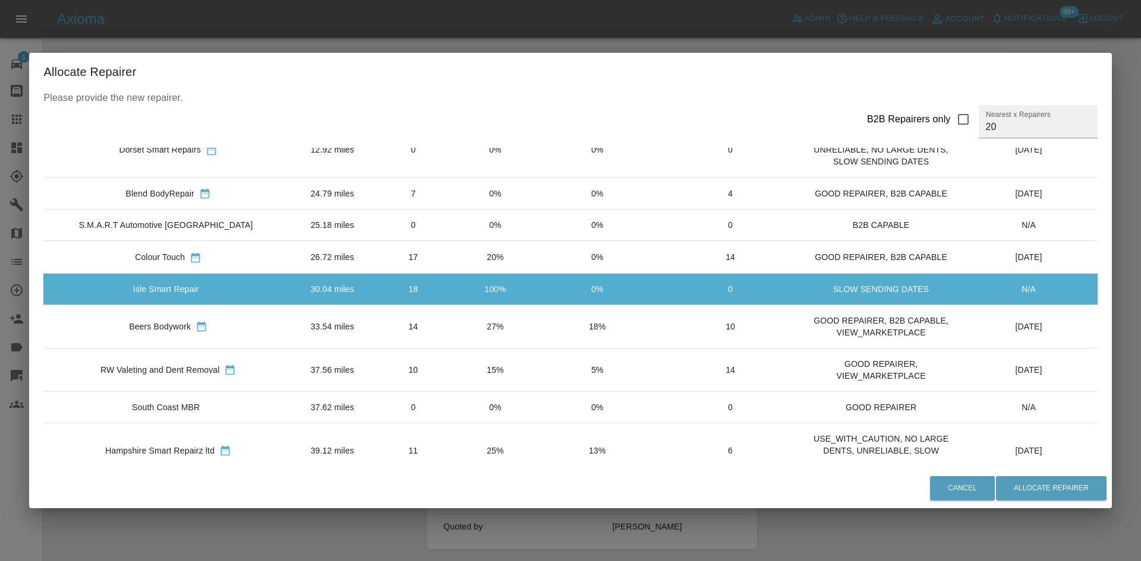
click at [324, 330] on td "33.54 miles" at bounding box center [332, 326] width 79 height 43
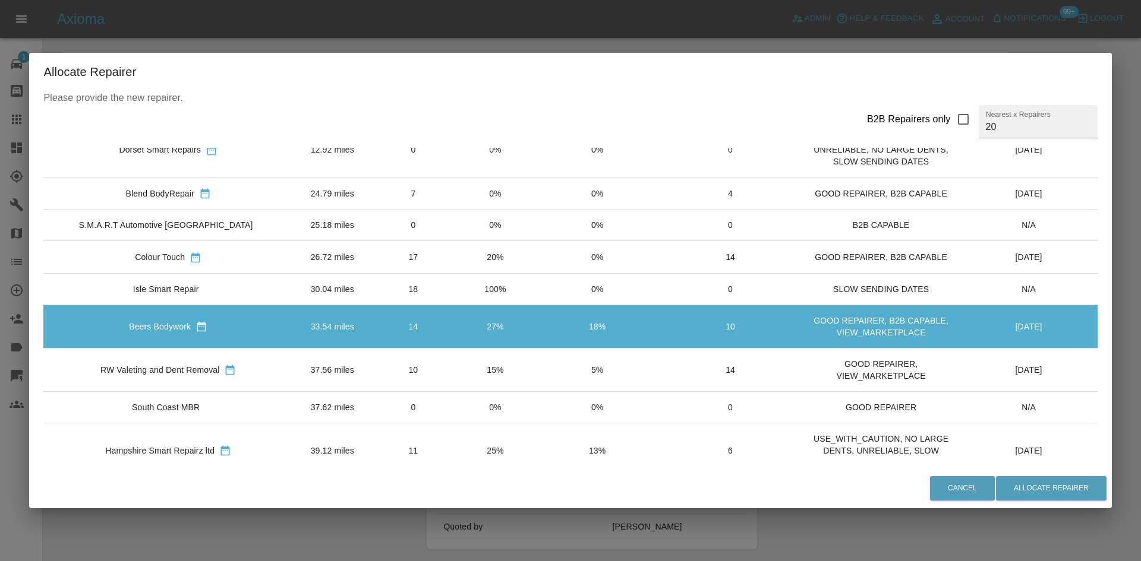
click at [403, 376] on td "10" at bounding box center [413, 369] width 83 height 43
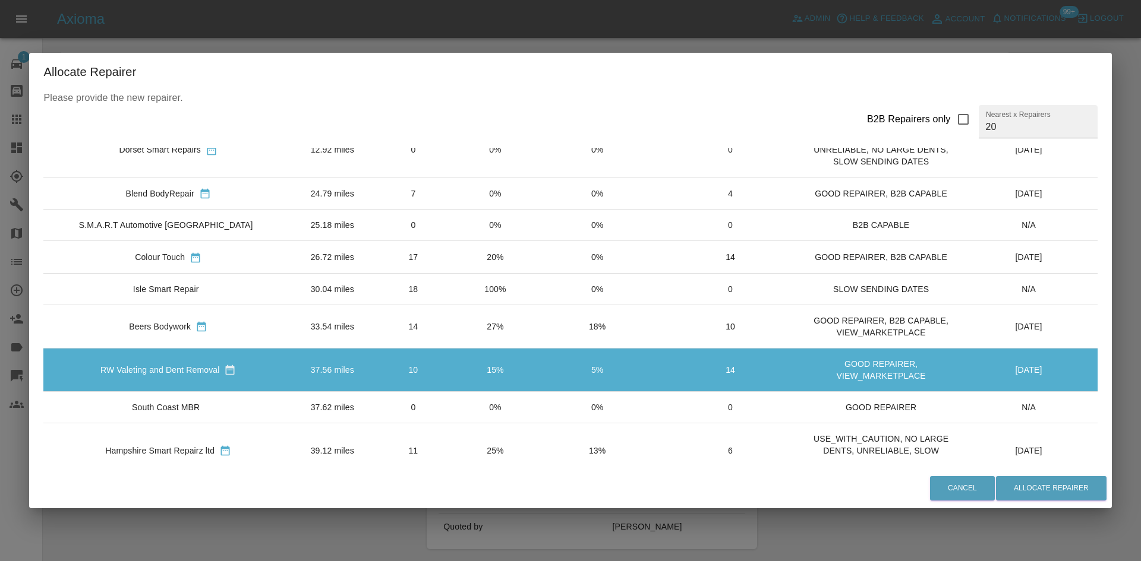
click at [377, 413] on td "0" at bounding box center [413, 406] width 83 height 31
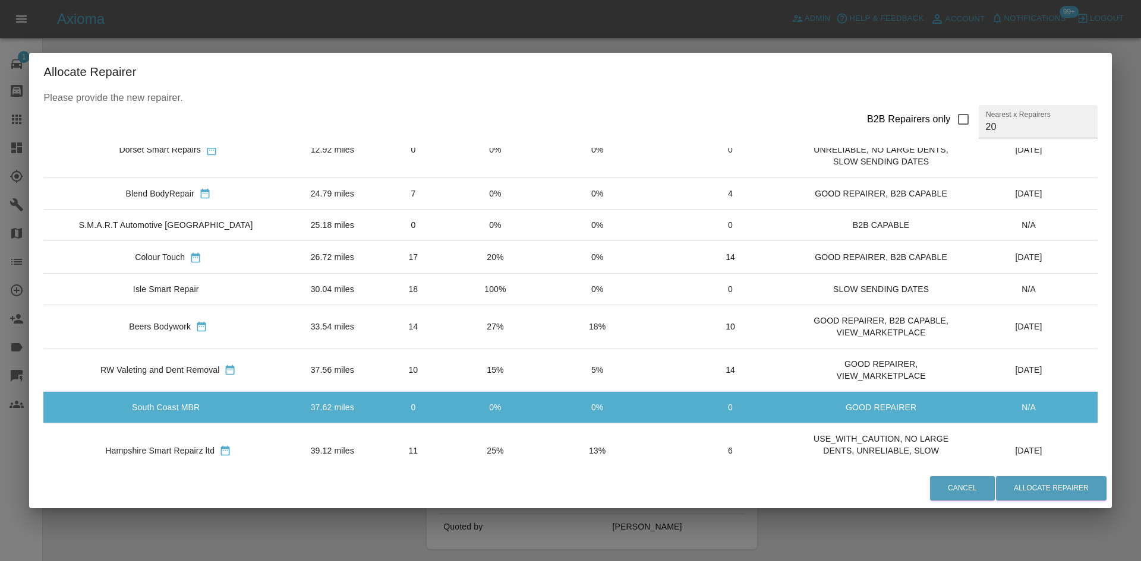
scroll to position [119, 0]
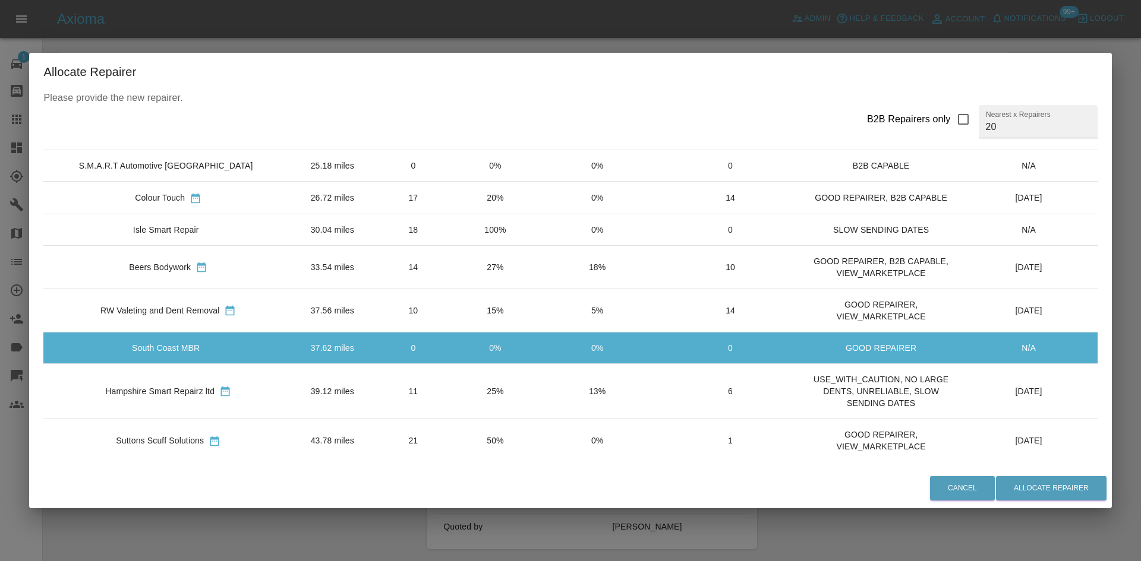
click at [397, 318] on td "10" at bounding box center [413, 310] width 83 height 43
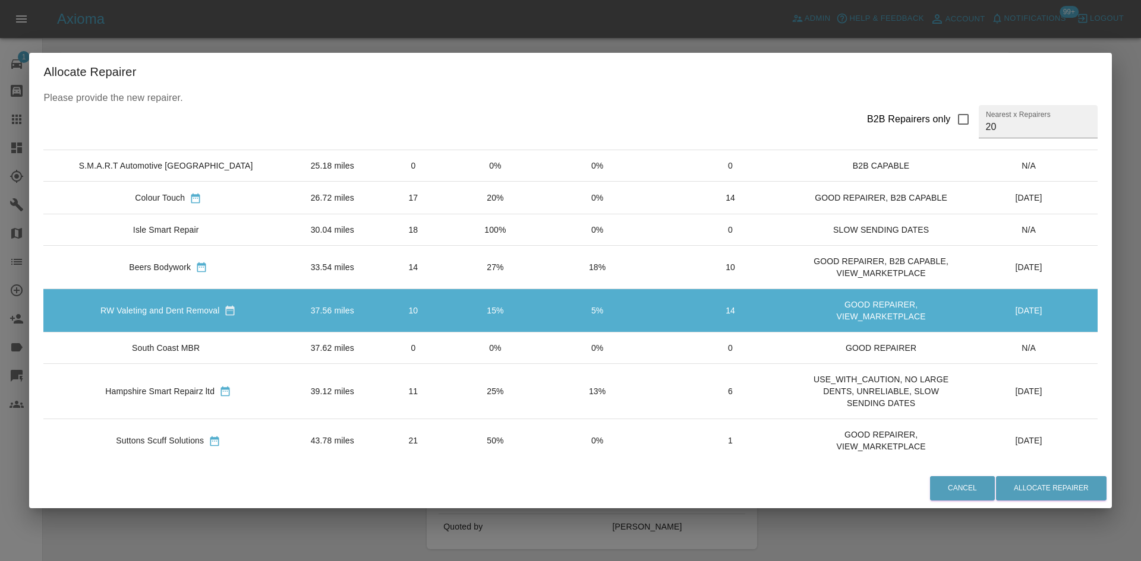
click at [397, 411] on td "11" at bounding box center [413, 391] width 83 height 55
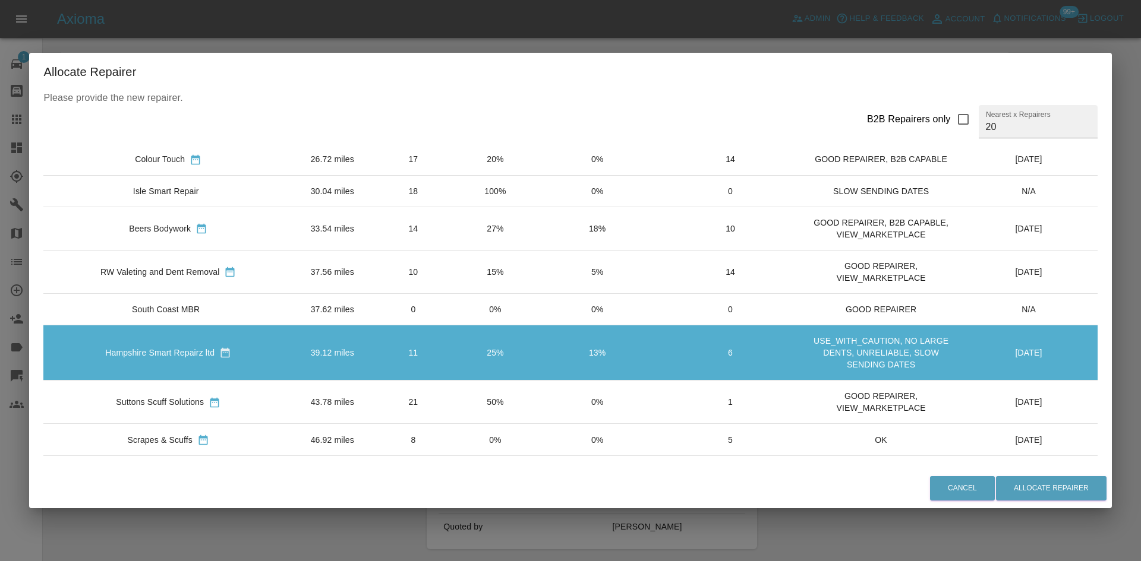
scroll to position [178, 0]
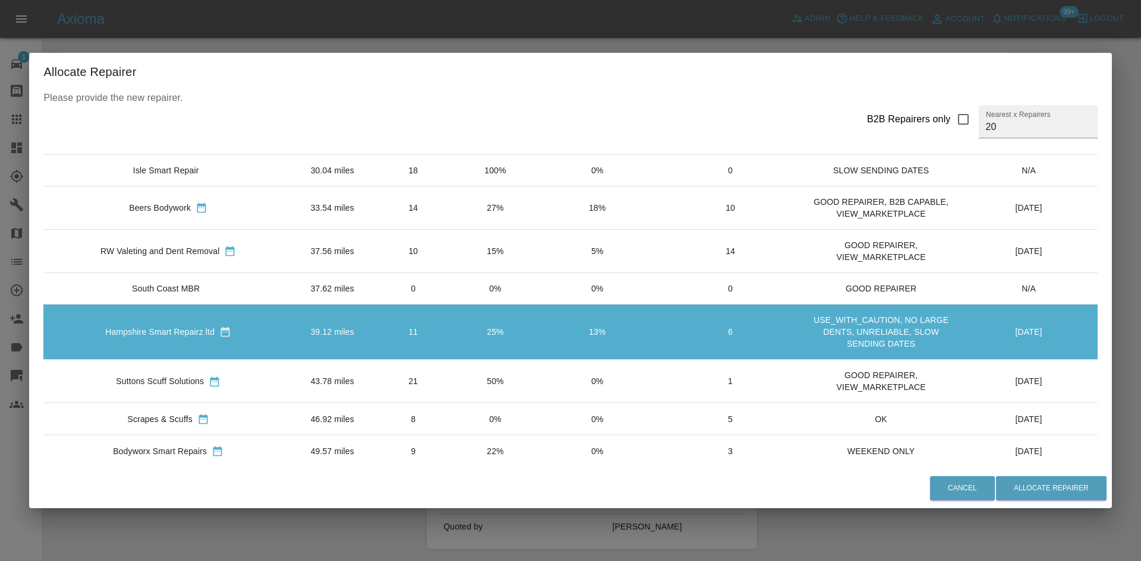
click at [396, 371] on td "21" at bounding box center [413, 380] width 83 height 43
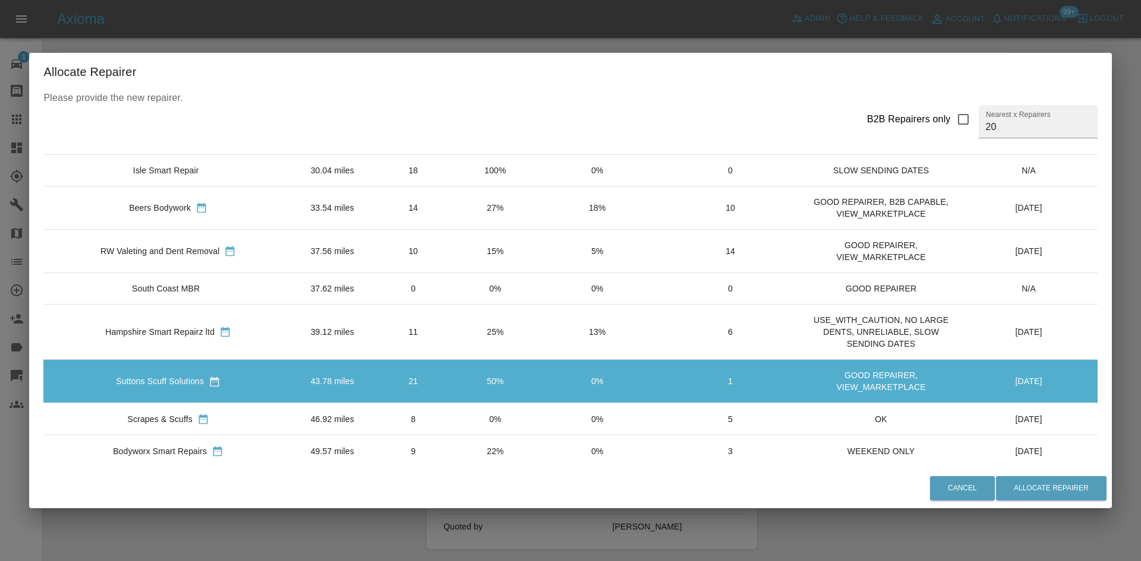
click at [293, 374] on td "43.78 miles" at bounding box center [332, 380] width 79 height 43
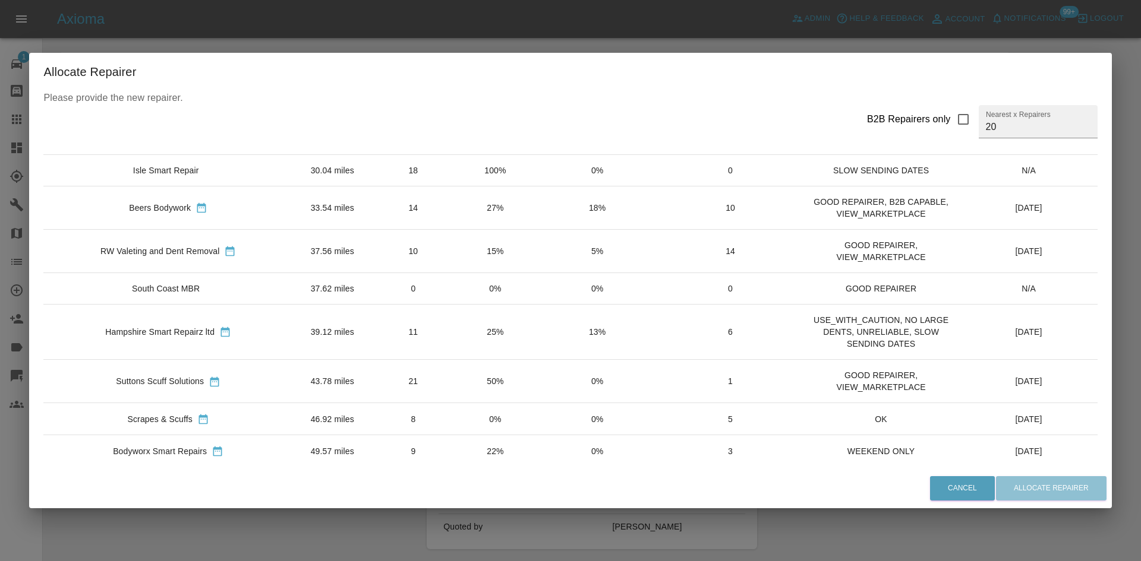
click at [293, 374] on td "43.78 miles" at bounding box center [332, 380] width 79 height 43
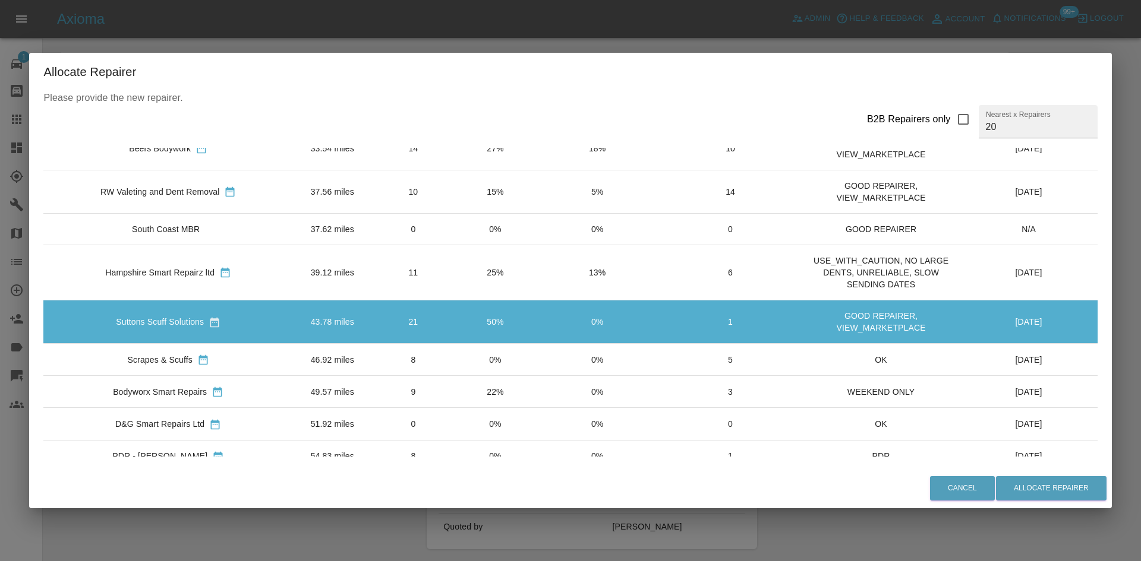
scroll to position [297, 0]
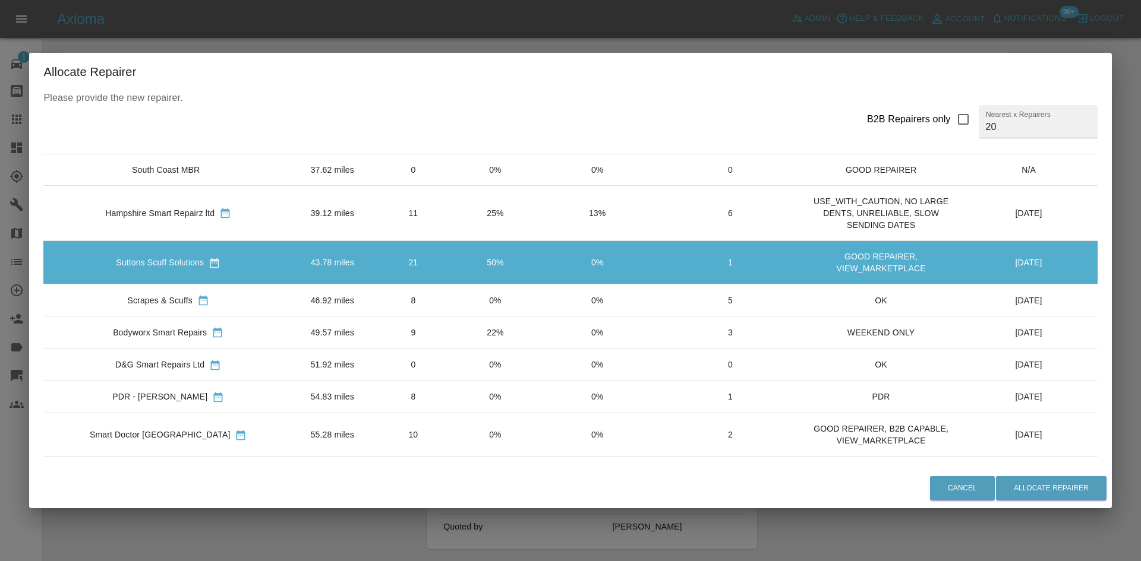
click at [374, 307] on td "8" at bounding box center [413, 300] width 83 height 32
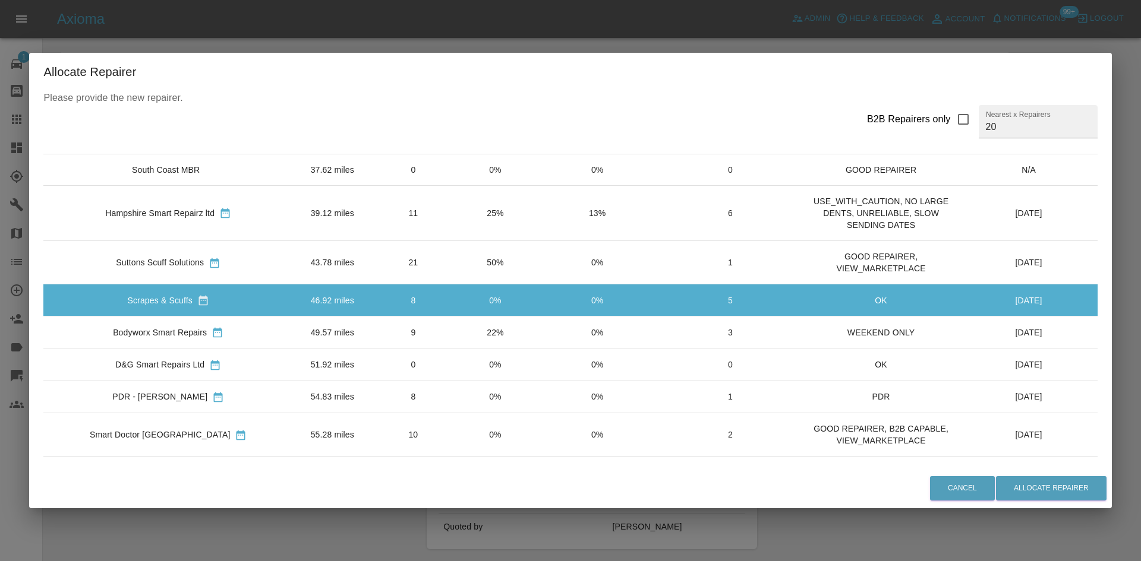
click at [372, 339] on td "9" at bounding box center [413, 333] width 83 height 32
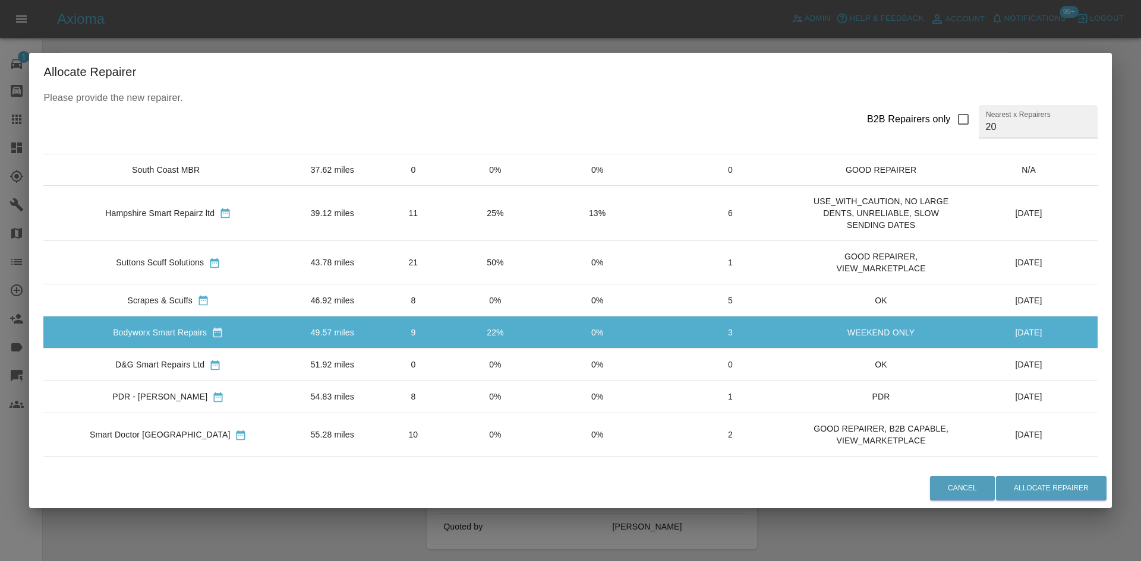
click at [330, 434] on td "55.28 miles" at bounding box center [332, 434] width 79 height 43
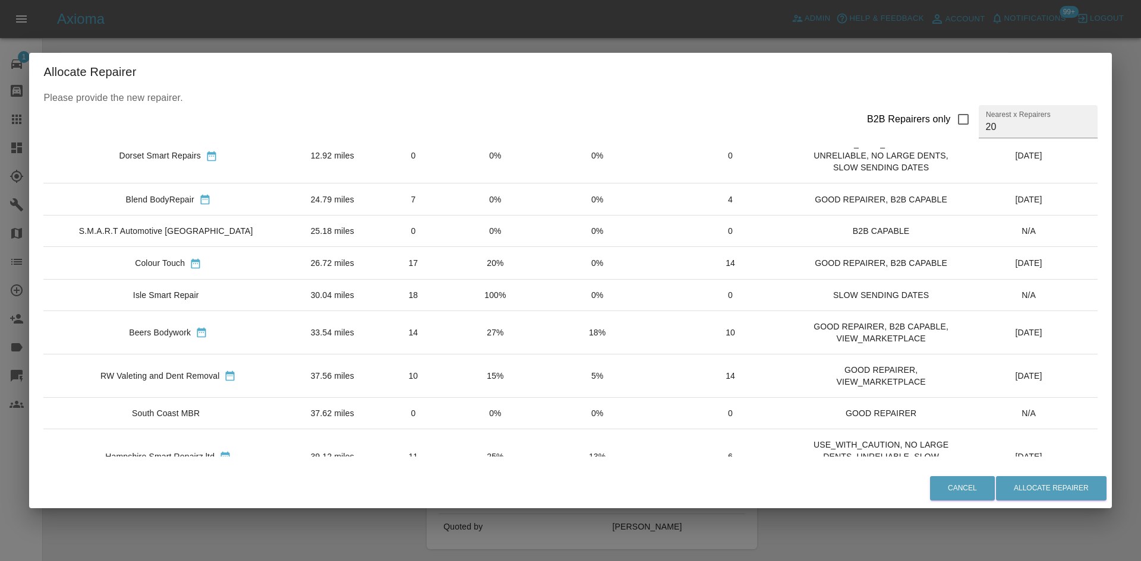
scroll to position [0, 0]
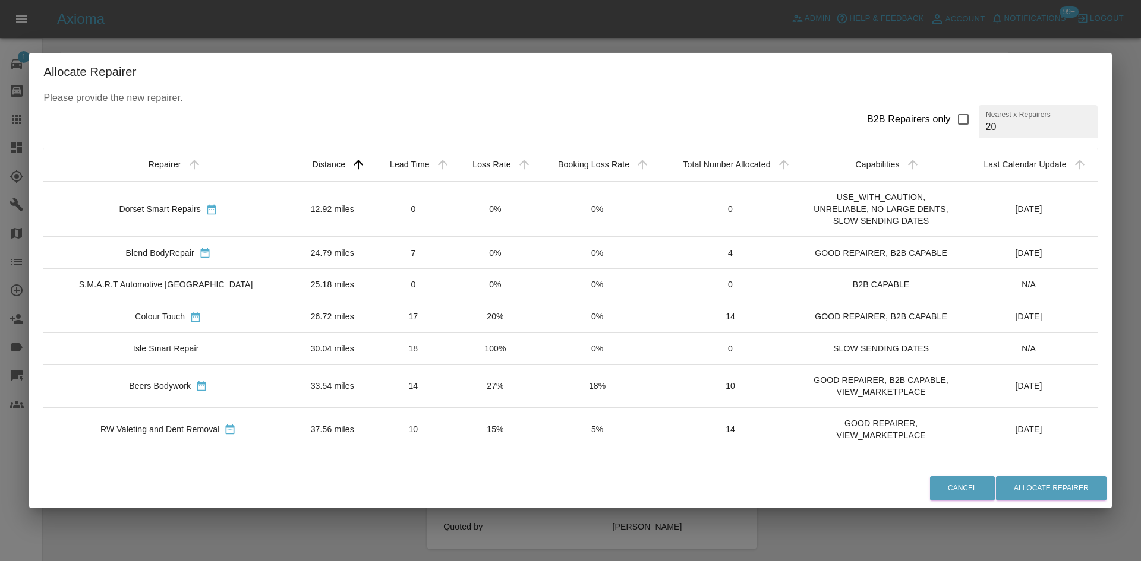
click at [372, 295] on td "0" at bounding box center [413, 284] width 83 height 31
